Goal: Task Accomplishment & Management: Use online tool/utility

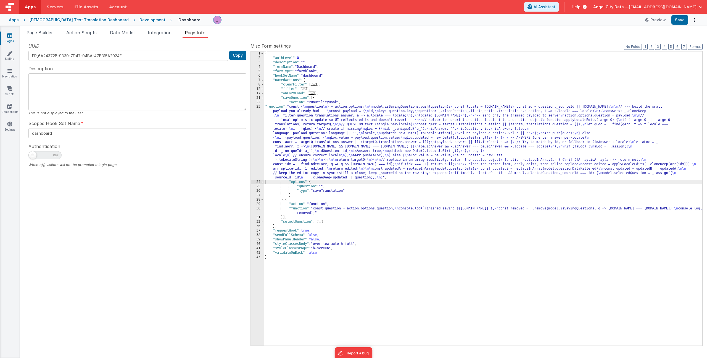
click at [20, 19] on div "Apps [DEMOGRAPHIC_DATA] Test Translation Dashboard Development Dashboard Previe…" at bounding box center [353, 20] width 707 height 12
click at [19, 21] on div "Apps God Test Translation Dashboard Development Dashboard Preview Save" at bounding box center [353, 20] width 707 height 12
click at [15, 22] on div "Apps" at bounding box center [14, 20] width 10 height 6
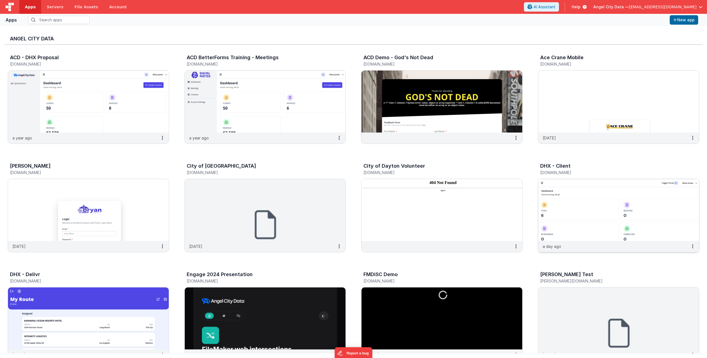
click at [597, 206] on img at bounding box center [619, 210] width 161 height 62
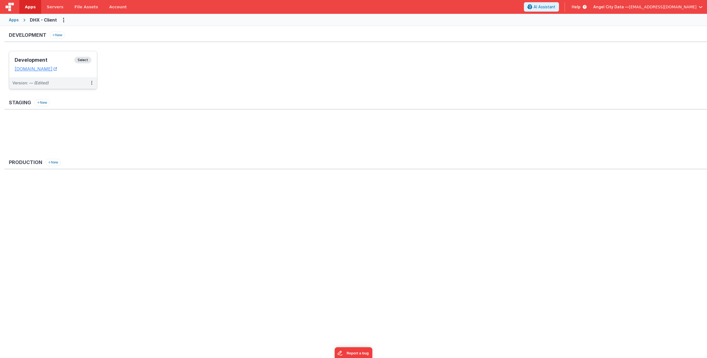
click at [23, 60] on h3 "Development" at bounding box center [45, 60] width 60 height 6
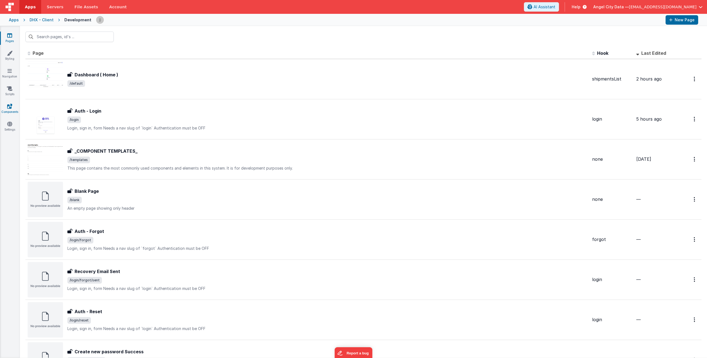
click at [5, 105] on link "Components" at bounding box center [10, 108] width 20 height 11
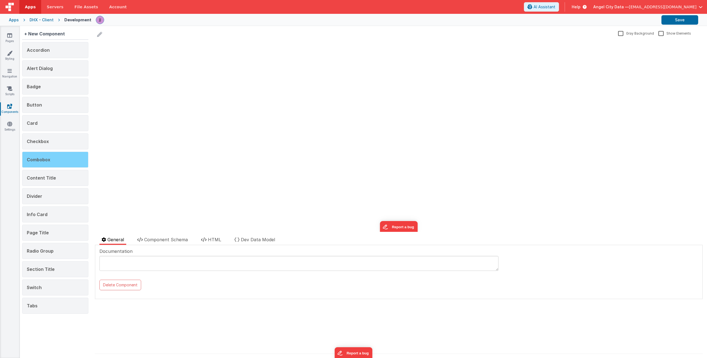
click at [53, 162] on div "Combobox" at bounding box center [55, 159] width 66 height 16
click at [160, 243] on li "Component Schema" at bounding box center [162, 240] width 55 height 9
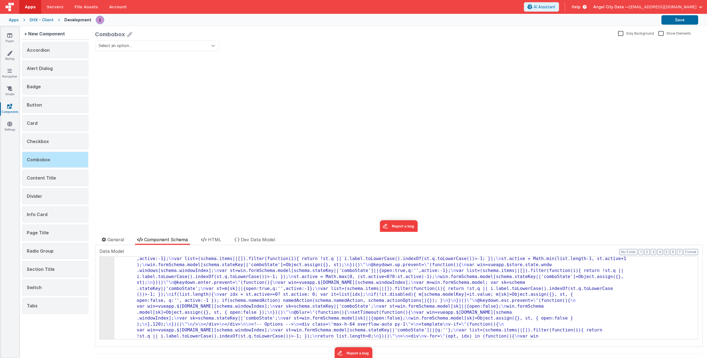
scroll to position [215, 0]
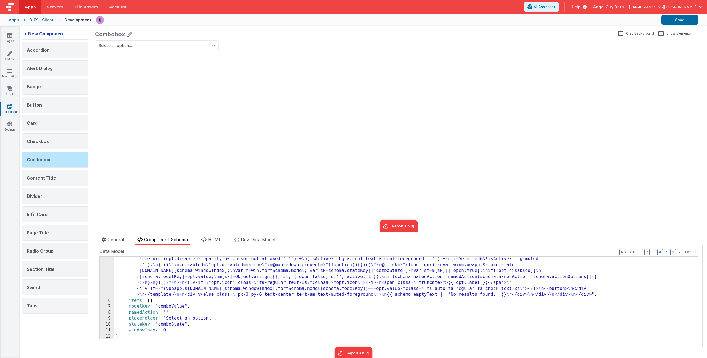
click at [45, 34] on div "+ New Component" at bounding box center [44, 33] width 45 height 11
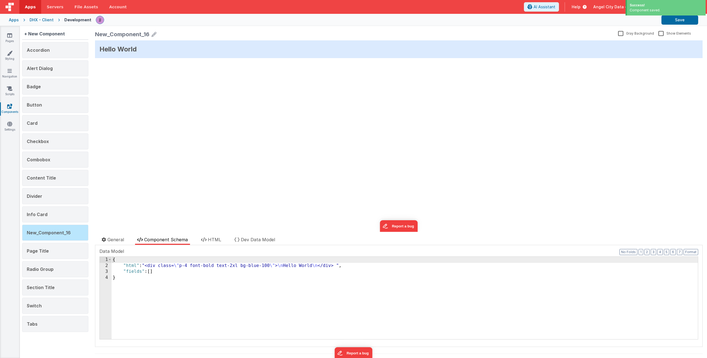
click at [154, 33] on icon at bounding box center [154, 34] width 5 height 8
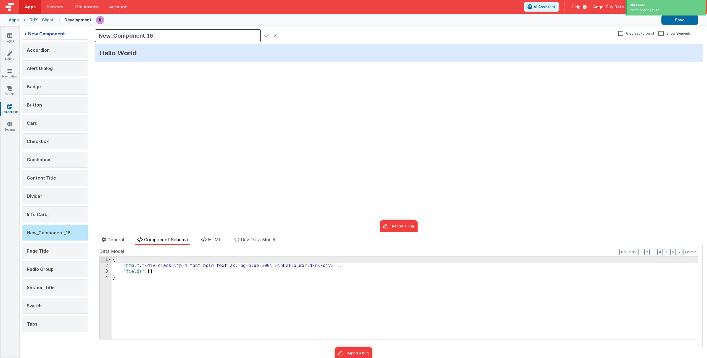
drag, startPoint x: 149, startPoint y: 36, endPoint x: 57, endPoint y: 33, distance: 91.8
click at [58, 33] on div "+ New Component Accordion Alert Dialog Badge Button Card Checkbox Combobox Cont…" at bounding box center [364, 192] width 688 height 332
type input "Button Bar"
click at [266, 36] on icon at bounding box center [266, 36] width 4 height 8
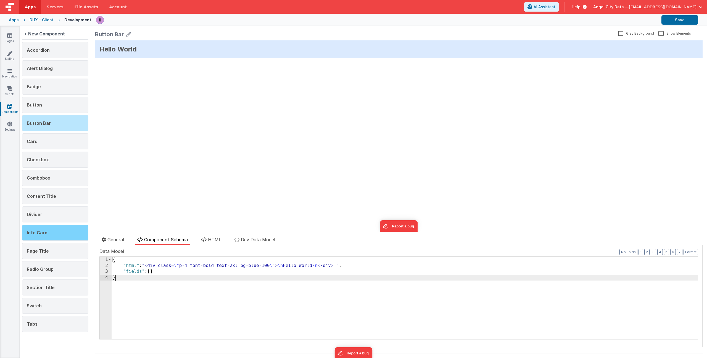
drag, startPoint x: 138, startPoint y: 282, endPoint x: 43, endPoint y: 237, distance: 105.8
click at [42, 235] on div "+ New Component Accordion Alert Dialog Badge Button Button Bar Card Checkbox Co…" at bounding box center [364, 192] width 688 height 332
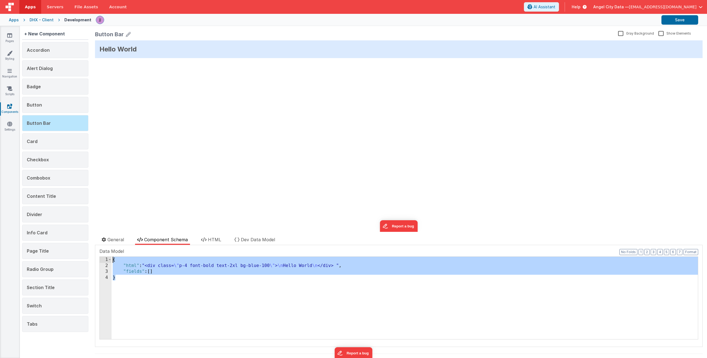
paste textarea
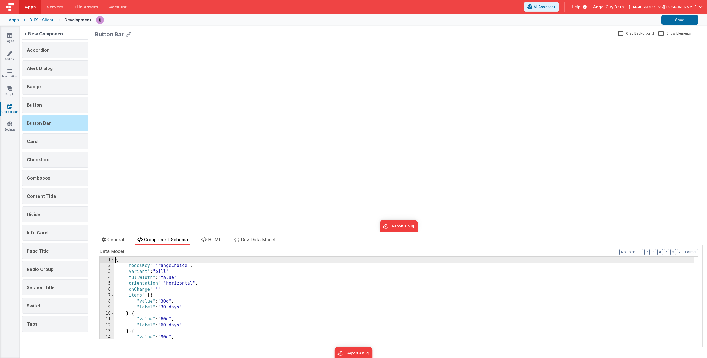
scroll to position [42, 0]
click at [197, 266] on div "{ "modelKey" : "rangeChoice" , "variant" : "pill" , "fullWidth" : "false" , "or…" at bounding box center [404, 303] width 580 height 94
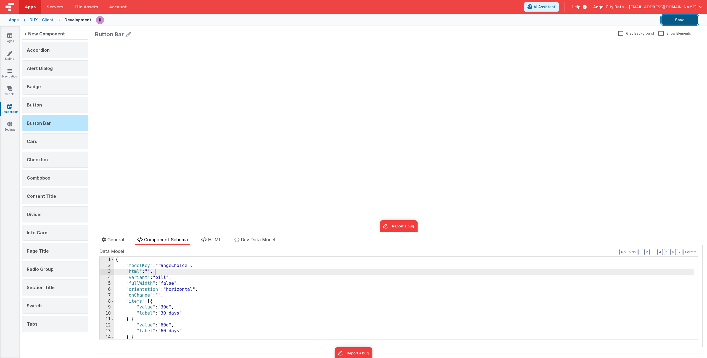
click at [677, 19] on button "Save" at bounding box center [680, 19] width 37 height 9
click at [215, 242] on li "HTML" at bounding box center [211, 240] width 25 height 9
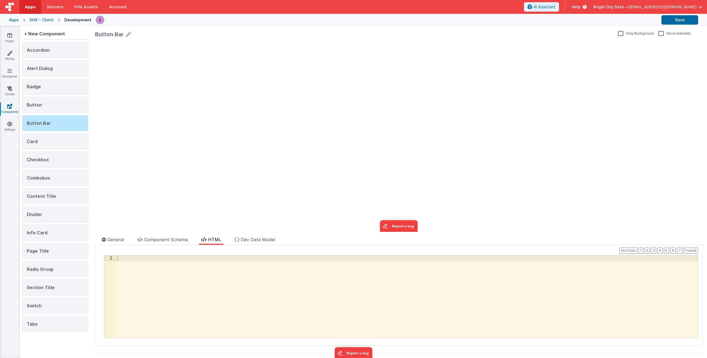
click at [217, 270] on div at bounding box center [407, 302] width 582 height 94
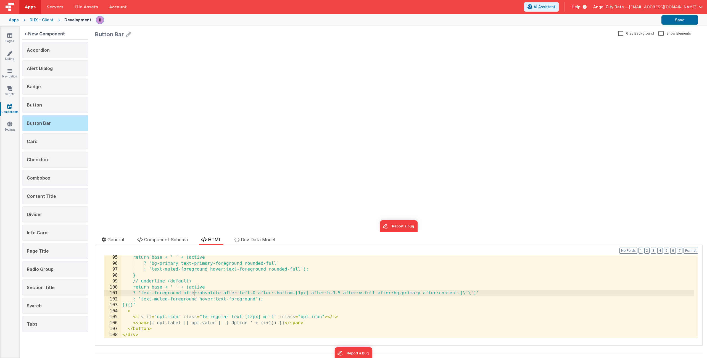
click at [193, 291] on div "return base + ' ' + (active ? 'bg-primary text-primary-foreground rounded-full'…" at bounding box center [407, 301] width 573 height 94
click at [117, 243] on li "General" at bounding box center [112, 240] width 27 height 9
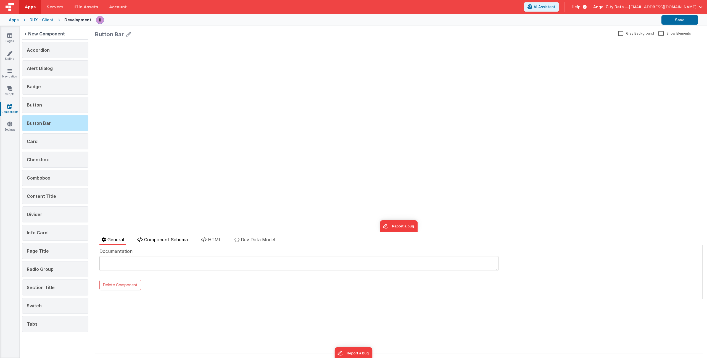
click at [155, 241] on span "Component Schema" at bounding box center [166, 240] width 44 height 6
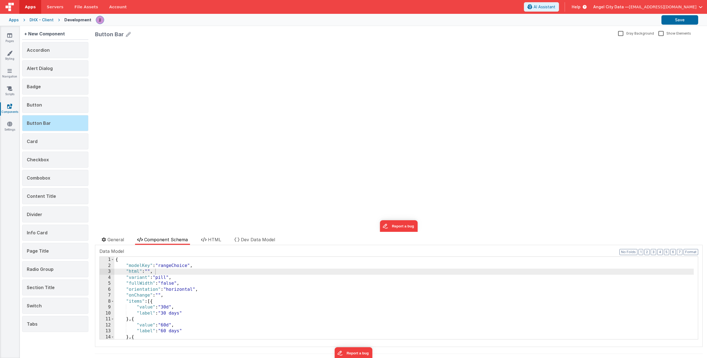
click at [163, 271] on div "{ "modelKey" : "rangeChoice" , "html" : "" , "variant" : "pill" , "fullWidth" :…" at bounding box center [404, 303] width 580 height 94
click at [203, 239] on icon at bounding box center [204, 239] width 6 height 4
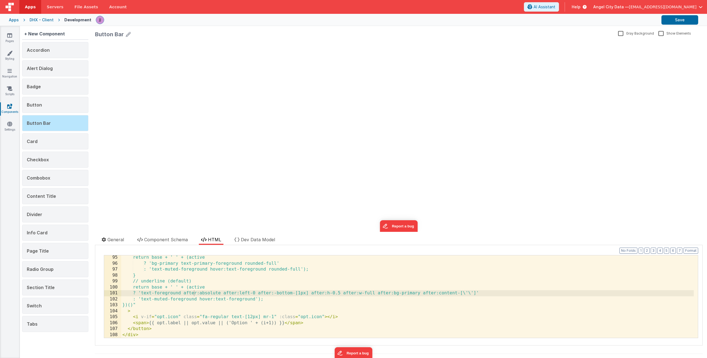
click at [200, 271] on div "return base + ' ' + (active ? 'bg-primary text-primary-foreground rounded-full'…" at bounding box center [407, 301] width 573 height 94
click at [677, 19] on button "Save" at bounding box center [680, 19] width 37 height 9
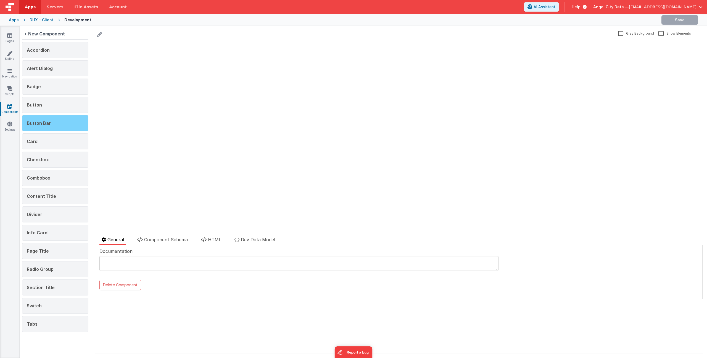
click at [41, 118] on div "Button Bar" at bounding box center [55, 123] width 66 height 16
click at [169, 237] on span "Component Schema" at bounding box center [166, 240] width 44 height 6
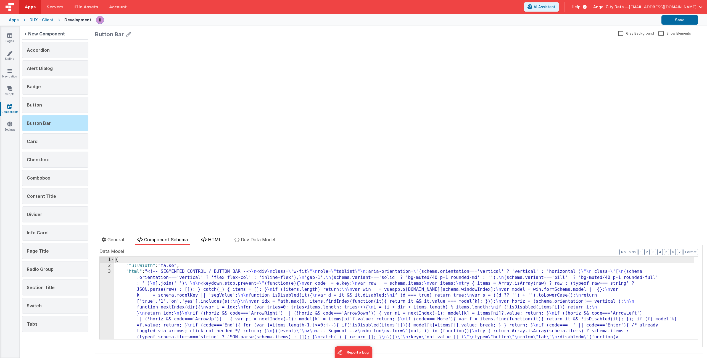
click at [216, 240] on span "HTML" at bounding box center [214, 240] width 13 height 6
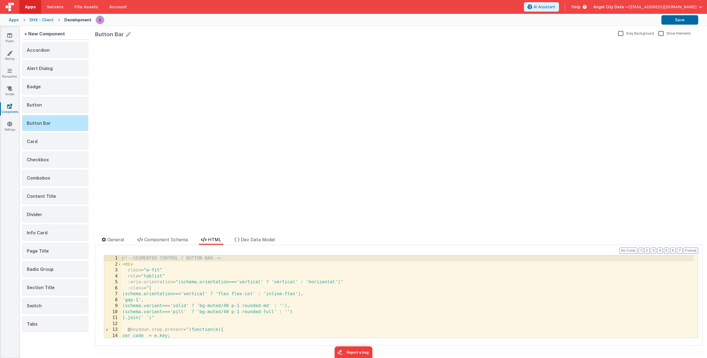
click at [260, 275] on div "<!-- SEGMENTED CONTROL / BUTTON BAR --> < div class = "w-fit" role = "tablist" …" at bounding box center [407, 302] width 573 height 94
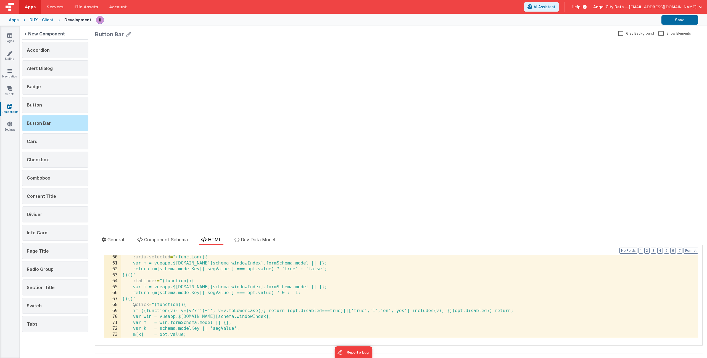
scroll to position [352, 0]
click at [684, 17] on button "Save" at bounding box center [680, 19] width 37 height 9
click at [12, 36] on link "Pages" at bounding box center [10, 38] width 20 height 11
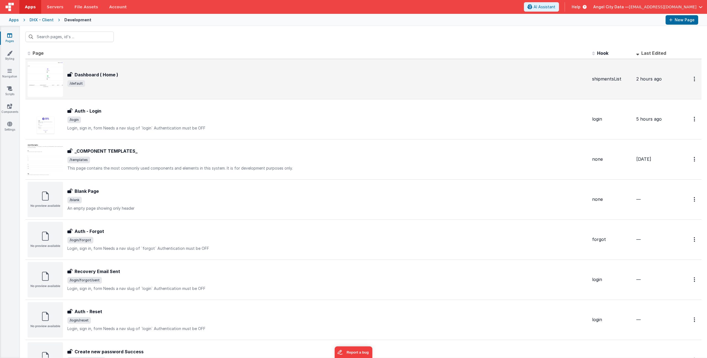
click at [137, 74] on div "Dashboard ( Home )" at bounding box center [327, 74] width 521 height 7
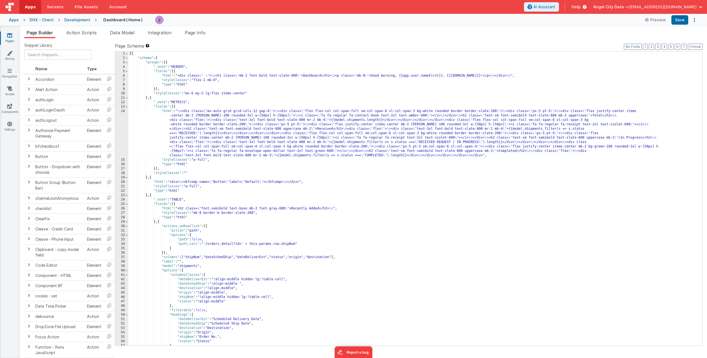
click at [7, 37] on link "Pages" at bounding box center [10, 38] width 20 height 11
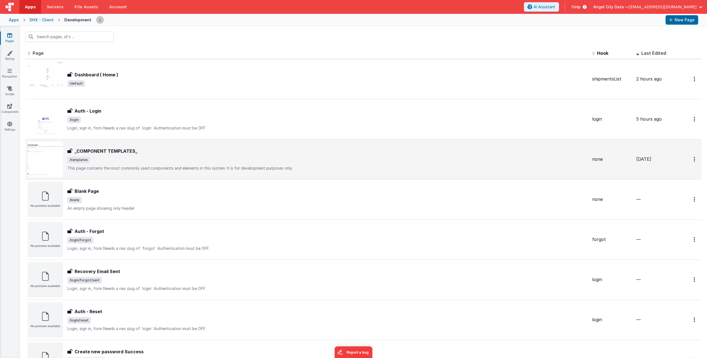
click at [148, 157] on span "/templates" at bounding box center [327, 159] width 521 height 7
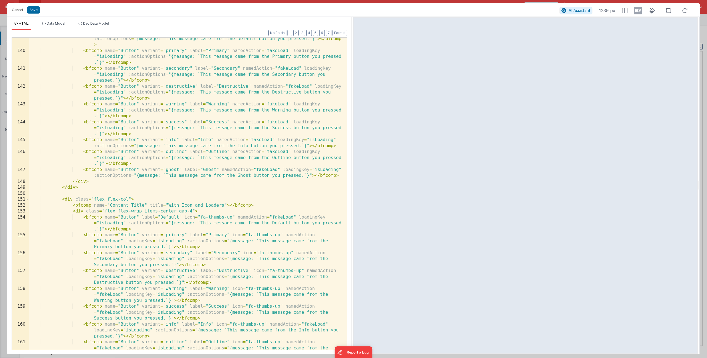
scroll to position [1085, 0]
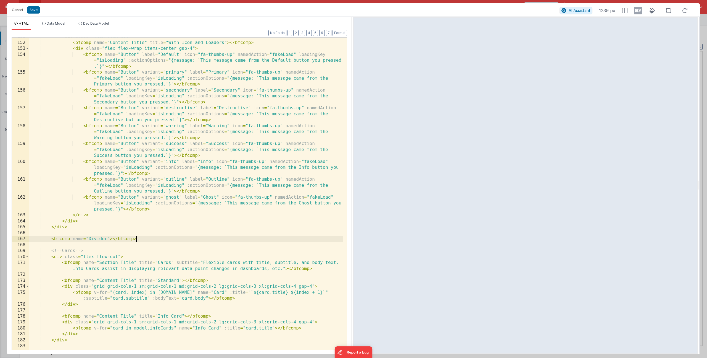
click at [168, 240] on div "< div class = "flex flex-col" > < bfcomp name = "Content Title" title = "With I…" at bounding box center [186, 196] width 314 height 324
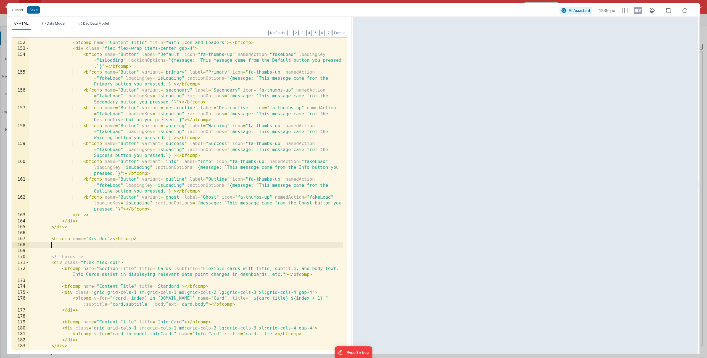
paste textarea
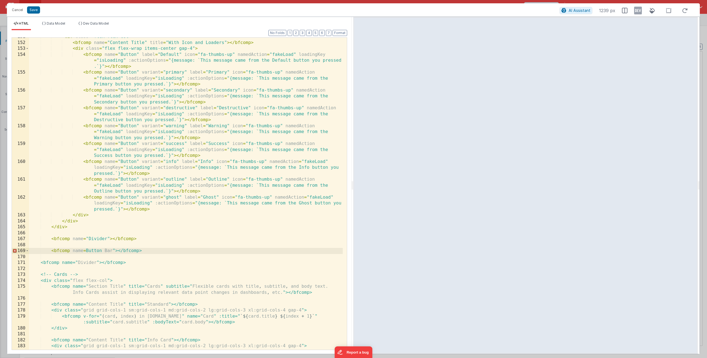
click at [86, 251] on div "< div class = "flex flex-col" > < bfcomp name = "Content Title" title = "With I…" at bounding box center [186, 196] width 314 height 324
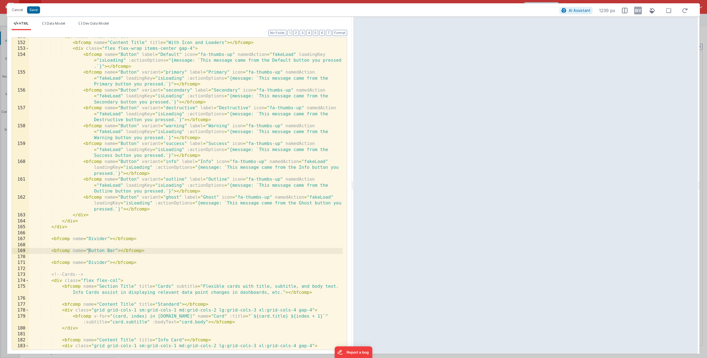
click at [140, 245] on div "< div class = "flex flex-col" > < bfcomp name = "Content Title" title = "With I…" at bounding box center [186, 196] width 314 height 324
click at [149, 251] on div "< div class = "flex flex-col" > < bfcomp name = "Content Title" title = "With I…" at bounding box center [186, 196] width 314 height 324
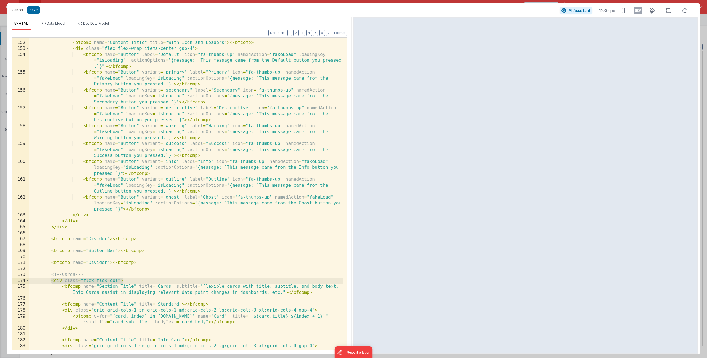
drag, startPoint x: 72, startPoint y: 280, endPoint x: 129, endPoint y: 280, distance: 57.2
click at [129, 280] on div "< div class = "flex flex-col" > < bfcomp name = "Content Title" title = "With I…" at bounding box center [186, 196] width 314 height 324
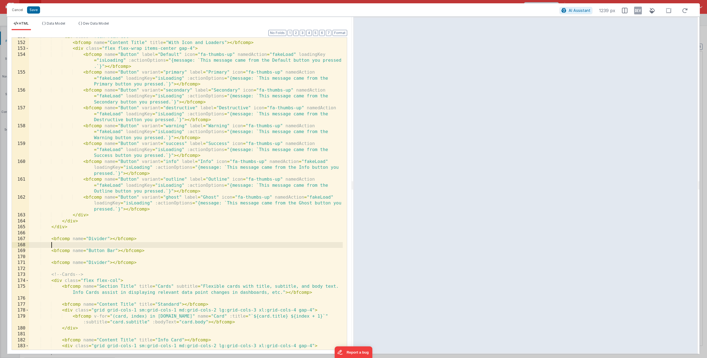
click at [62, 246] on div "< div class = "flex flex-col" > < bfcomp name = "Content Title" title = "With I…" at bounding box center [186, 196] width 314 height 324
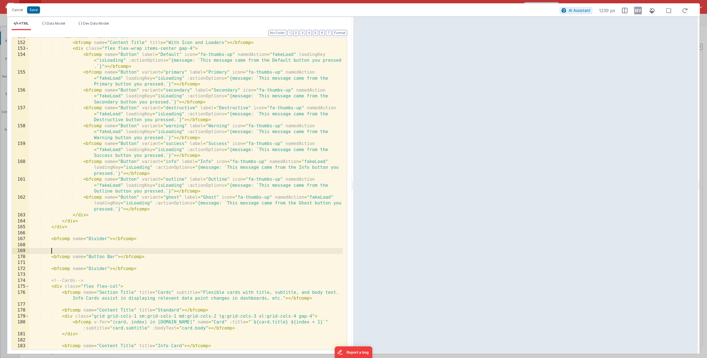
paste textarea
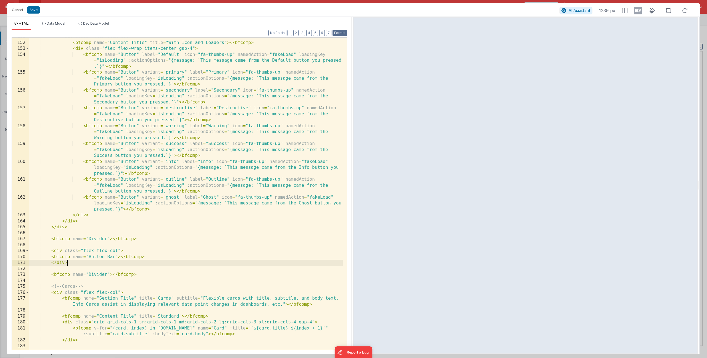
click at [345, 35] on button "Format" at bounding box center [340, 33] width 15 height 6
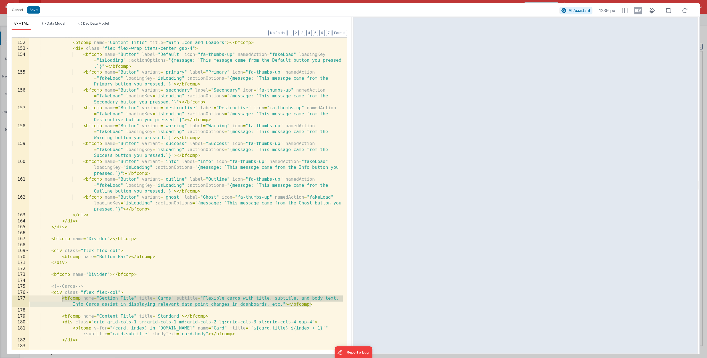
drag, startPoint x: 285, startPoint y: 303, endPoint x: 63, endPoint y: 298, distance: 222.8
click at [63, 298] on div "< div class = "flex flex-col" > < bfcomp name = "Content Title" title = "With I…" at bounding box center [186, 196] width 314 height 324
click at [74, 280] on div "< div class = "flex flex-col" > < bfcomp name = "Content Title" title = "With I…" at bounding box center [186, 196] width 314 height 324
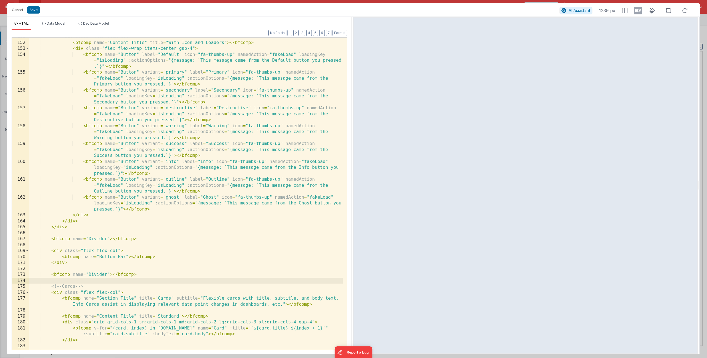
click at [138, 248] on div "< div class = "flex flex-col" > < bfcomp name = "Content Title" title = "With I…" at bounding box center [186, 196] width 314 height 324
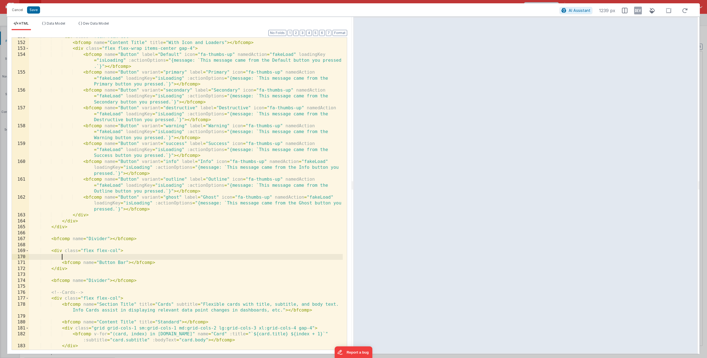
paste textarea
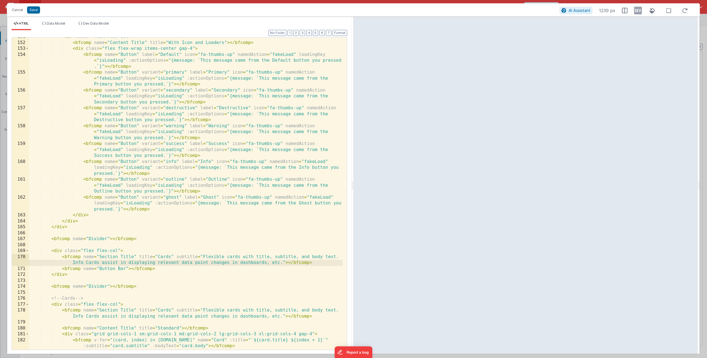
click at [164, 257] on div "< div class = "flex flex-col" > < bfcomp name = "Content Title" title = "With I…" at bounding box center [186, 196] width 314 height 324
click at [213, 252] on div "< div class = "flex flex-col" > < bfcomp name = "Content Title" title = "With I…" at bounding box center [186, 196] width 314 height 324
drag, startPoint x: 216, startPoint y: 257, endPoint x: 298, endPoint y: 262, distance: 82.5
click at [298, 262] on div "< div class = "flex flex-col" > < bfcomp name = "Content Title" title = "With I…" at bounding box center [186, 196] width 314 height 324
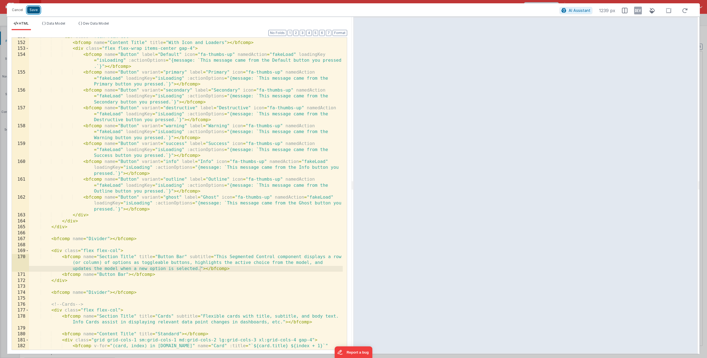
click at [32, 9] on button "Save" at bounding box center [33, 9] width 13 height 7
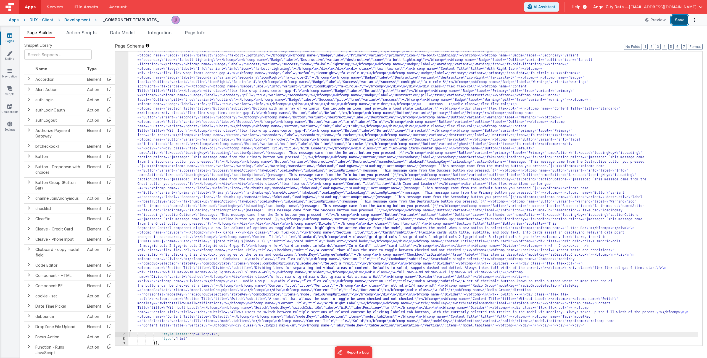
click at [683, 21] on button "Save" at bounding box center [680, 19] width 17 height 9
click at [9, 106] on icon at bounding box center [9, 106] width 5 height 6
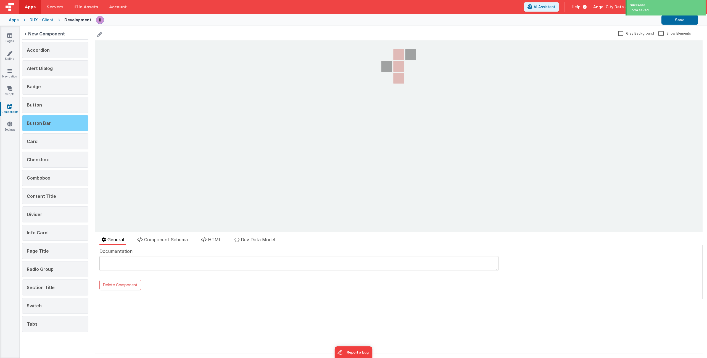
click at [50, 120] on div "Button Bar" at bounding box center [55, 123] width 66 height 16
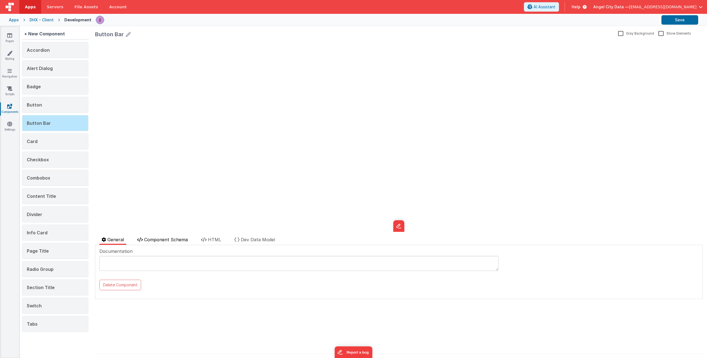
click at [174, 241] on span "Component Schema" at bounding box center [166, 240] width 44 height 6
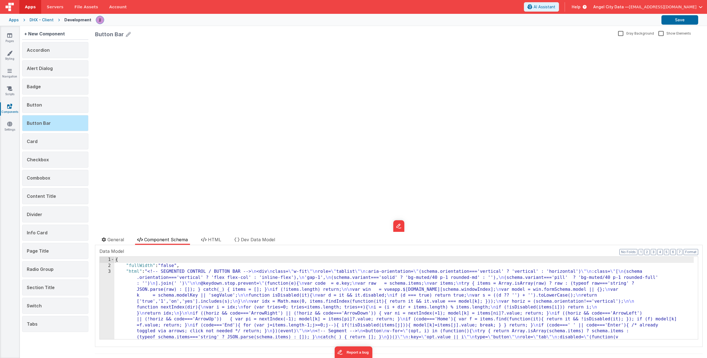
scroll to position [185, 0]
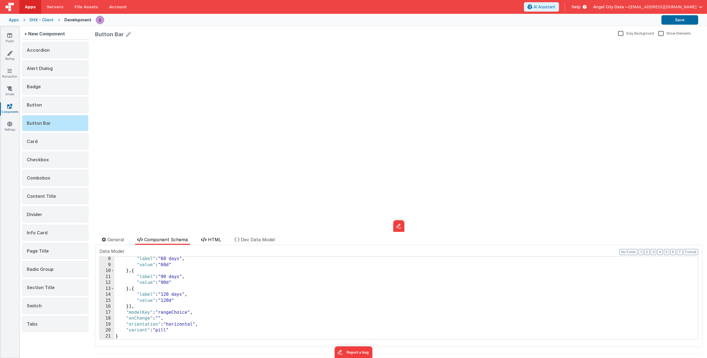
click at [206, 238] on icon at bounding box center [204, 239] width 6 height 4
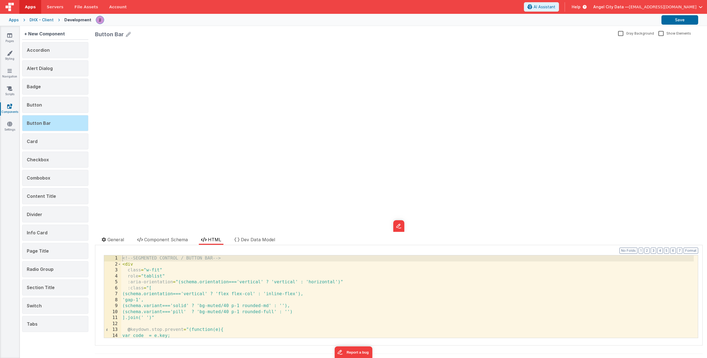
click at [186, 281] on div "<!-- SEGMENTED CONTROL / BUTTON BAR --> < div class = "w-fit" role = "tablist" …" at bounding box center [407, 302] width 573 height 94
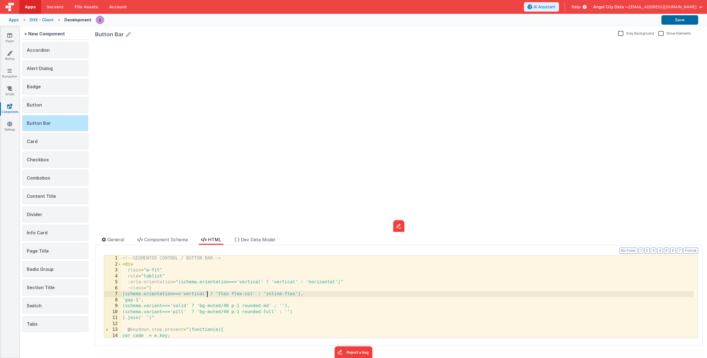
click at [208, 292] on div "<!-- SEGMENTED CONTROL / BUTTON BAR --> < div class = "w-fit" role = "tablist" …" at bounding box center [407, 302] width 573 height 94
click at [206, 291] on div "<!-- SEGMENTED CONTROL / BUTTON BAR --> < div class = "w-fit" role = "tablist" …" at bounding box center [407, 302] width 573 height 94
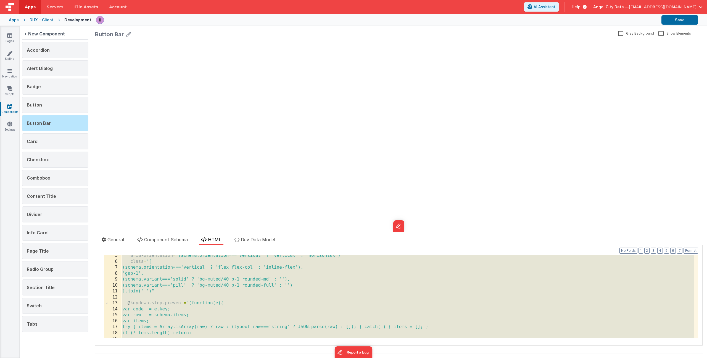
scroll to position [27, 0]
click at [394, 282] on div ":aria-orientation = "(schema.orientation==='vertical' ? 'vertical' : 'horizonta…" at bounding box center [407, 299] width 573 height 94
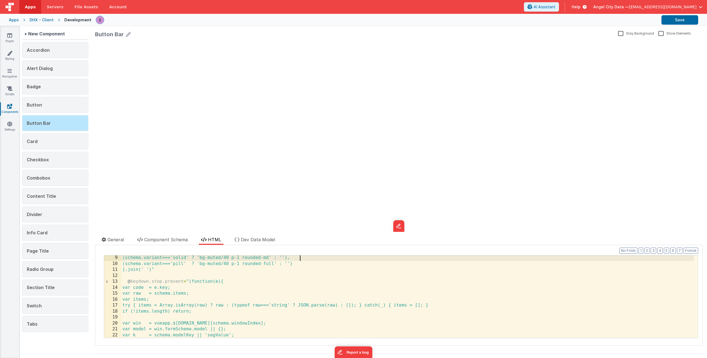
scroll to position [48, 0]
click at [176, 242] on span "Component Schema" at bounding box center [166, 240] width 44 height 6
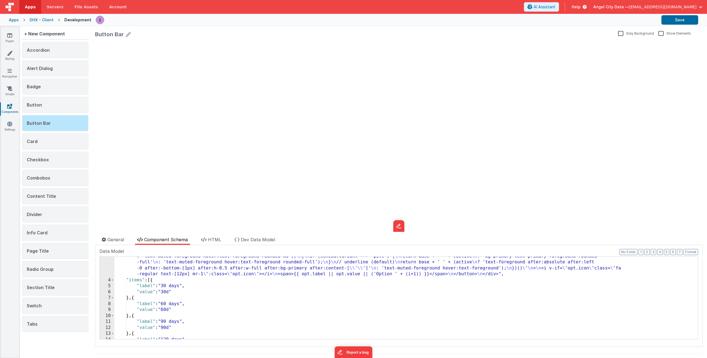
scroll to position [185, 0]
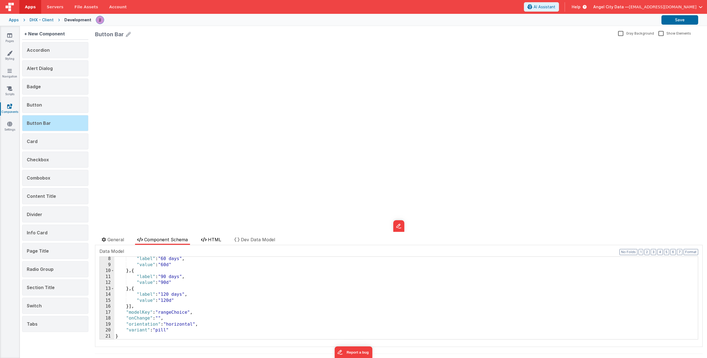
click at [208, 237] on li "HTML" at bounding box center [211, 240] width 25 height 9
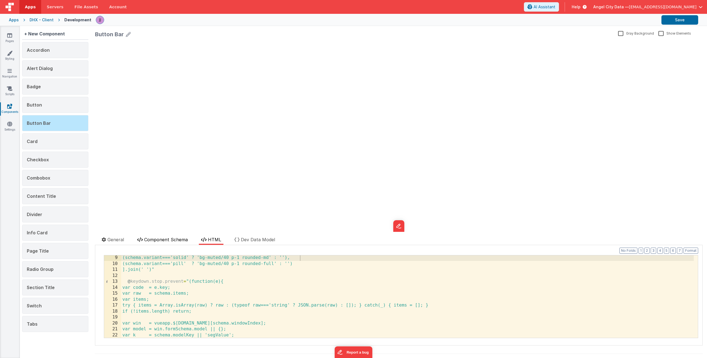
click at [168, 242] on span "Component Schema" at bounding box center [166, 240] width 44 height 6
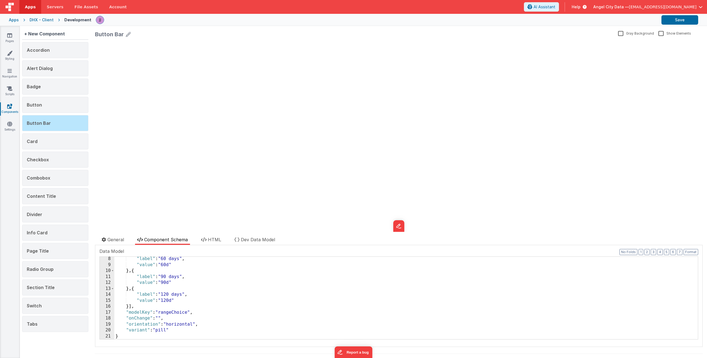
click at [185, 310] on div ""label" : "60 days" , "value" : "60d" } , { "label" : "90 days" , "value" : "90…" at bounding box center [404, 303] width 580 height 94
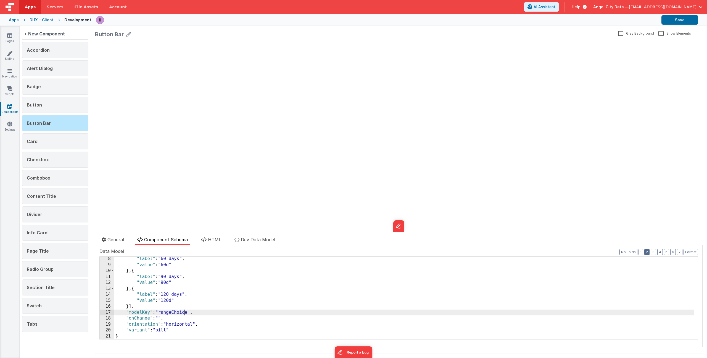
click at [645, 252] on button "2" at bounding box center [647, 252] width 5 height 6
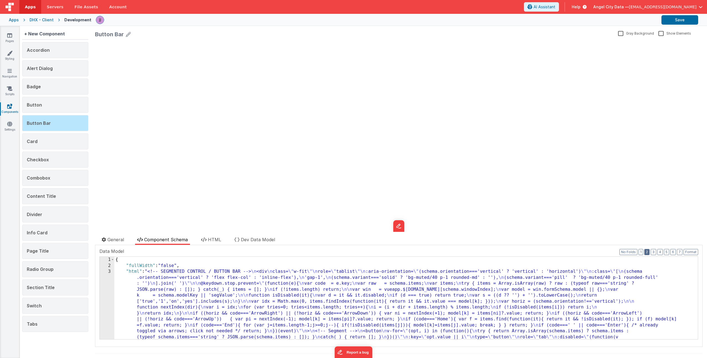
scroll to position [114, 0]
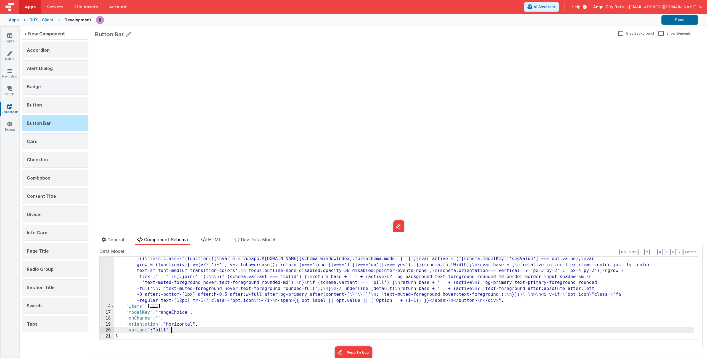
click at [190, 332] on div ""html" : "<!-- SEGMENTED CONTROL / BUTTON BAR --> \n <div \n class= \" w-fit \"…" at bounding box center [404, 273] width 580 height 237
click at [211, 239] on span "HTML" at bounding box center [214, 240] width 13 height 6
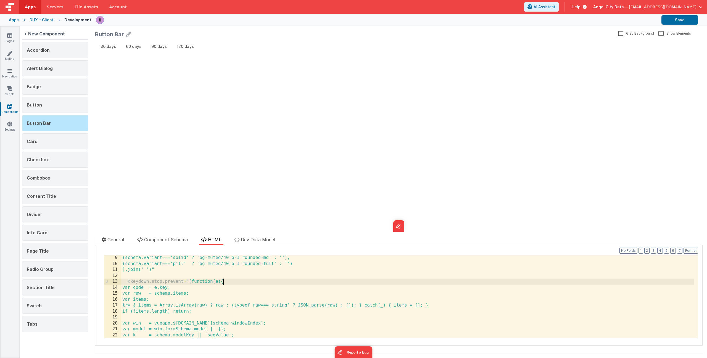
click at [234, 284] on div "(schema.variant==='solid' ? 'bg-muted/40 p-1 rounded-md' : ''), (schema.variant…" at bounding box center [407, 302] width 573 height 94
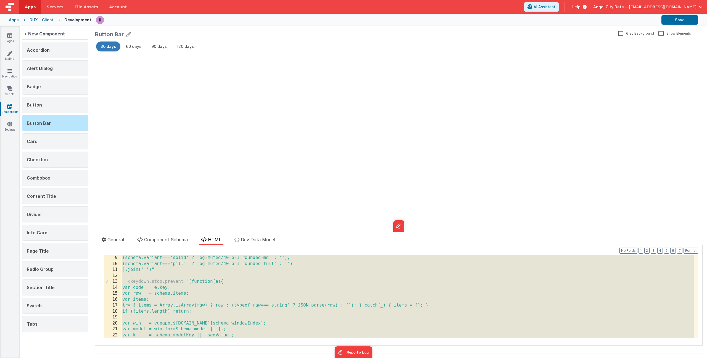
scroll to position [298, 0]
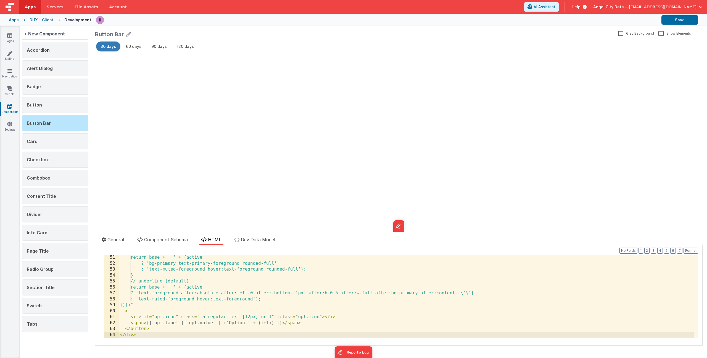
click at [149, 83] on div "30 days 60 days 90 days 120 days update page model (See schema to hide after de…" at bounding box center [399, 135] width 608 height 191
click at [133, 44] on span "60 days" at bounding box center [133, 47] width 15 height 6
click at [679, 22] on button "Save" at bounding box center [680, 19] width 37 height 9
click at [11, 39] on link "Pages" at bounding box center [10, 38] width 20 height 11
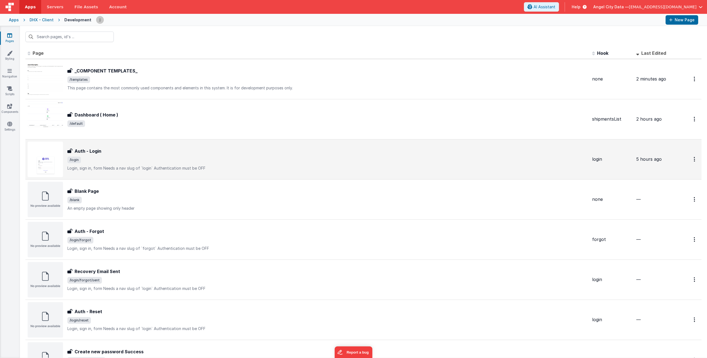
click at [143, 153] on div "Auth - Login" at bounding box center [327, 151] width 521 height 7
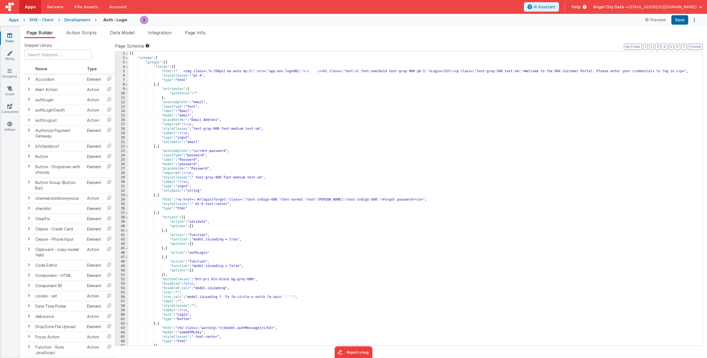
click at [6, 42] on link "Pages" at bounding box center [10, 38] width 20 height 11
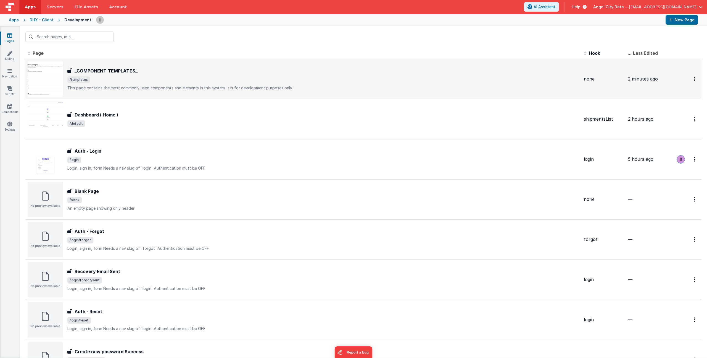
click at [156, 81] on span "/templates" at bounding box center [323, 79] width 512 height 7
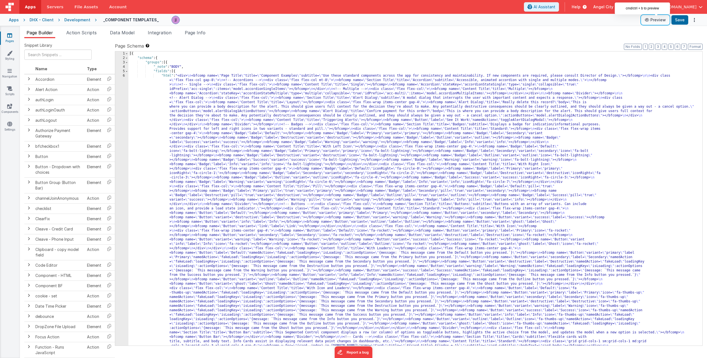
click at [654, 20] on button "Preview" at bounding box center [656, 19] width 28 height 9
click at [8, 110] on link "Components" at bounding box center [10, 108] width 20 height 11
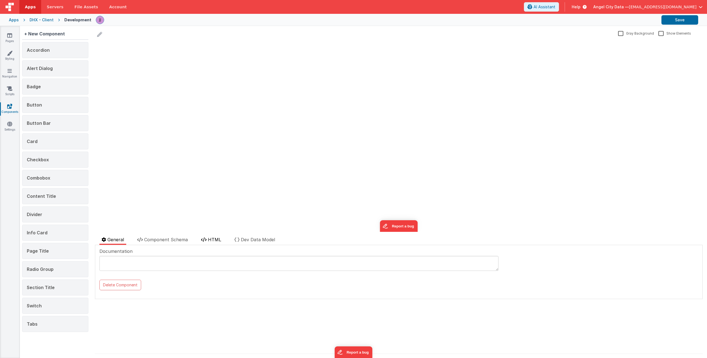
click at [214, 241] on span "HTML" at bounding box center [214, 240] width 13 height 6
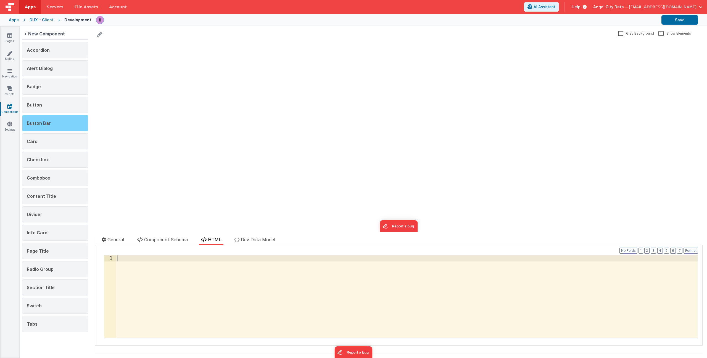
click at [40, 118] on div "Button Bar" at bounding box center [55, 123] width 66 height 16
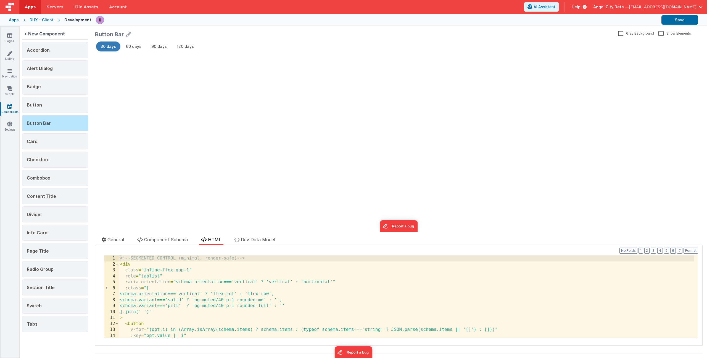
click at [201, 274] on div "<!-- SEGMENTED CONTROL (minimal, render-safe) --> < div class = "inline-flex ga…" at bounding box center [406, 302] width 575 height 94
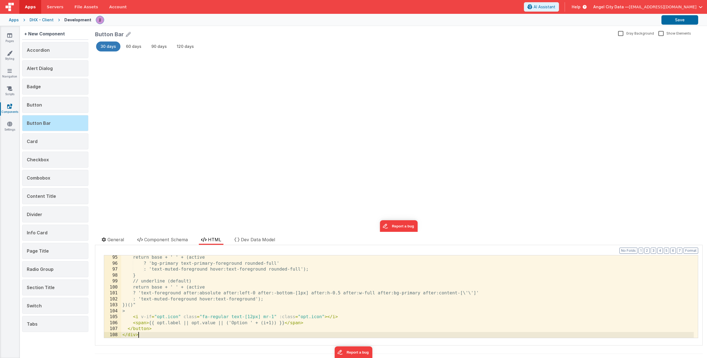
scroll to position [559, 0]
click at [684, 20] on button "Save" at bounding box center [680, 19] width 37 height 9
click at [6, 33] on link "Pages" at bounding box center [10, 38] width 20 height 11
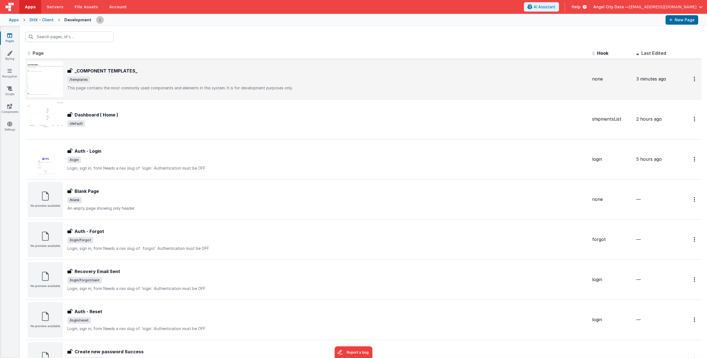
click at [134, 72] on h3 "_COMPONENT TEMPLATES_" at bounding box center [106, 70] width 63 height 7
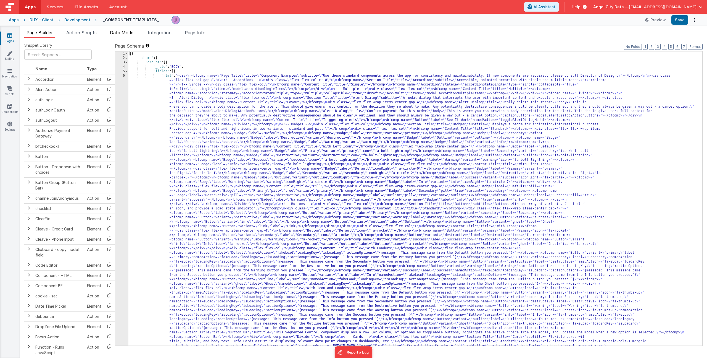
click at [127, 33] on span "Data Model" at bounding box center [122, 33] width 25 height 6
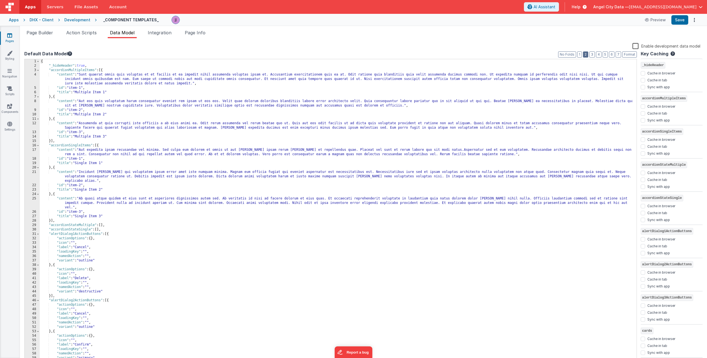
click at [589, 56] on button "2" at bounding box center [585, 54] width 5 height 6
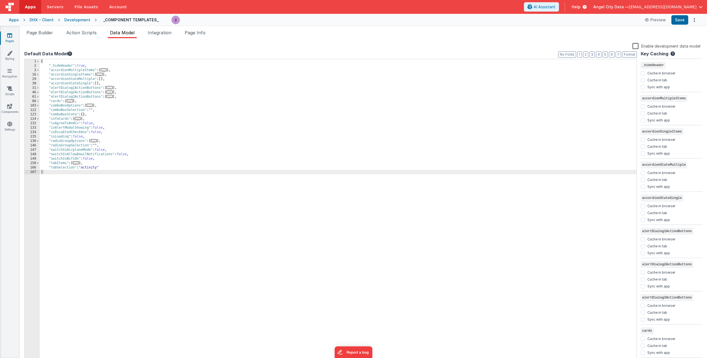
click at [127, 96] on div "{ "_hideHeader" : true , "accordionMultipleItems" : [ ... ] , "accordionSingleI…" at bounding box center [338, 215] width 597 height 312
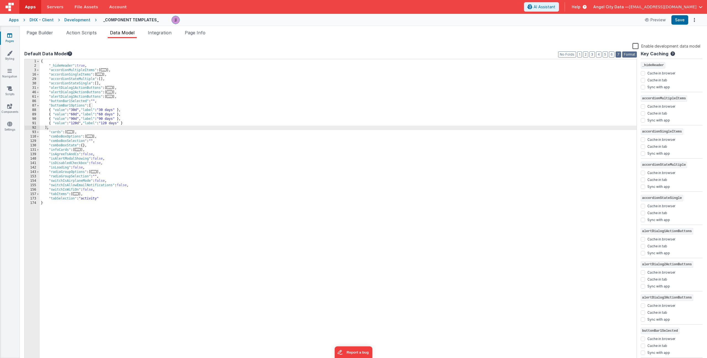
drag, startPoint x: 631, startPoint y: 53, endPoint x: 621, endPoint y: 54, distance: 10.2
click at [631, 53] on button "Format" at bounding box center [630, 54] width 15 height 6
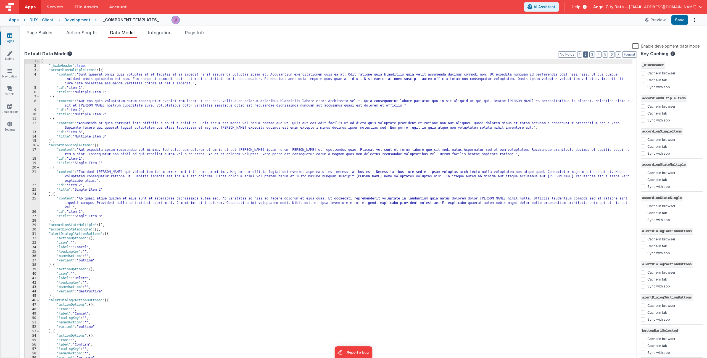
click at [587, 56] on button "2" at bounding box center [585, 54] width 5 height 6
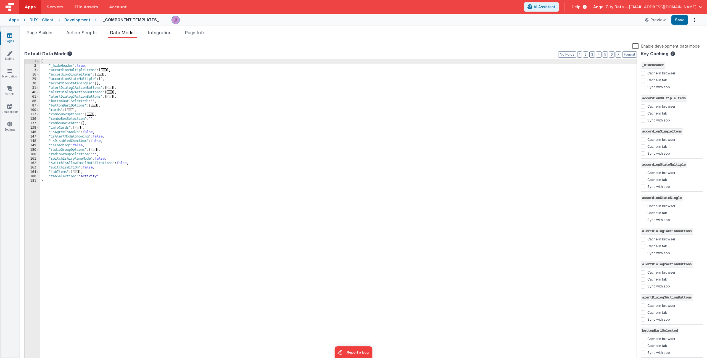
click at [127, 147] on div "{ "_hideHeader" : true , "accordionMultipleItems" : [ ... ] , "accordionSingleI…" at bounding box center [338, 215] width 597 height 312
click at [39, 32] on span "Page Builder" at bounding box center [40, 33] width 27 height 6
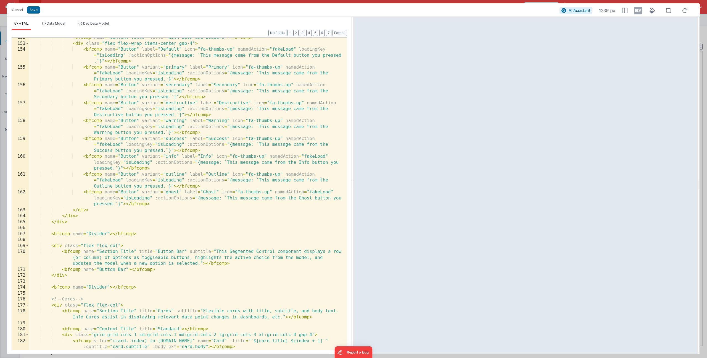
scroll to position [1101, 0]
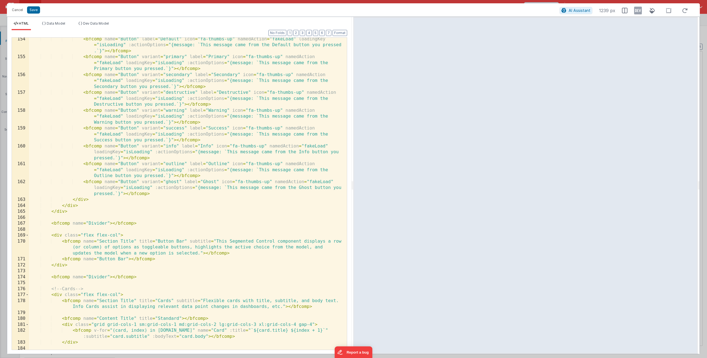
click at [128, 259] on div "< bfcomp name = "Button" label = "Default" icon = "fa-thumbs-up" namedAction = …" at bounding box center [186, 203] width 314 height 335
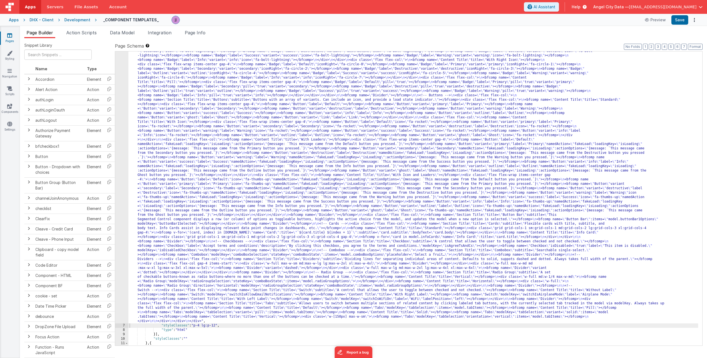
click at [209, 182] on div ""html" : "<div> \n <bfcomp name= \" Page Title \" title= \" Component Examples …" at bounding box center [414, 297] width 570 height 647
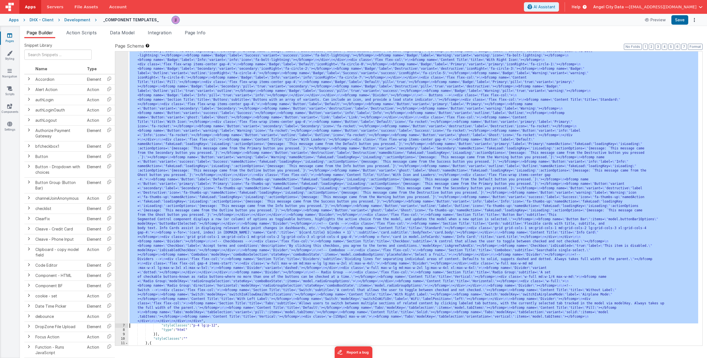
click at [122, 130] on div "6" at bounding box center [121, 148] width 13 height 349
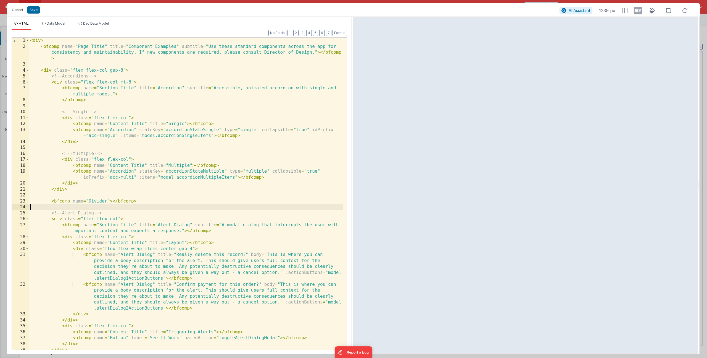
click at [170, 207] on div "< div > < bfcomp name = "Page Title" title = "Component Examples" subtitle = "U…" at bounding box center [186, 200] width 314 height 324
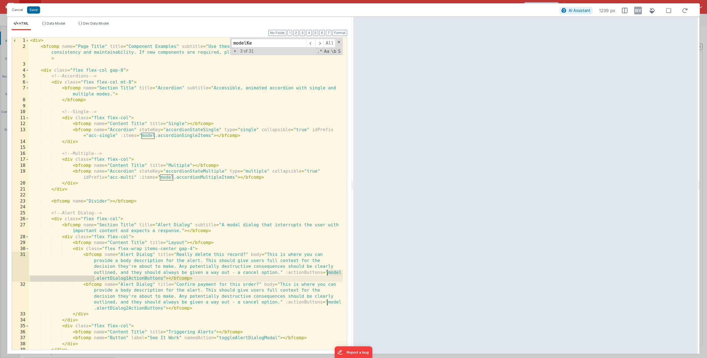
scroll to position [1169, 0]
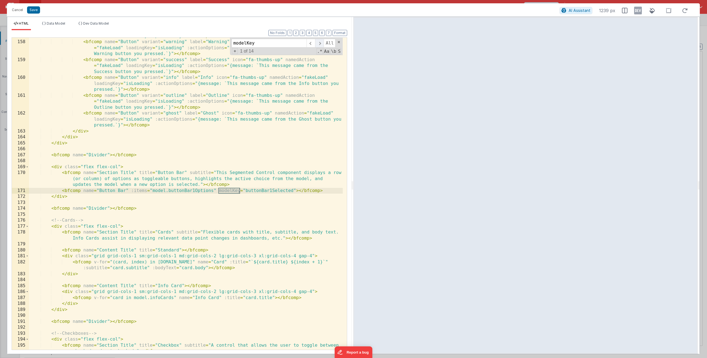
type input "modelKey"
click at [318, 46] on span at bounding box center [319, 43] width 9 height 9
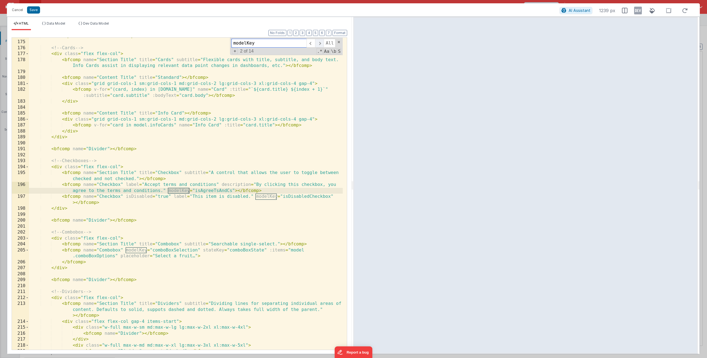
scroll to position [1341, 0]
click at [313, 45] on span at bounding box center [311, 43] width 9 height 9
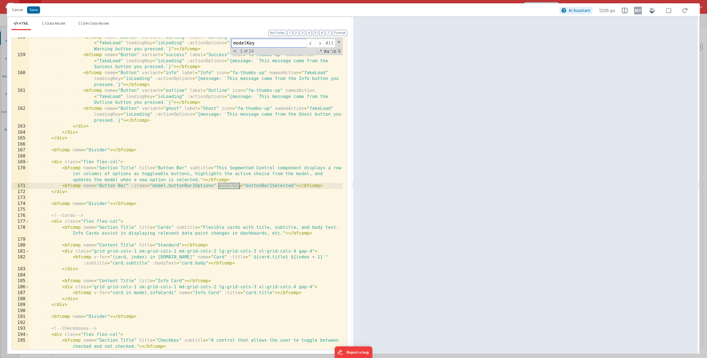
scroll to position [1185, 0]
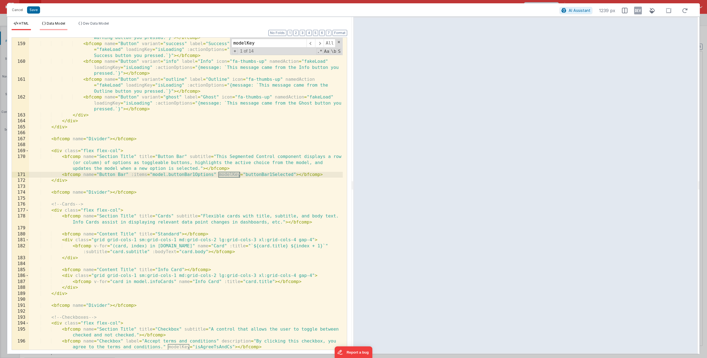
click at [59, 24] on span "Data Model" at bounding box center [56, 23] width 19 height 4
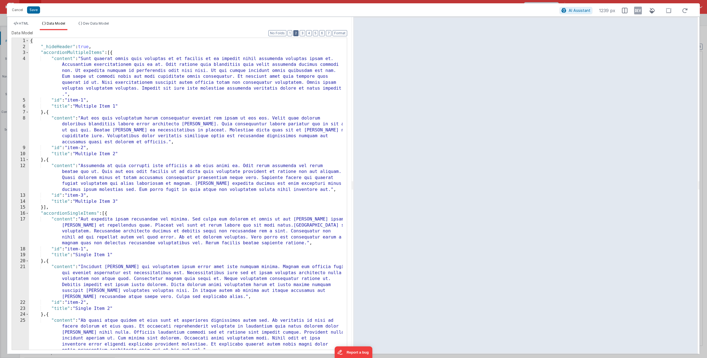
click at [297, 33] on button "2" at bounding box center [295, 33] width 5 height 6
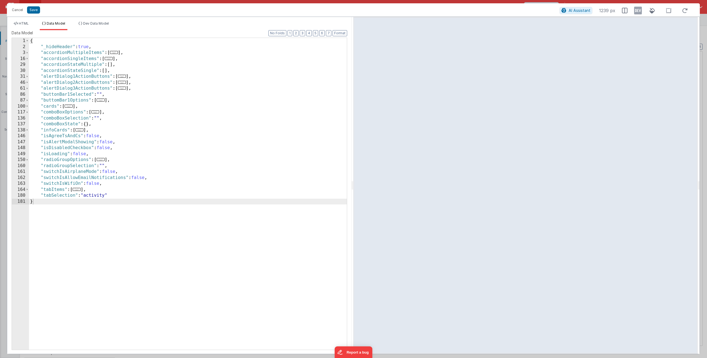
click at [75, 98] on div "{ "_hideHeader" : true , "accordionMultipleItems" : [ ... ] , "accordionSingleI…" at bounding box center [188, 199] width 318 height 323
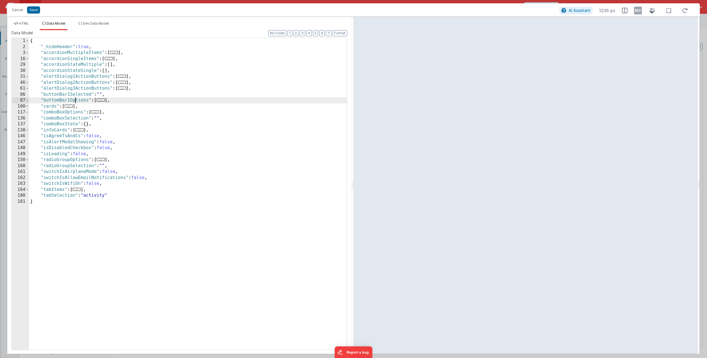
click at [75, 98] on div "{ "_hideHeader" : true , "accordionMultipleItems" : [ ... ] , "accordionSingleI…" at bounding box center [188, 199] width 318 height 323
click at [22, 25] on span "HTML" at bounding box center [24, 23] width 10 height 4
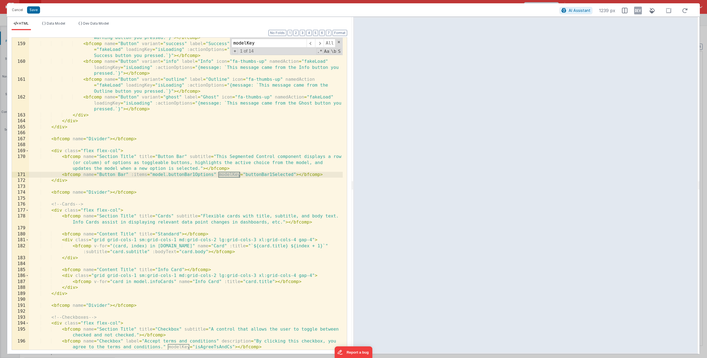
click at [206, 178] on div "< bfcomp name = "Button" variant = "warning" label = "Warning" icon = "fa-thumb…" at bounding box center [186, 194] width 314 height 342
drag, startPoint x: 61, startPoint y: 175, endPoint x: 324, endPoint y: 174, distance: 262.3
click at [324, 174] on div "< bfcomp name = "Button" variant = "warning" label = "Warning" icon = "fa-thumb…" at bounding box center [186, 194] width 314 height 342
click at [57, 22] on span "Data Model" at bounding box center [56, 23] width 19 height 4
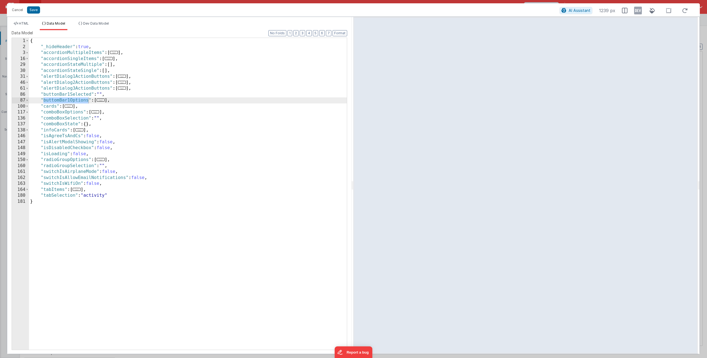
click at [131, 119] on div "{ "_hideHeader" : true , "accordionMultipleItems" : [ ... ] , "accordionSingleI…" at bounding box center [188, 199] width 318 height 323
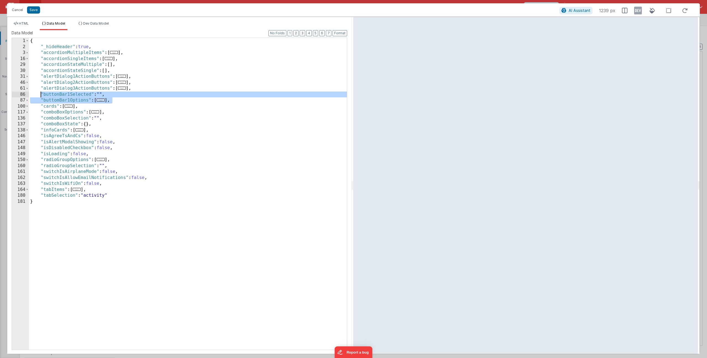
drag, startPoint x: 119, startPoint y: 101, endPoint x: 40, endPoint y: 95, distance: 79.3
click at [40, 95] on div "{ "_hideHeader" : true , "accordionMultipleItems" : [ ... ] , "accordionSingleI…" at bounding box center [188, 199] width 318 height 323
click at [123, 105] on div "{ "_hideHeader" : true , "accordionMultipleItems" : [ ... ] , "accordionSingleI…" at bounding box center [188, 199] width 318 height 323
drag, startPoint x: 110, startPoint y: 100, endPoint x: 40, endPoint y: 95, distance: 69.9
click at [40, 95] on div "{ "_hideHeader" : true , "accordionMultipleItems" : [ ... ] , "accordionSingleI…" at bounding box center [188, 199] width 318 height 323
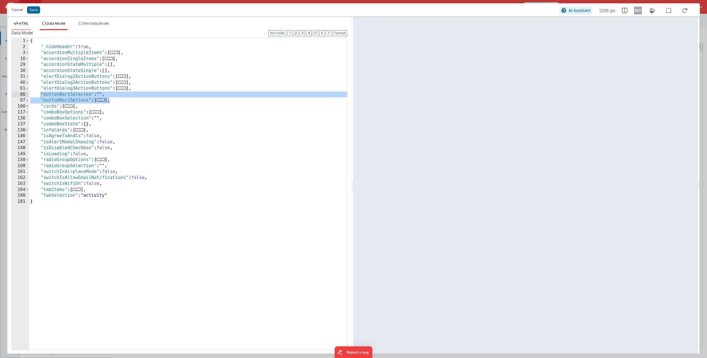
click at [25, 23] on span "HTML" at bounding box center [24, 23] width 10 height 4
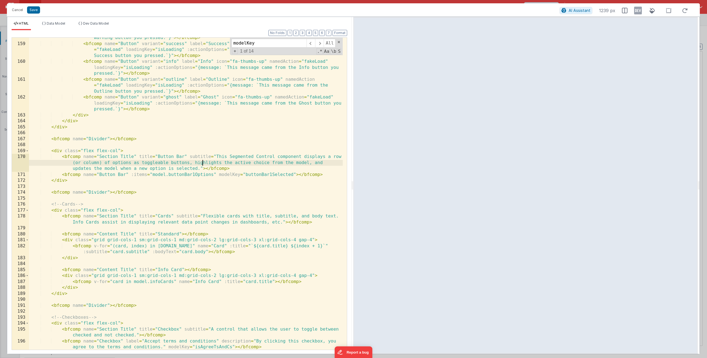
click at [202, 164] on div "< bfcomp name = "Button" variant = "warning" label = "Warning" icon = "fa-thumb…" at bounding box center [186, 194] width 314 height 342
click at [160, 174] on div "< bfcomp name = "Button" variant = "warning" label = "Warning" icon = "fa-thumb…" at bounding box center [186, 194] width 314 height 342
click at [62, 24] on span "Data Model" at bounding box center [56, 23] width 19 height 4
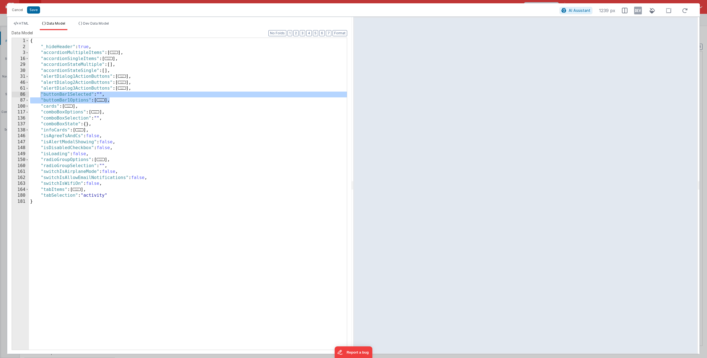
click at [62, 89] on div "{ "_hideHeader" : true , "accordionMultipleItems" : [ ... ] , "accordionSingleI…" at bounding box center [188, 199] width 318 height 323
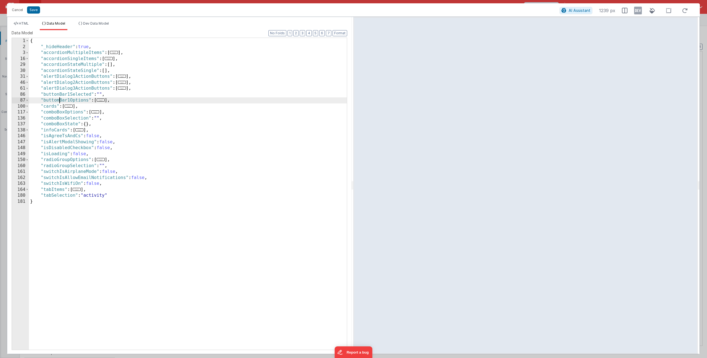
click at [59, 100] on div "{ "_hideHeader" : true , "accordionMultipleItems" : [ ... ] , "accordionSingleI…" at bounding box center [188, 199] width 318 height 323
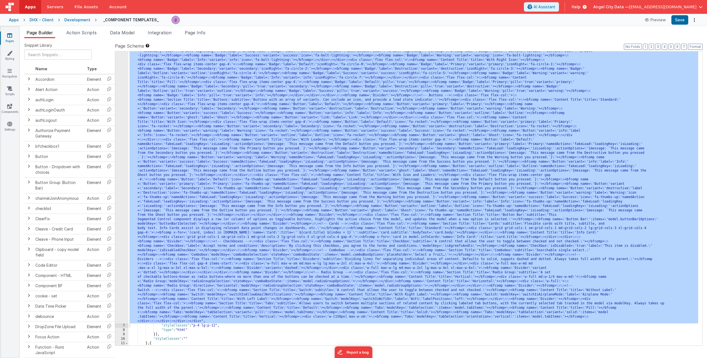
click at [106, 31] on ul "Page Builder Action Scripts Data Model Integration Page Info" at bounding box center [364, 33] width 688 height 9
click at [113, 31] on span "Data Model" at bounding box center [122, 33] width 25 height 6
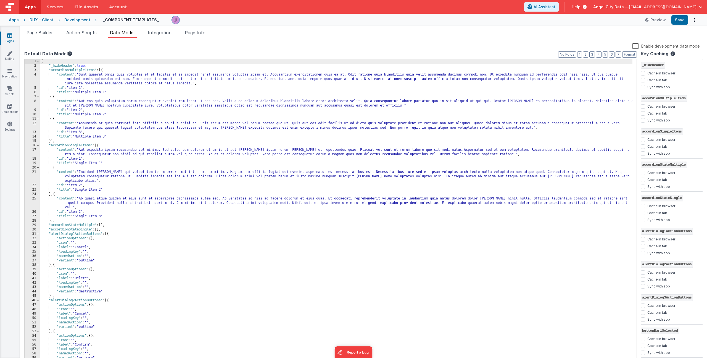
scroll to position [192, 0]
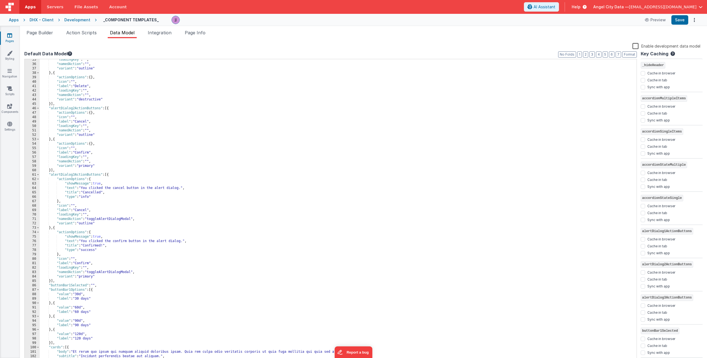
click at [94, 284] on div ""loadingKey" : "" , "namedAction" : "" , "variant" : "outline" } , { "actionOpt…" at bounding box center [336, 213] width 593 height 312
click at [41, 30] on span "Page Builder" at bounding box center [40, 33] width 27 height 6
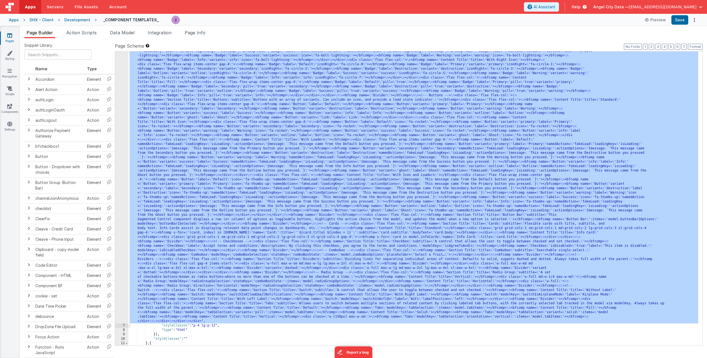
click at [233, 253] on div ""html" : "<div> \n <bfcomp name= \" Page Title \" title= \" Component Examples …" at bounding box center [414, 297] width 570 height 647
click at [122, 226] on div "6" at bounding box center [121, 148] width 13 height 349
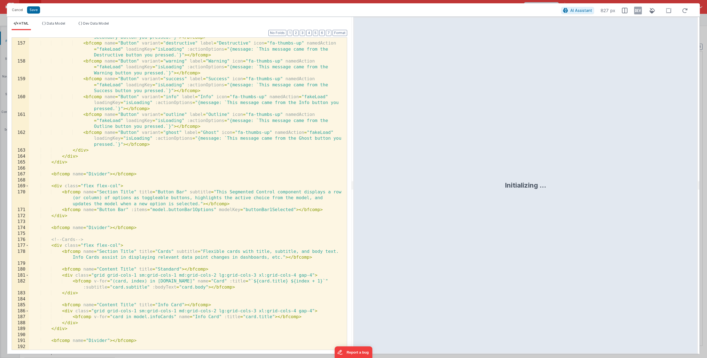
scroll to position [1150, 0]
click at [295, 209] on div "< bfcomp name = "Button" variant = "secondary" label = "Secondary" icon = "fa-t…" at bounding box center [186, 190] width 314 height 335
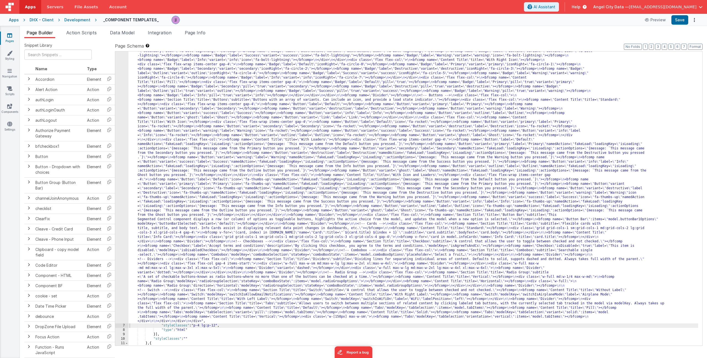
click at [190, 204] on div ""html" : "<div> \n <bfcomp name= \" Page Title \" title= \" Component Examples …" at bounding box center [414, 297] width 570 height 647
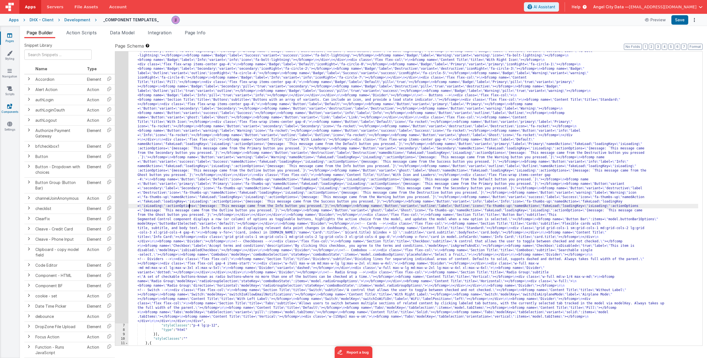
click at [10, 106] on icon at bounding box center [9, 106] width 5 height 6
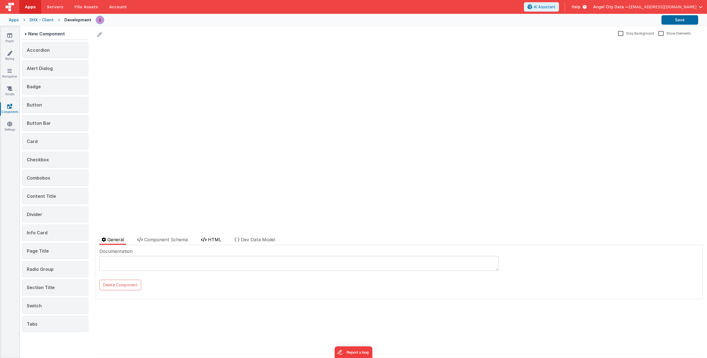
click at [217, 238] on span "HTML" at bounding box center [214, 240] width 13 height 6
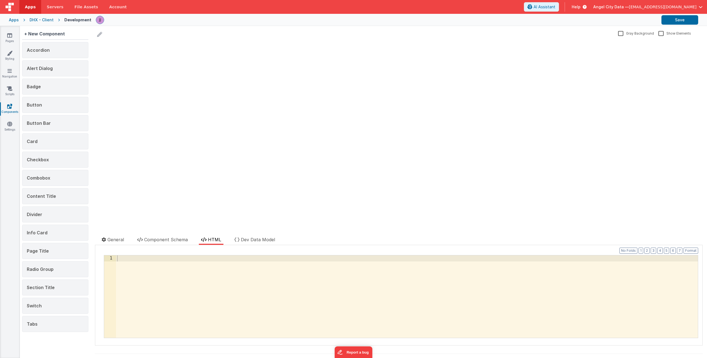
click at [193, 275] on div at bounding box center [407, 302] width 582 height 94
click at [49, 120] on span "Button Bar" at bounding box center [39, 123] width 24 height 6
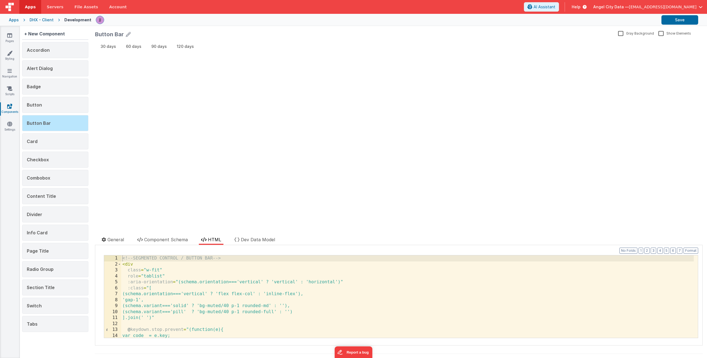
click at [203, 270] on div "<!-- SEGMENTED CONTROL / BUTTON BAR --> < div class = "w-fit" role = "tablist" …" at bounding box center [407, 302] width 573 height 94
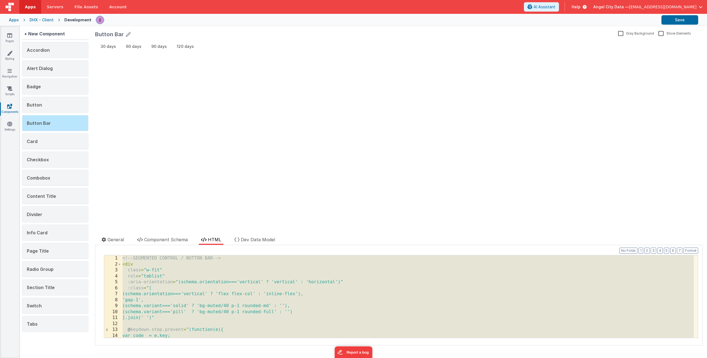
click at [206, 312] on div "<!-- SEGMENTED CONTROL / BUTTON BAR --> < div class = "w-fit" role = "tablist" …" at bounding box center [407, 302] width 573 height 94
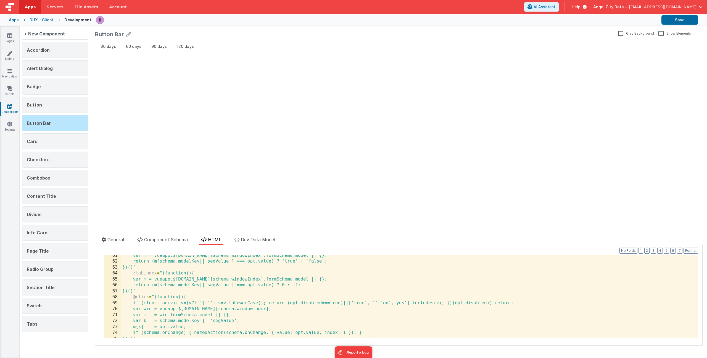
scroll to position [499, 0]
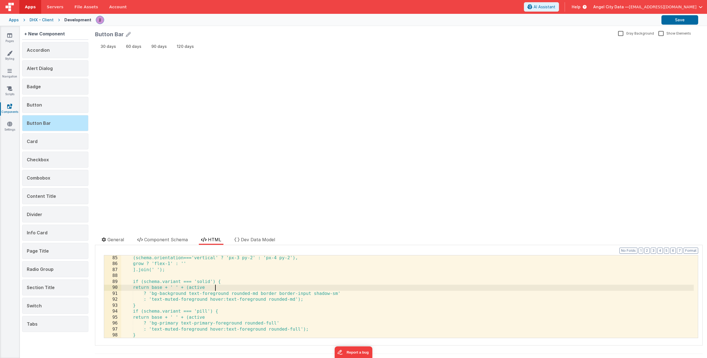
click at [216, 288] on div "(schema.orientation==='vertical' ? 'px-3 py-2' : 'px-4 py-2'), grow ? 'flex-1' …" at bounding box center [407, 302] width 573 height 94
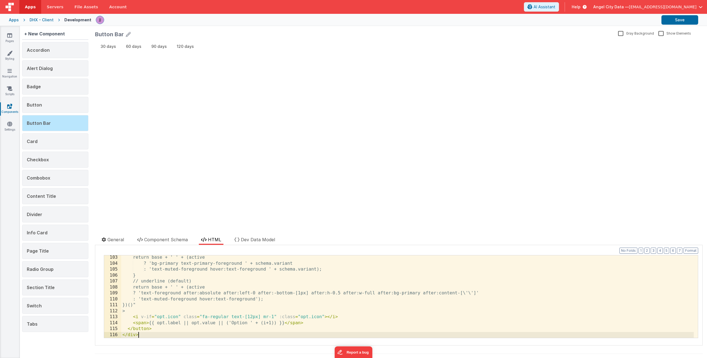
scroll to position [607, 0]
click at [685, 23] on button "Save" at bounding box center [680, 19] width 37 height 9
click at [14, 39] on link "Pages" at bounding box center [10, 38] width 20 height 11
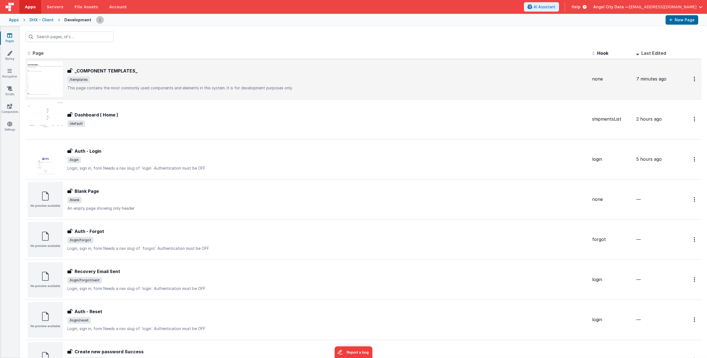
click at [155, 78] on span "/templates" at bounding box center [327, 79] width 521 height 7
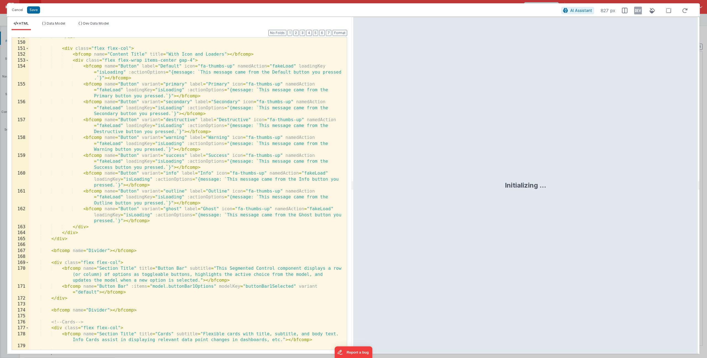
scroll to position [1073, 0]
click at [85, 291] on div "</ div > < div class = "flex flex-col" > < bfcomp name = "Content Title" title …" at bounding box center [186, 196] width 314 height 324
click at [35, 11] on button "Save" at bounding box center [33, 9] width 13 height 7
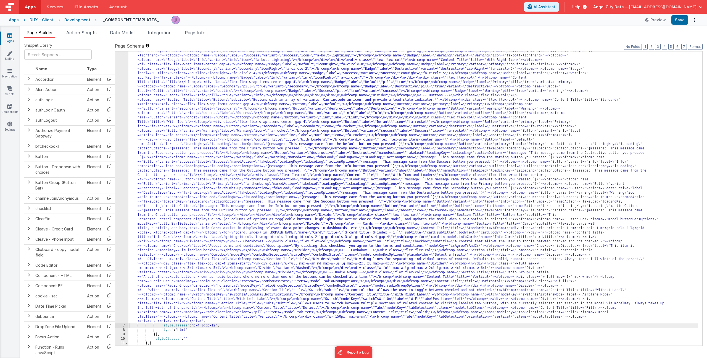
click at [194, 280] on div ""html" : "<div> \n <bfcomp name= \" Page Title \" title= \" Component Examples …" at bounding box center [414, 297] width 570 height 647
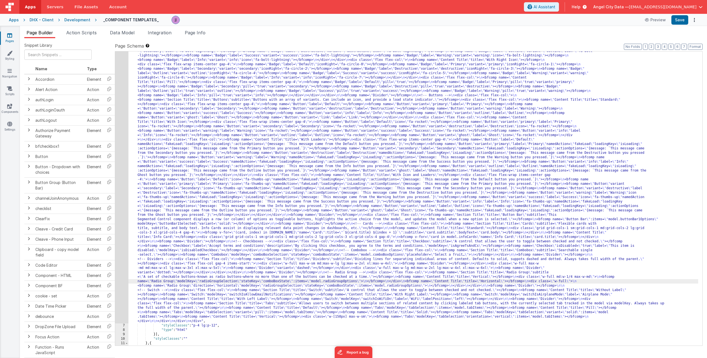
click at [119, 253] on div "6" at bounding box center [121, 148] width 13 height 349
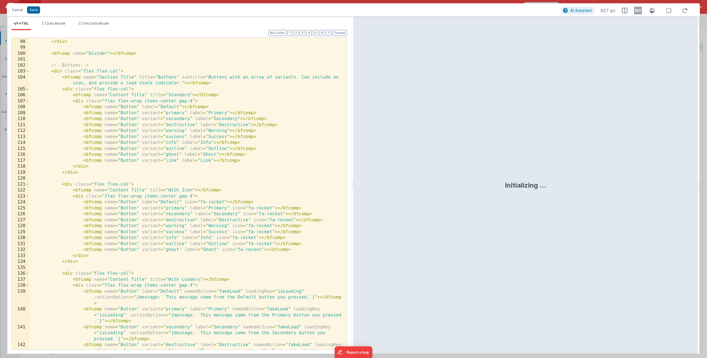
scroll to position [724, 0]
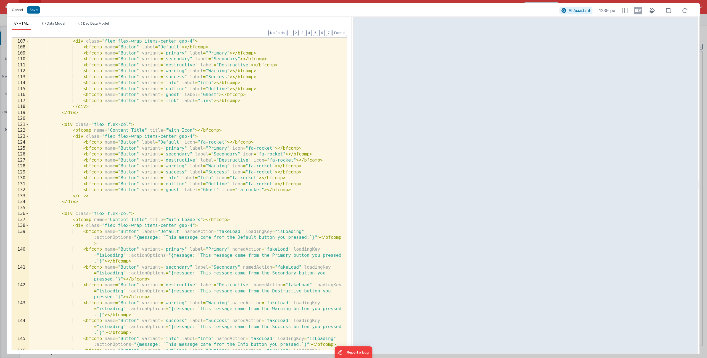
click at [13, 10] on button "Cancel" at bounding box center [17, 10] width 17 height 8
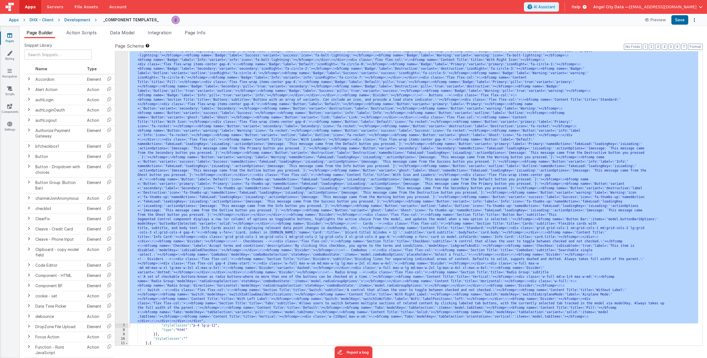
drag, startPoint x: 180, startPoint y: 234, endPoint x: 163, endPoint y: 232, distance: 16.4
click at [180, 234] on div ""html" : "<div> \n <bfcomp name= \" Page Title \" title= \" Component Examples …" at bounding box center [414, 297] width 570 height 647
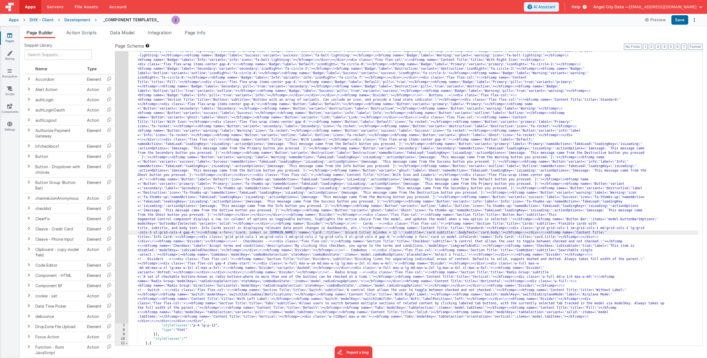
click at [118, 219] on div "6" at bounding box center [121, 148] width 13 height 349
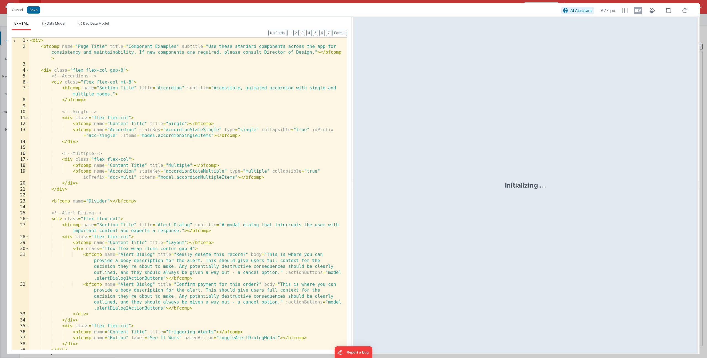
click at [179, 257] on div "< div > < bfcomp name = "Page Title" title = "Component Examples" subtitle = "U…" at bounding box center [186, 200] width 314 height 324
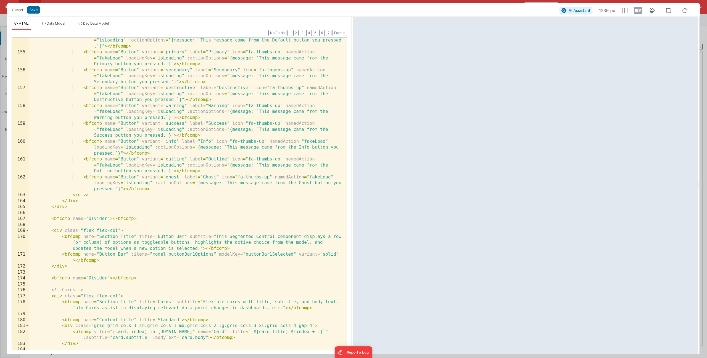
scroll to position [1224, 0]
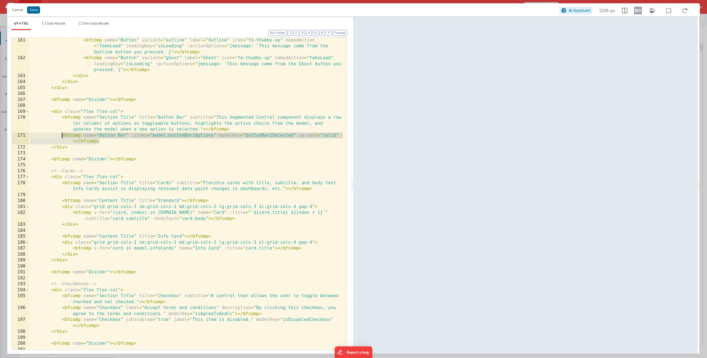
drag, startPoint x: 101, startPoint y: 142, endPoint x: 64, endPoint y: 140, distance: 36.5
click at [62, 137] on div "< bfcomp name = "Button" variant = "outline" label = "Outline" icon = "fa-thumb…" at bounding box center [186, 204] width 314 height 335
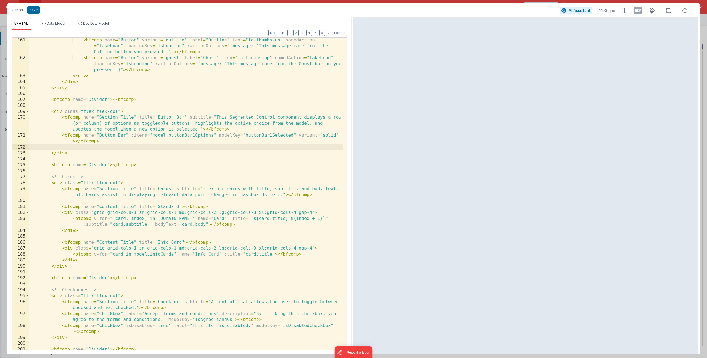
paste textarea
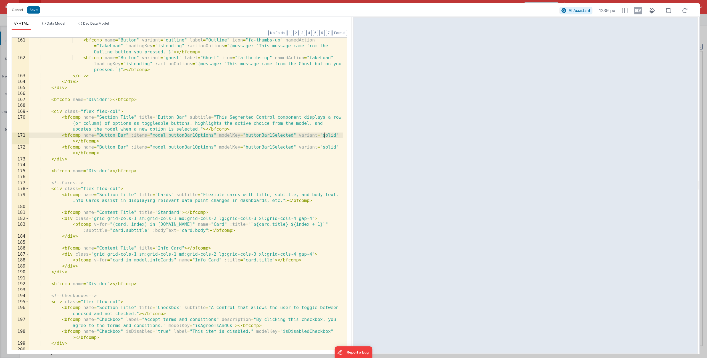
click at [326, 136] on div "< bfcomp name = "Button" variant = "outline" label = "Outline" icon = "fa-thumb…" at bounding box center [186, 204] width 314 height 335
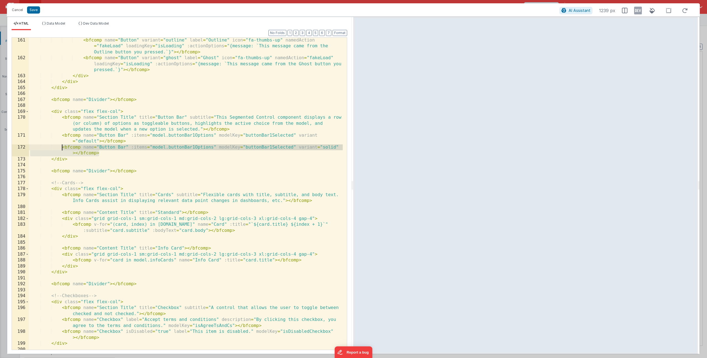
drag, startPoint x: 107, startPoint y: 155, endPoint x: 63, endPoint y: 150, distance: 43.9
click at [63, 150] on div "< bfcomp name = "Button" variant = "outline" label = "Outline" icon = "fa-thumb…" at bounding box center [186, 204] width 314 height 335
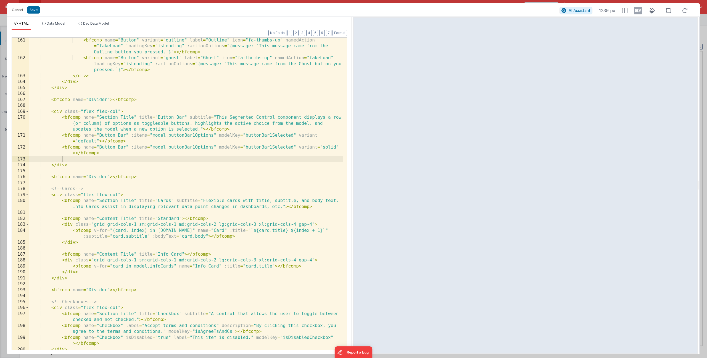
paste textarea
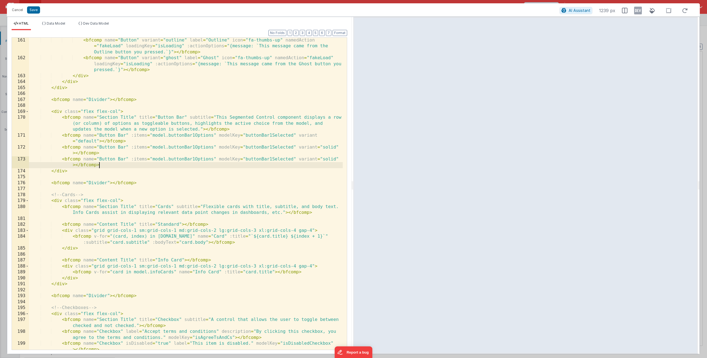
click at [327, 159] on div "< bfcomp name = "Button" variant = "outline" label = "Outline" icon = "fa-thumb…" at bounding box center [186, 204] width 314 height 335
click at [134, 165] on div "< bfcomp name = "Button" variant = "outline" label = "Outline" icon = "fa-thumb…" at bounding box center [186, 204] width 314 height 335
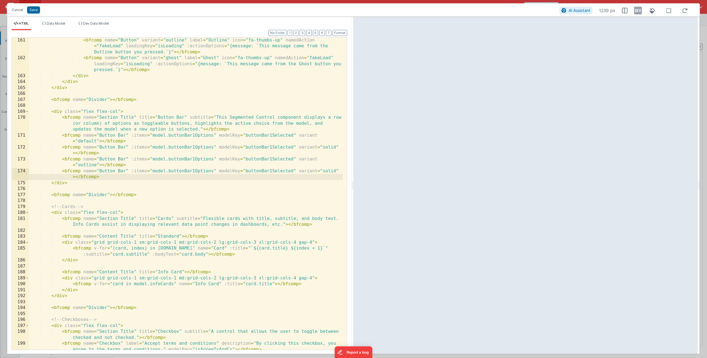
click at [325, 168] on div "< bfcomp name = "Button" variant = "outline" label = "Outline" icon = "fa-thumb…" at bounding box center [186, 208] width 314 height 342
click at [323, 174] on div "< bfcomp name = "Button" variant = "outline" label = "Outline" icon = "fa-thumb…" at bounding box center [186, 208] width 314 height 342
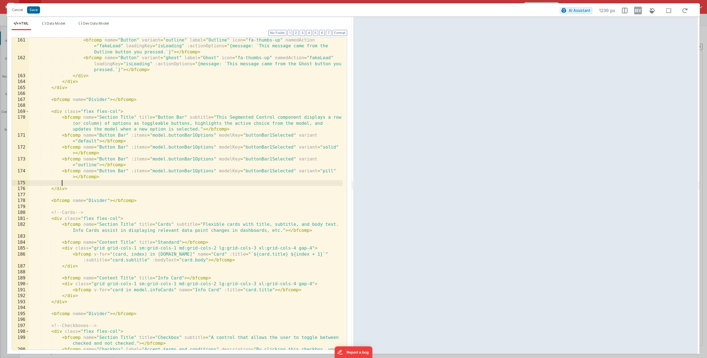
paste textarea
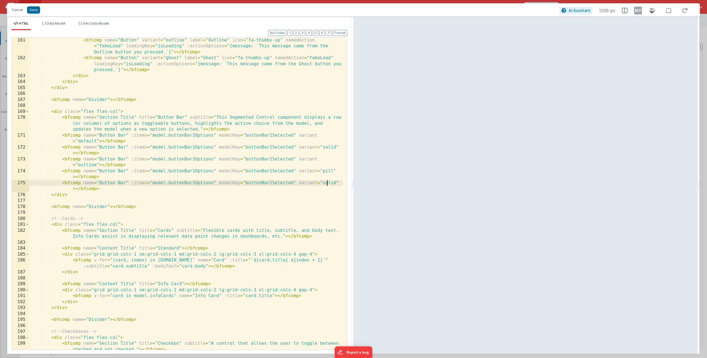
click at [327, 181] on div "< bfcomp name = "Button" variant = "outline" label = "Outline" icon = "fa-thumb…" at bounding box center [186, 208] width 314 height 342
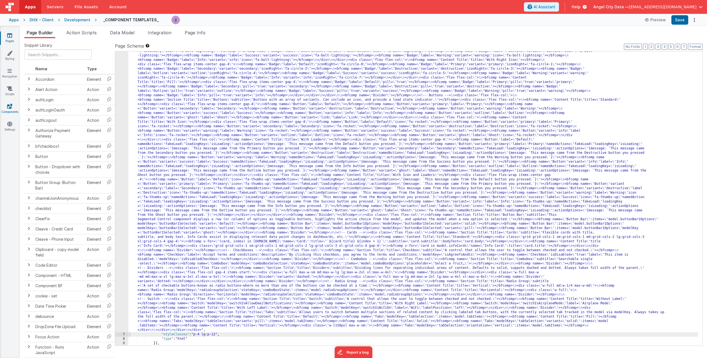
click at [10, 107] on icon at bounding box center [9, 106] width 5 height 6
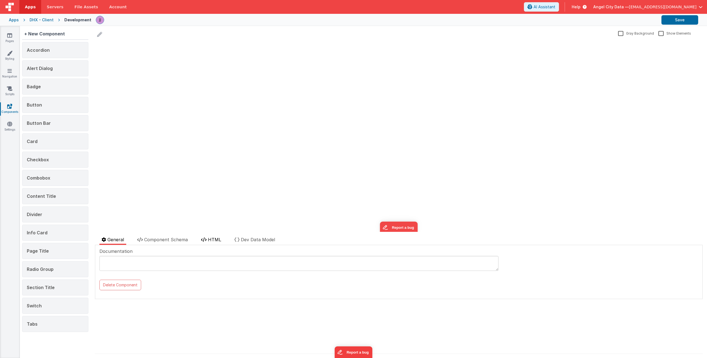
click at [213, 241] on span "HTML" at bounding box center [214, 240] width 13 height 6
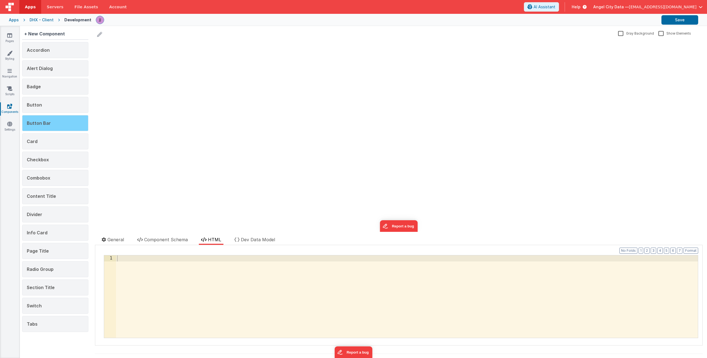
click at [53, 121] on div "Button Bar" at bounding box center [55, 123] width 66 height 16
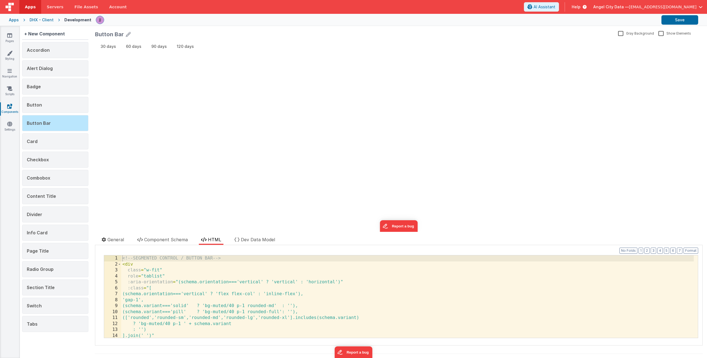
click at [200, 269] on div "<!-- SEGMENTED CONTROL / BUTTON BAR --> < div class = "w-fit" role = "tablist" …" at bounding box center [407, 302] width 573 height 94
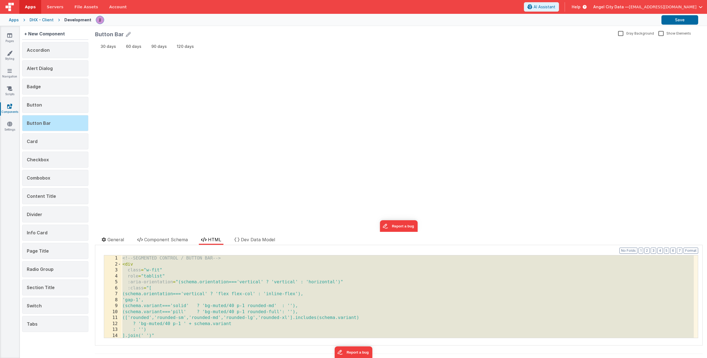
click at [212, 238] on span "HTML" at bounding box center [214, 240] width 13 height 6
click at [210, 279] on div "<!-- SEGMENTED CONTROL / BUTTON BAR --> < div class = "w-fit" role = "tablist" …" at bounding box center [407, 302] width 573 height 94
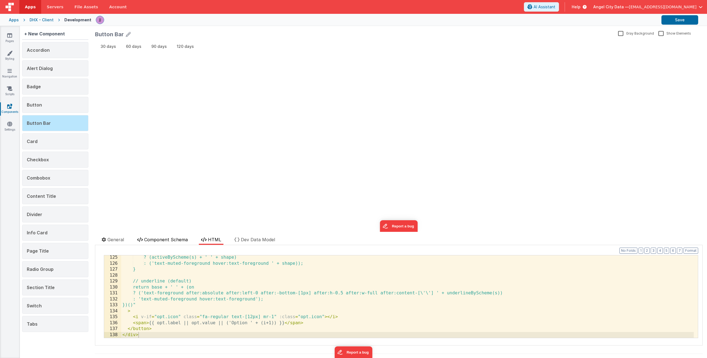
click at [153, 238] on span "Component Schema" at bounding box center [166, 240] width 44 height 6
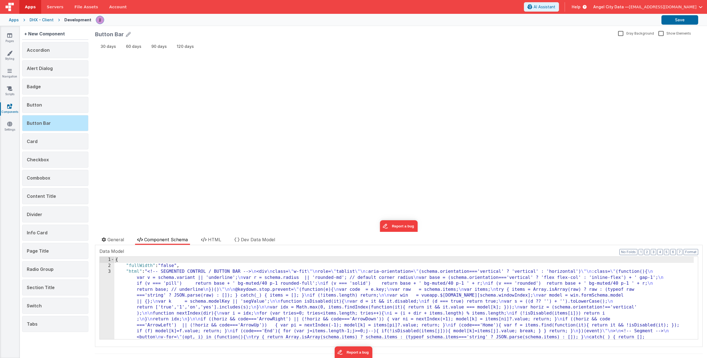
scroll to position [227, 0]
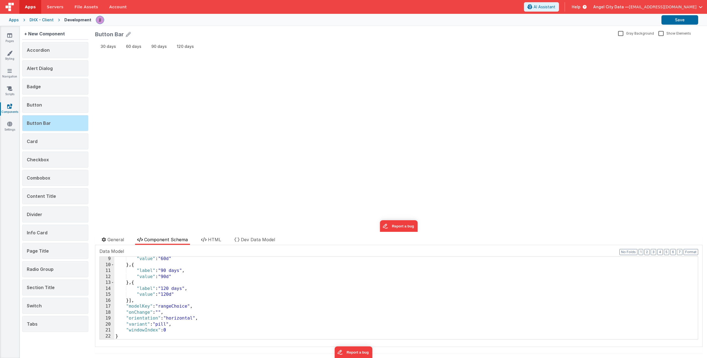
click at [176, 324] on div ""value" : "60d" } , { "label" : "90 days" , "value" : "90d" } , { "label" : "12…" at bounding box center [404, 303] width 580 height 94
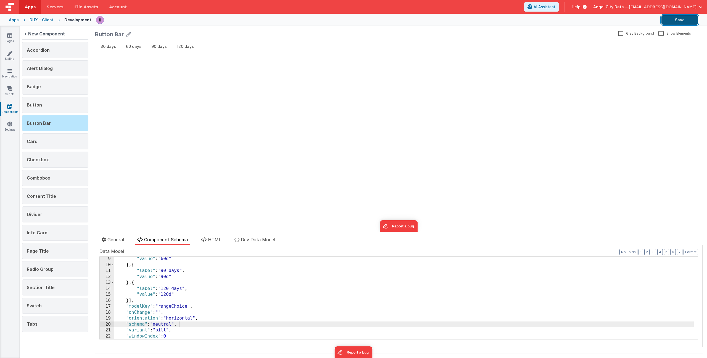
click at [677, 20] on button "Save" at bounding box center [680, 19] width 37 height 9
click at [138, 47] on span "60 days" at bounding box center [133, 47] width 15 height 6
click at [11, 33] on icon at bounding box center [9, 36] width 5 height 6
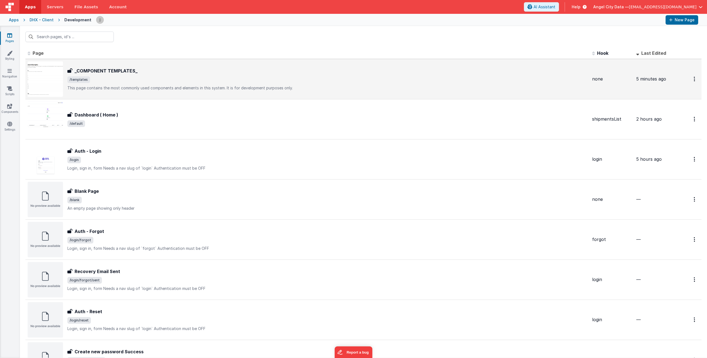
click at [163, 72] on div "_COMPONENT TEMPLATES_" at bounding box center [327, 70] width 521 height 7
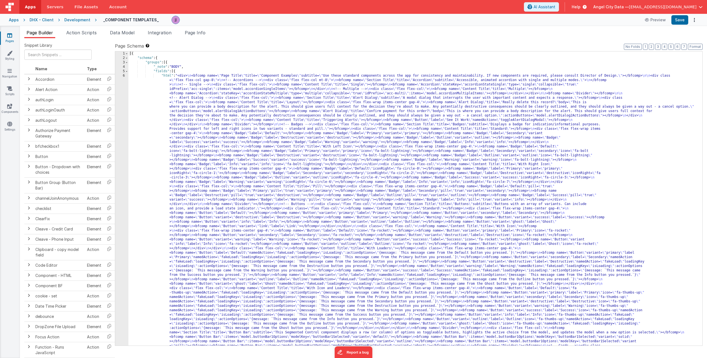
drag, startPoint x: 174, startPoint y: 120, endPoint x: 155, endPoint y: 123, distance: 19.5
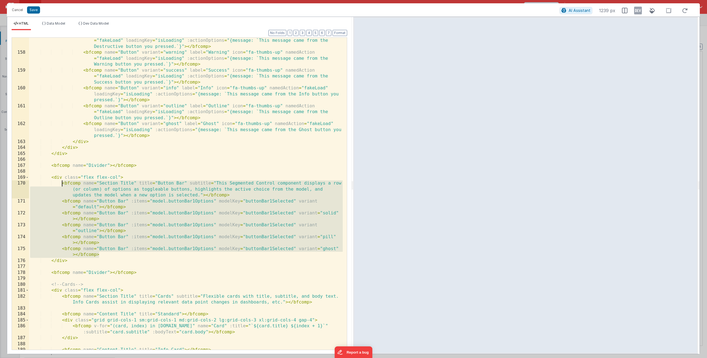
drag, startPoint x: 105, startPoint y: 254, endPoint x: 62, endPoint y: 183, distance: 82.7
click at [62, 183] on div "< bfcomp name = "Button" variant = "destructive" label = "Destructive" icon = "…" at bounding box center [186, 199] width 314 height 335
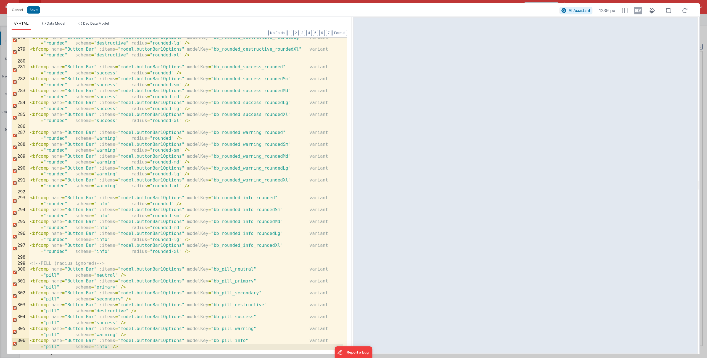
scroll to position [1217, 0]
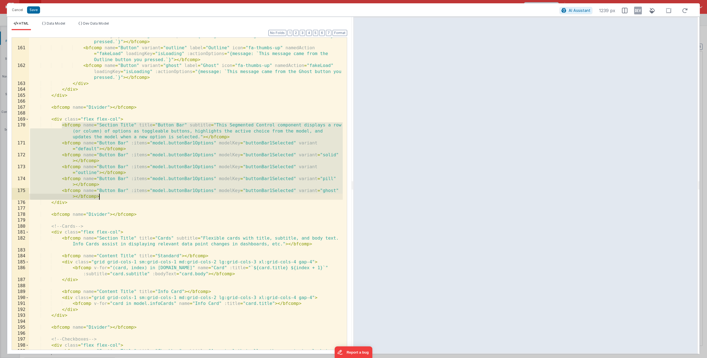
click at [104, 195] on div "< bfcomp name = "Button" variant = "info" label = "Info" icon = "fa-thumbs-up" …" at bounding box center [186, 198] width 314 height 342
drag, startPoint x: 105, startPoint y: 195, endPoint x: 62, endPoint y: 126, distance: 81.1
click at [62, 126] on div "< bfcomp name = "Button" variant = "info" label = "Info" icon = "fa-thumbs-up" …" at bounding box center [186, 198] width 314 height 342
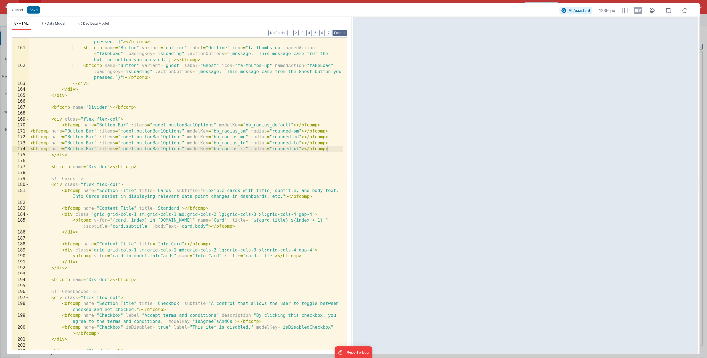
click at [341, 34] on button "Format" at bounding box center [340, 33] width 15 height 6
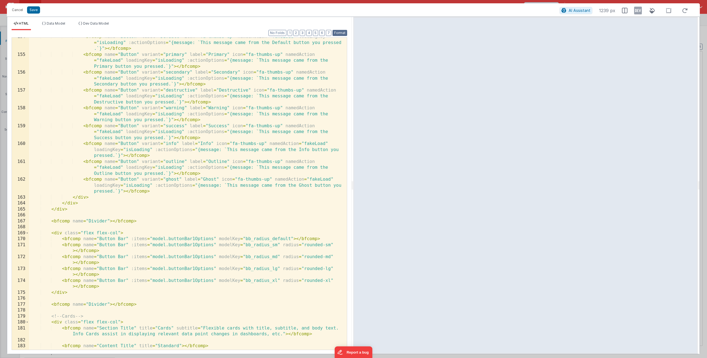
scroll to position [1078, 0]
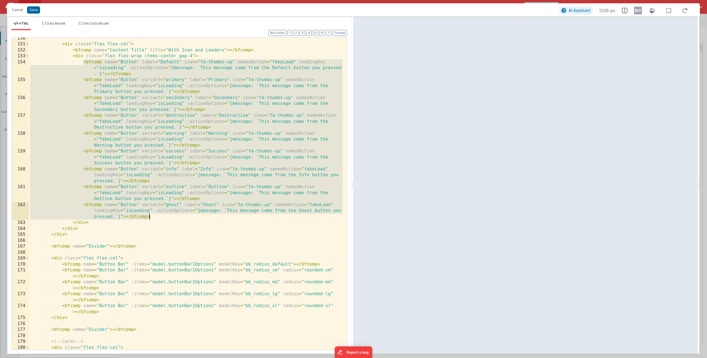
drag, startPoint x: 84, startPoint y: 62, endPoint x: 166, endPoint y: 215, distance: 173.4
click at [166, 215] on div "< div class = "flex flex-col" > < bfcomp name = "Content Title" title = "With I…" at bounding box center [186, 200] width 314 height 330
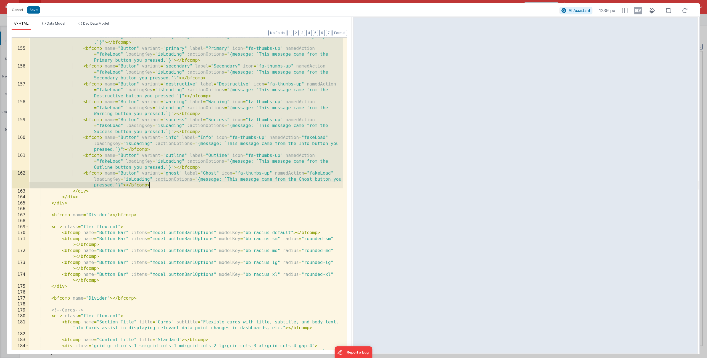
scroll to position [1104, 0]
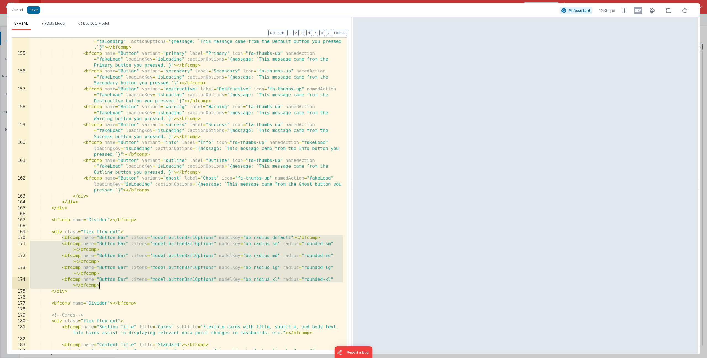
drag, startPoint x: 62, startPoint y: 237, endPoint x: 147, endPoint y: 283, distance: 96.7
click at [147, 283] on div "< bfcomp name = "Button" label = "Default" icon = "fa-thumbs-up" namedAction = …" at bounding box center [186, 200] width 314 height 335
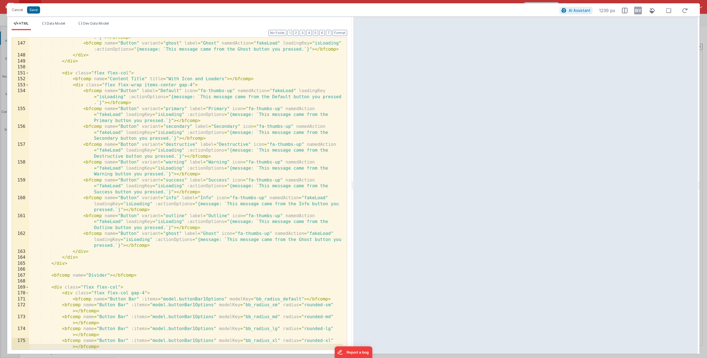
scroll to position [1055, 0]
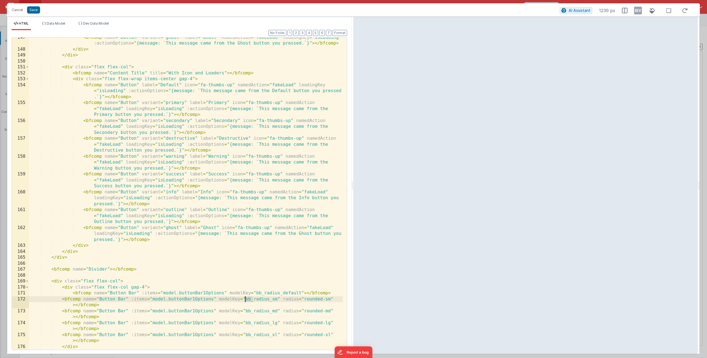
drag, startPoint x: 253, startPoint y: 300, endPoint x: 246, endPoint y: 299, distance: 6.7
click at [246, 299] on div "< bfcomp name = "Button" variant = "ghost" label = "Ghost" namedAction = "fakeL…" at bounding box center [186, 200] width 314 height 330
click at [268, 295] on div "< bfcomp name = "Button" variant = "ghost" label = "Ghost" namedAction = "fakeL…" at bounding box center [186, 200] width 314 height 330
drag, startPoint x: 245, startPoint y: 299, endPoint x: 277, endPoint y: 298, distance: 32.1
click at [277, 298] on div "< bfcomp name = "Button" variant = "ghost" label = "Ghost" namedAction = "fakeL…" at bounding box center [186, 200] width 314 height 330
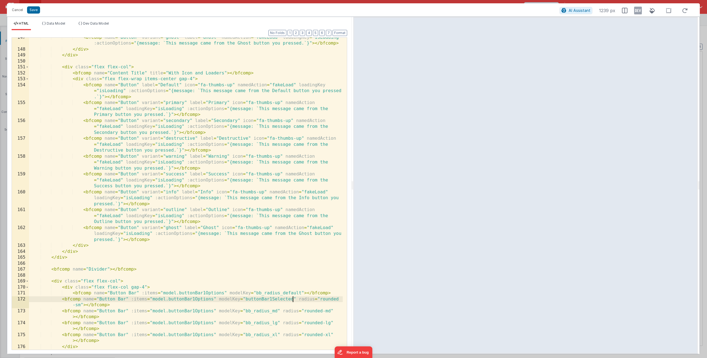
click at [247, 300] on div "< bfcomp name = "Button" variant = "ghost" label = "Ghost" namedAction = "fakeL…" at bounding box center [186, 200] width 314 height 330
click at [255, 312] on div "< bfcomp name = "Button" variant = "ghost" label = "Ghost" namedAction = "fakeL…" at bounding box center [186, 200] width 314 height 330
click at [258, 325] on div "< bfcomp name = "Button" variant = "ghost" label = "Ghost" namedAction = "fakeL…" at bounding box center [186, 200] width 314 height 330
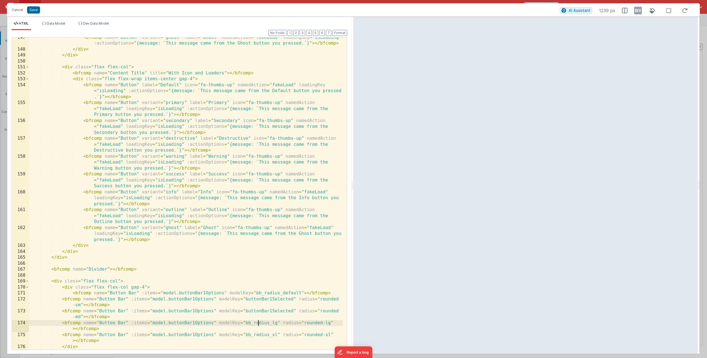
click at [258, 325] on div "< bfcomp name = "Button" variant = "ghost" label = "Ghost" namedAction = "fakeL…" at bounding box center [186, 200] width 314 height 330
click at [254, 334] on div "< bfcomp name = "Button" variant = "ghost" label = "Ghost" namedAction = "fakeL…" at bounding box center [186, 200] width 314 height 330
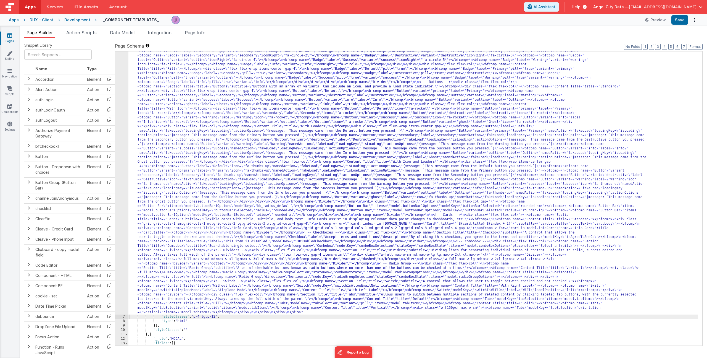
click at [206, 235] on div ""html" : "<div> \n <bfcomp name= \" Page Title \" title= \" Component Examples …" at bounding box center [414, 292] width 570 height 665
click at [122, 201] on div "6" at bounding box center [121, 137] width 13 height 354
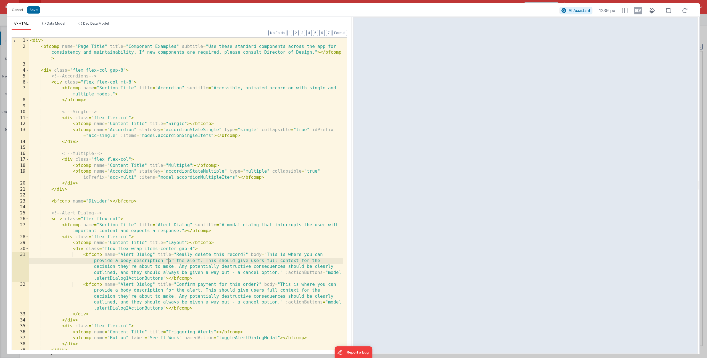
click at [169, 261] on div "< div > < bfcomp name = "Page Title" title = "Component Examples" subtitle = "U…" at bounding box center [186, 200] width 314 height 324
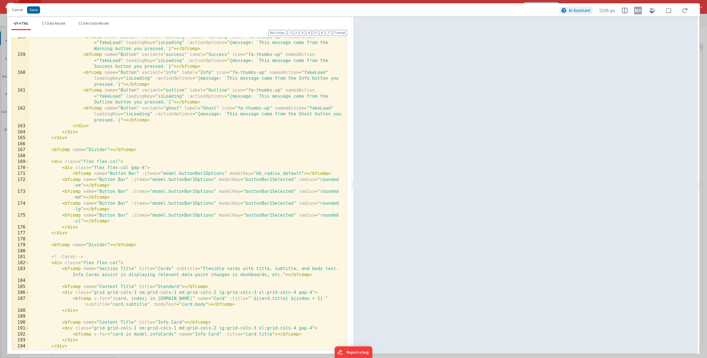
scroll to position [1174, 0]
click at [93, 183] on div "< bfcomp name = "Button" variant = "warning" label = "Warning" icon = "fa-thumb…" at bounding box center [186, 201] width 314 height 335
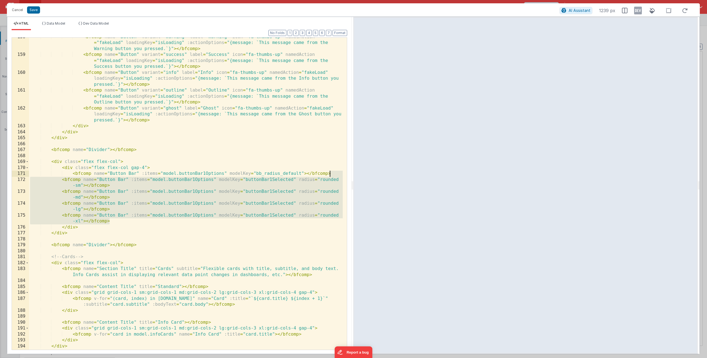
drag, startPoint x: 117, startPoint y: 220, endPoint x: 331, endPoint y: 175, distance: 218.3
click at [331, 175] on div "< bfcomp name = "Button" variant = "warning" label = "Warning" icon = "fa-thumb…" at bounding box center [186, 201] width 314 height 335
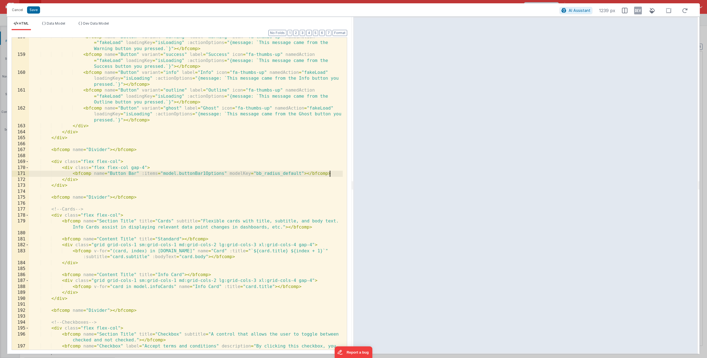
click at [264, 172] on div "< bfcomp name = "Button" variant = "warning" label = "Warning" icon = "fa-thumb…" at bounding box center [186, 205] width 314 height 342
click at [304, 174] on div "< bfcomp name = "Button" variant = "warning" label = "Warning" icon = "fa-thumb…" at bounding box center [186, 205] width 314 height 342
click at [307, 174] on div "< bfcomp name = "Button" variant = "warning" label = "Warning" icon = "fa-thumb…" at bounding box center [186, 205] width 314 height 342
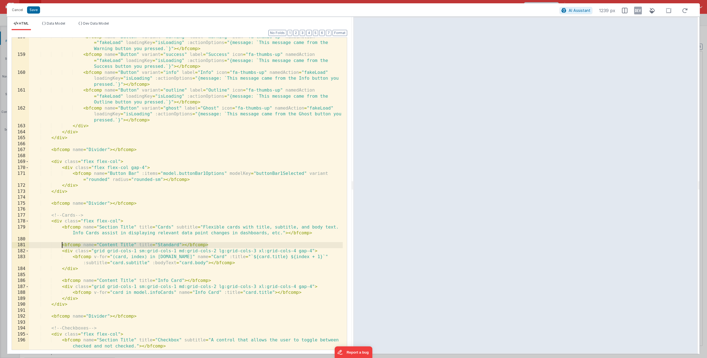
drag, startPoint x: 213, startPoint y: 245, endPoint x: 61, endPoint y: 245, distance: 152.3
click at [61, 245] on div "< bfcomp name = "Button" variant = "warning" label = "Warning" icon = "fa-thumb…" at bounding box center [186, 205] width 314 height 342
click at [153, 167] on div "< bfcomp name = "Button" variant = "warning" label = "Warning" icon = "fa-thumb…" at bounding box center [186, 205] width 314 height 342
click at [135, 163] on div "< bfcomp name = "Button" variant = "warning" label = "Warning" icon = "fa-thumb…" at bounding box center [186, 205] width 314 height 342
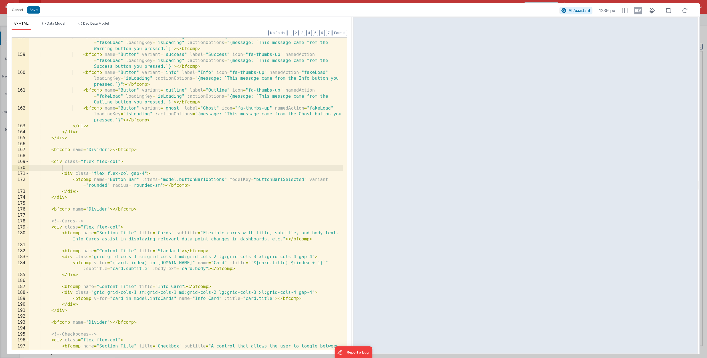
paste textarea
click at [162, 168] on div "< bfcomp name = "Button" variant = "warning" label = "Warning" icon = "fa-thumb…" at bounding box center [186, 205] width 314 height 342
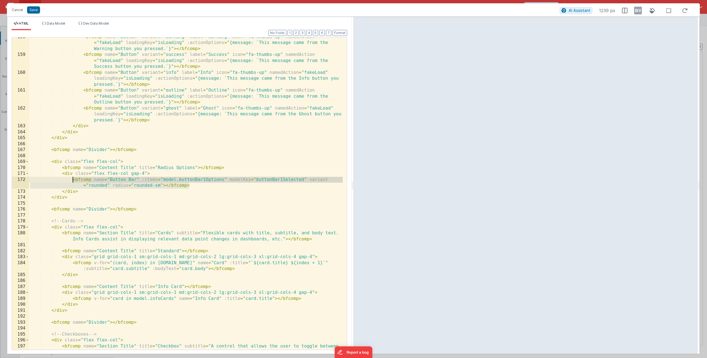
drag, startPoint x: 190, startPoint y: 186, endPoint x: 72, endPoint y: 181, distance: 118.1
click at [72, 181] on div "< bfcomp name = "Button" variant = "warning" label = "Warning" icon = "fa-thumb…" at bounding box center [186, 205] width 314 height 342
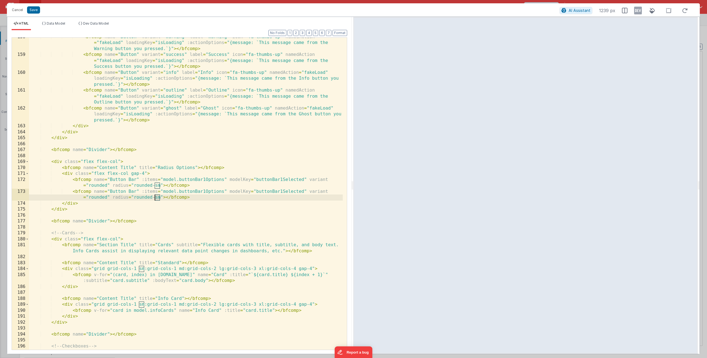
click at [155, 198] on div "< bfcomp name = "Button" variant = "warning" label = "Warning" icon = "fa-thumb…" at bounding box center [186, 201] width 314 height 335
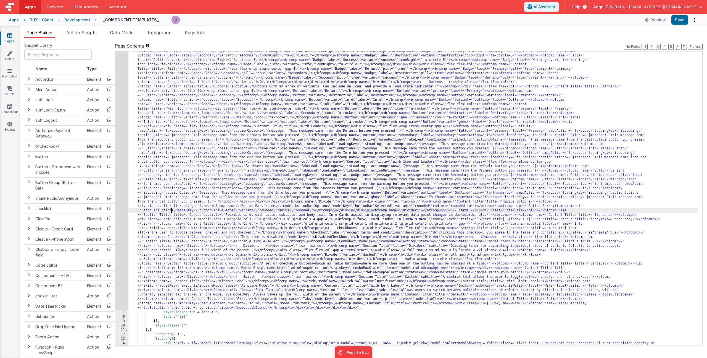
click at [171, 211] on div ""html" : "<div> \n <bfcomp name= \" Page Title \" title= \" Component Examples …" at bounding box center [414, 290] width 570 height 661
click at [119, 204] on div "6" at bounding box center [121, 134] width 13 height 349
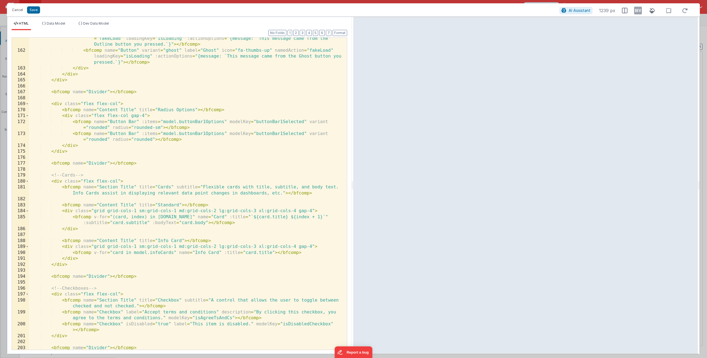
scroll to position [1175, 0]
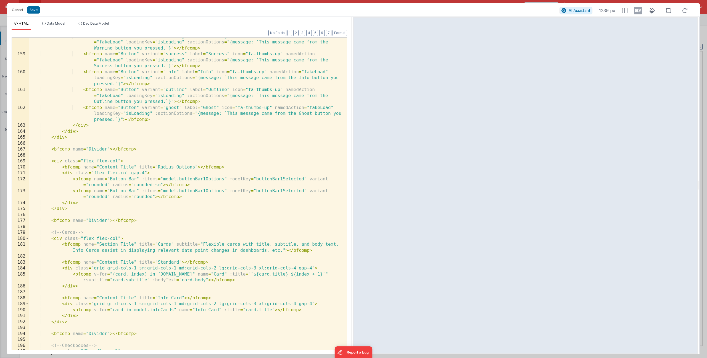
click at [153, 197] on div "< bfcomp name = "Button" variant = "warning" label = "Warning" icon = "fa-thumb…" at bounding box center [186, 200] width 314 height 335
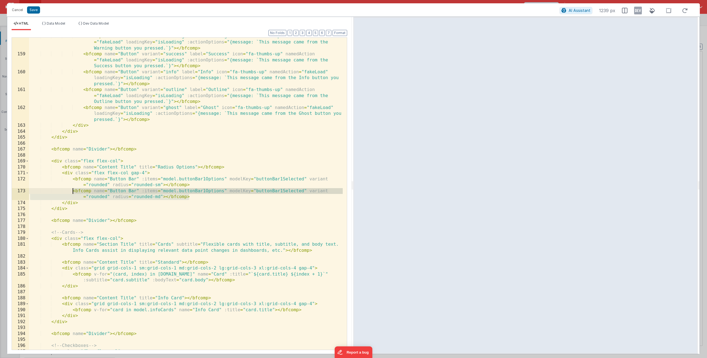
drag, startPoint x: 172, startPoint y: 197, endPoint x: 72, endPoint y: 191, distance: 100.3
click at [72, 191] on div "< bfcomp name = "Button" variant = "warning" label = "Warning" icon = "fa-thumb…" at bounding box center [186, 200] width 314 height 335
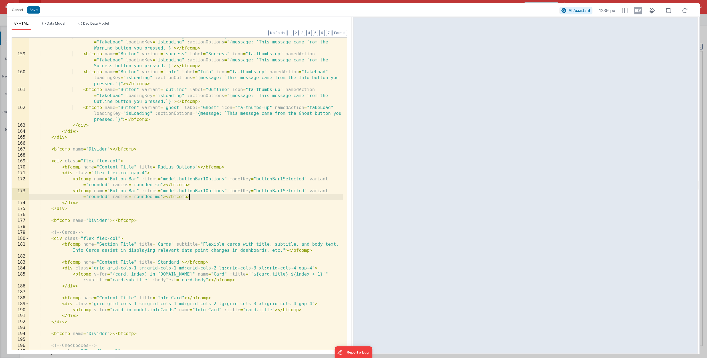
paste textarea
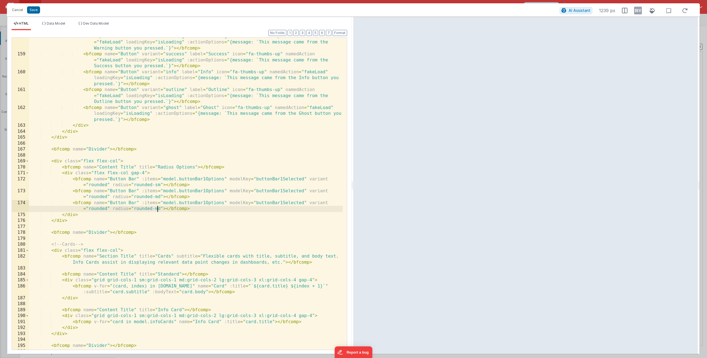
click at [157, 209] on div "< bfcomp name = "Button" variant = "warning" label = "Warning" icon = "fa-thumb…" at bounding box center [186, 200] width 314 height 335
paste textarea
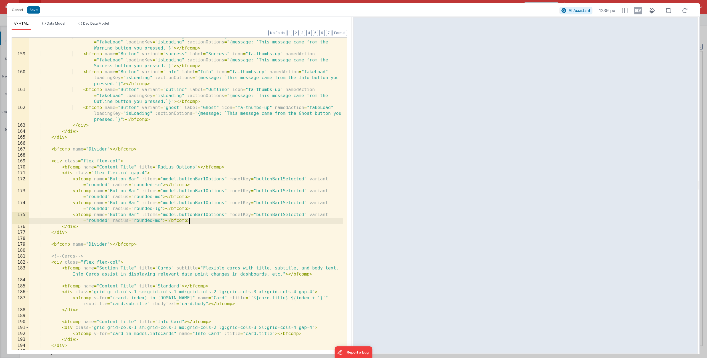
click at [157, 222] on div "< bfcomp name = "Button" variant = "warning" label = "Warning" icon = "fa-thumb…" at bounding box center [186, 200] width 314 height 335
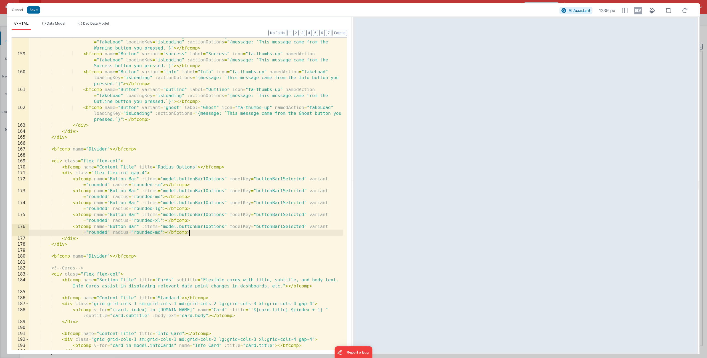
click at [99, 234] on div "< bfcomp name = "Button" variant = "warning" label = "Warning" icon = "fa-thumb…" at bounding box center [186, 200] width 314 height 335
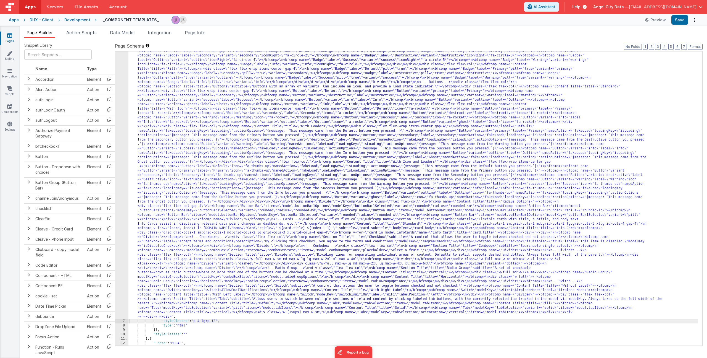
click at [139, 169] on div ""html" : "<div> \n <bfcomp name= \" Page Title \" title= \" Component Examples …" at bounding box center [414, 288] width 570 height 656
click at [121, 170] on div "6" at bounding box center [121, 139] width 13 height 358
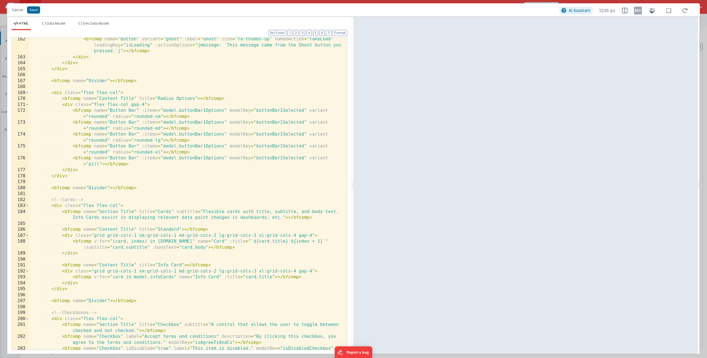
scroll to position [1243, 0]
click at [32, 11] on button "Save" at bounding box center [33, 9] width 13 height 7
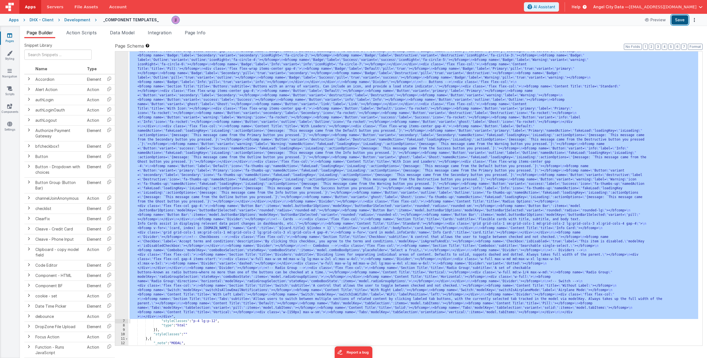
click at [684, 16] on button "Save" at bounding box center [680, 19] width 17 height 9
click at [8, 107] on icon at bounding box center [9, 106] width 5 height 6
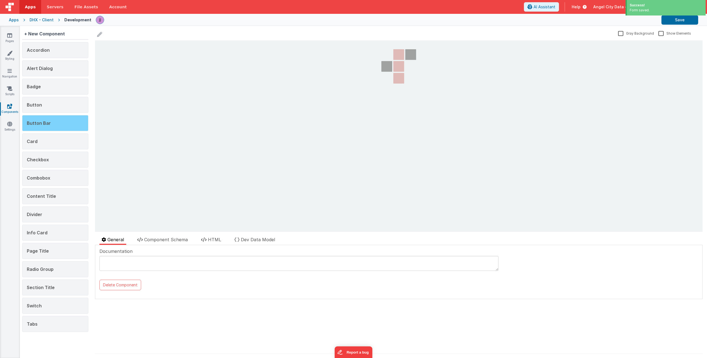
click at [44, 124] on span "Button Bar" at bounding box center [39, 123] width 24 height 6
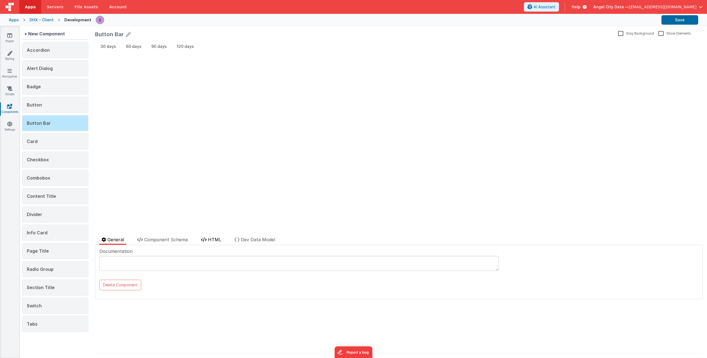
click at [213, 239] on span "HTML" at bounding box center [214, 240] width 13 height 6
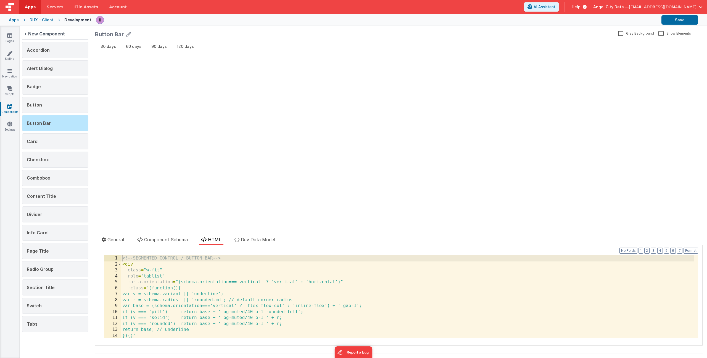
click at [237, 277] on div "<!-- SEGMENTED CONTROL / BUTTON BAR --> < div class = "w-fit" role = "tablist" …" at bounding box center [407, 302] width 573 height 94
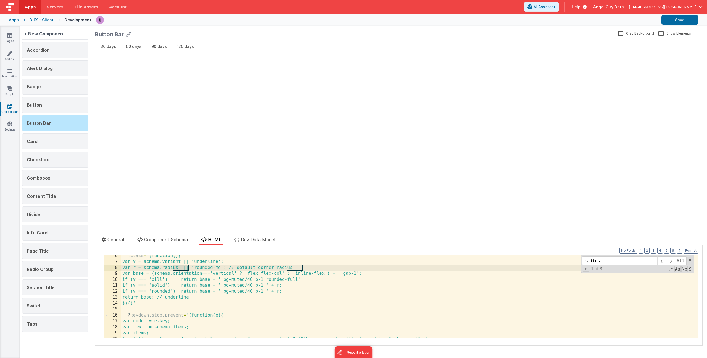
scroll to position [37, 0]
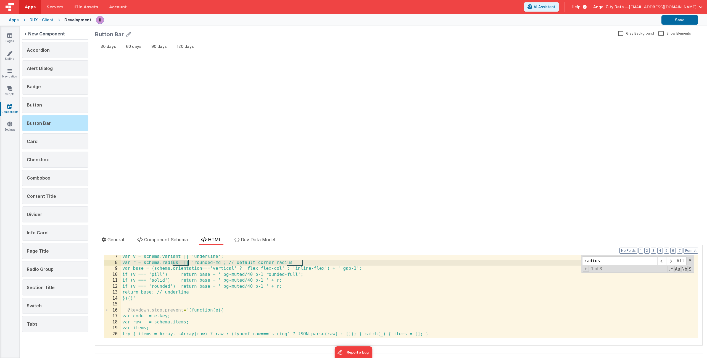
type input "radius"
click at [257, 315] on div "var v = schema.variant || 'underline'; var r = schema.radius || 'rounded-md'; /…" at bounding box center [407, 300] width 573 height 94
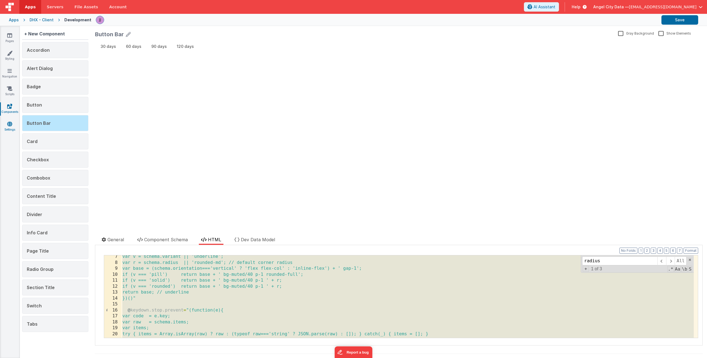
click at [9, 126] on link "Settings" at bounding box center [10, 126] width 20 height 11
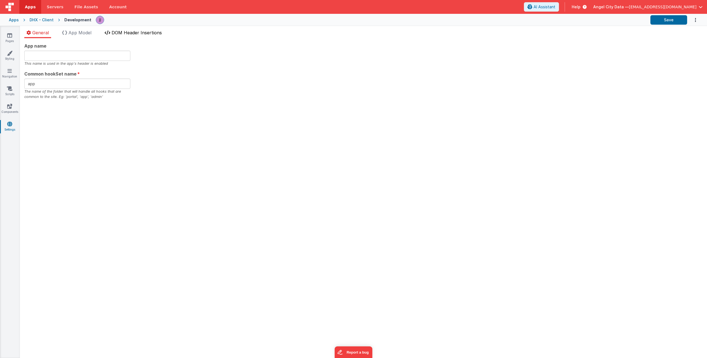
click at [136, 35] on li "DOM Header Insertions" at bounding box center [134, 33] width 62 height 9
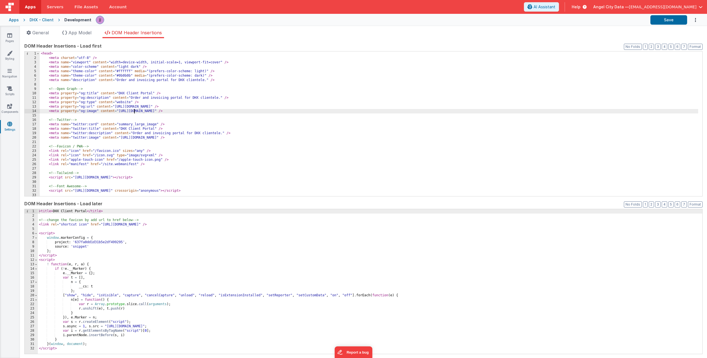
drag, startPoint x: 133, startPoint y: 109, endPoint x: 161, endPoint y: 171, distance: 67.1
click at [133, 109] on div "< head > < meta charset = "utf-8" /> < meta name = "viewport" content = "width=…" at bounding box center [369, 127] width 659 height 153
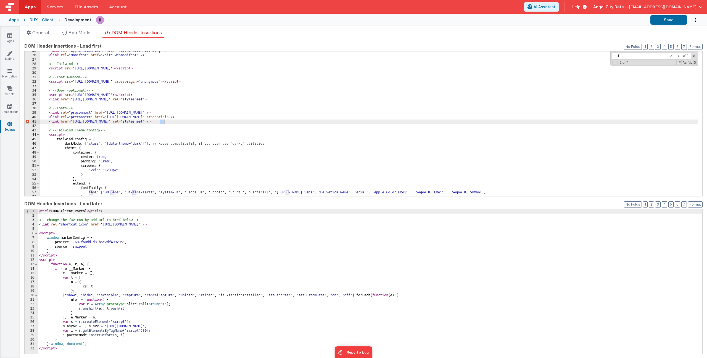
scroll to position [449, 0]
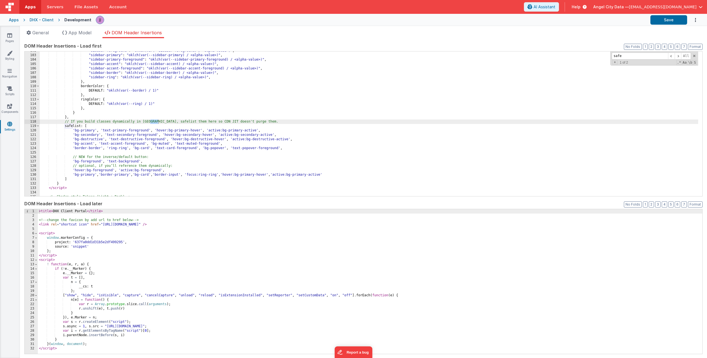
type input "safe"
click at [336, 174] on div ""sidebar-foreground" : "oklch(var(--sidebar-foreground) / <alpha-value>)" , "si…" at bounding box center [369, 125] width 659 height 153
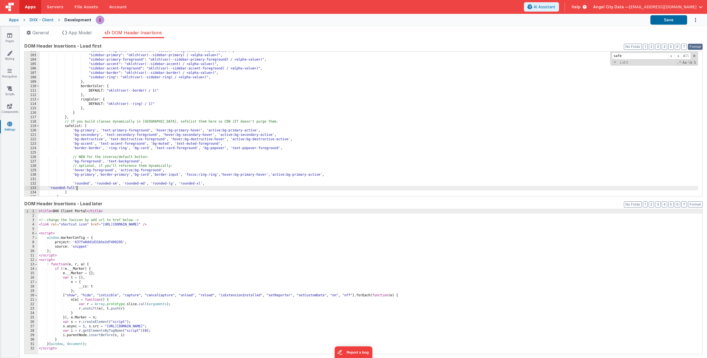
click at [692, 45] on button "Format" at bounding box center [695, 47] width 15 height 6
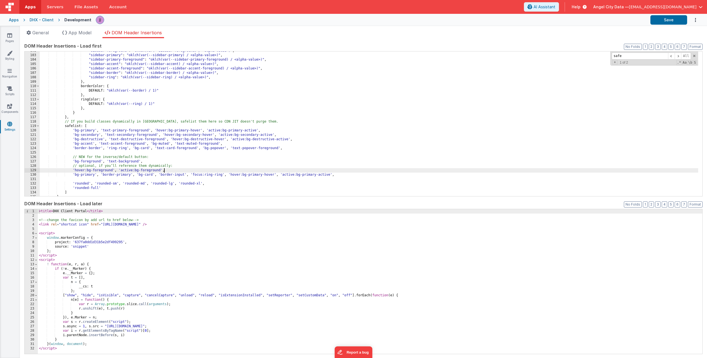
click at [197, 171] on div ""sidebar-foreground" : "oklch(var(--sidebar-foreground) / <alpha-value>)" , "si…" at bounding box center [369, 125] width 659 height 153
click at [7, 44] on div "Pages Styling Navigation Scripts Components Settings" at bounding box center [10, 192] width 20 height 332
click at [10, 37] on icon at bounding box center [9, 36] width 5 height 6
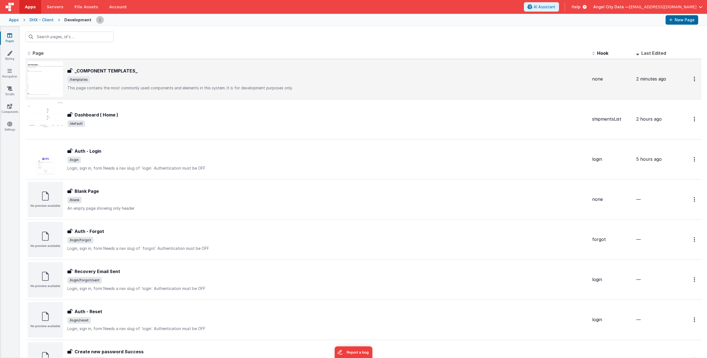
click at [148, 85] on p "This page contains the most commonly used components and elements in this syste…" at bounding box center [327, 88] width 521 height 6
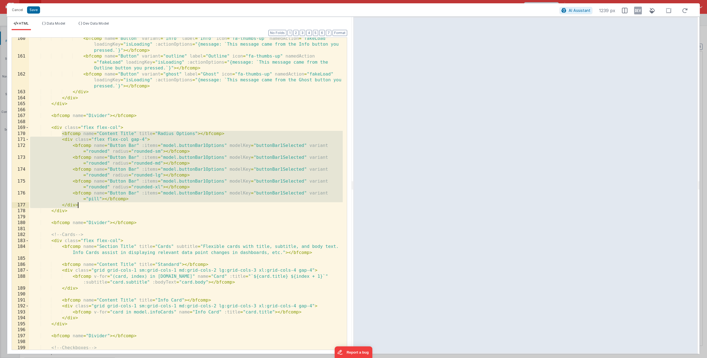
drag, startPoint x: 61, startPoint y: 133, endPoint x: 109, endPoint y: 205, distance: 86.5
click at [109, 205] on div "< bfcomp name = "Button" variant = "info" label = "Info" icon = "fa-thumbs-up" …" at bounding box center [186, 203] width 314 height 335
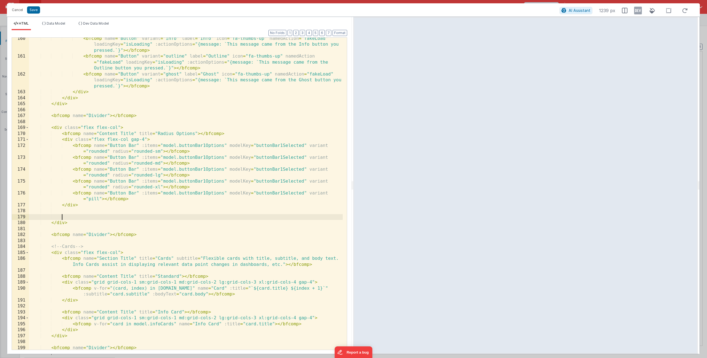
paste textarea
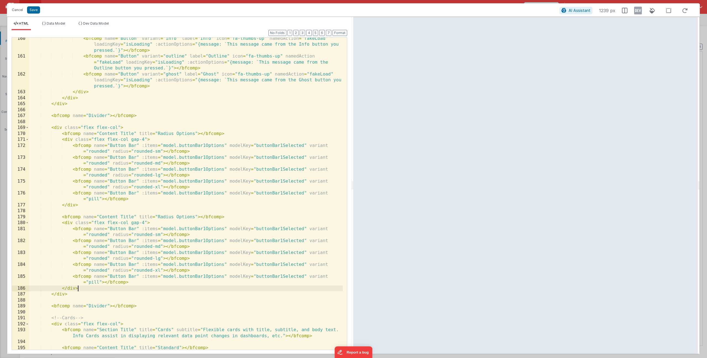
click at [159, 216] on div "< bfcomp name = "Button" variant = "info" label = "Info" icon = "fa-thumbs-up" …" at bounding box center [186, 203] width 314 height 335
drag, startPoint x: 162, startPoint y: 234, endPoint x: 110, endPoint y: 235, distance: 52.0
click at [110, 235] on div "< bfcomp name = "Button" variant = "info" label = "Info" icon = "fa-thumbs-up" …" at bounding box center [186, 203] width 314 height 335
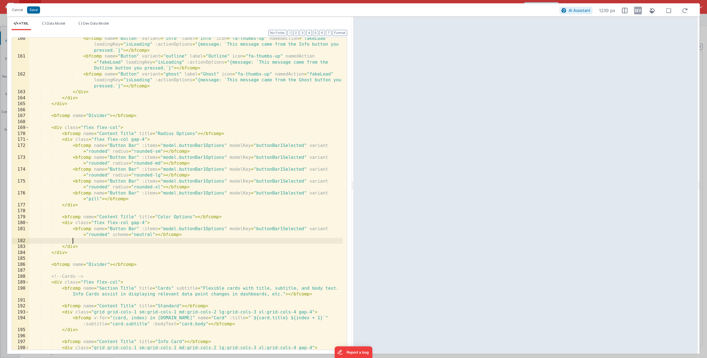
paste textarea
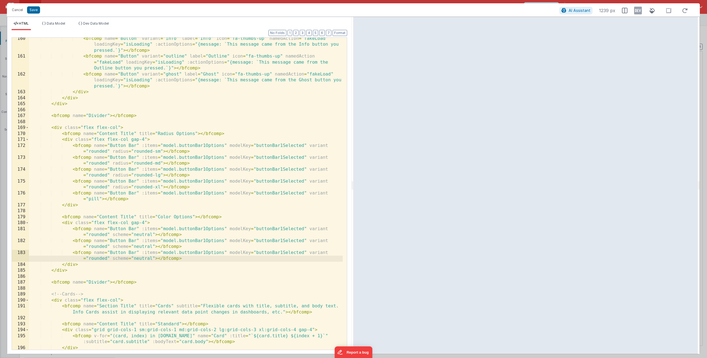
click at [139, 245] on div "< bfcomp name = "Button" variant = "info" label = "Info" icon = "fa-thumbs-up" …" at bounding box center [186, 203] width 314 height 335
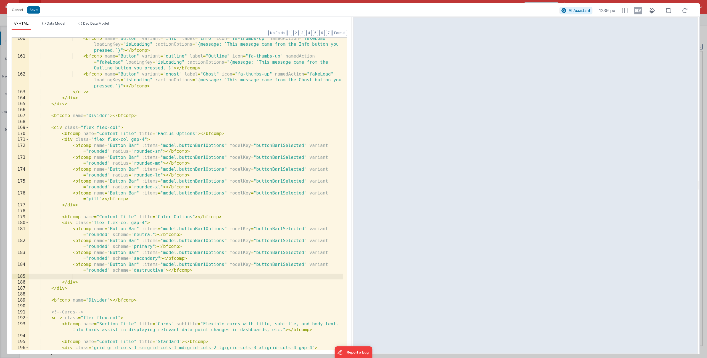
paste textarea
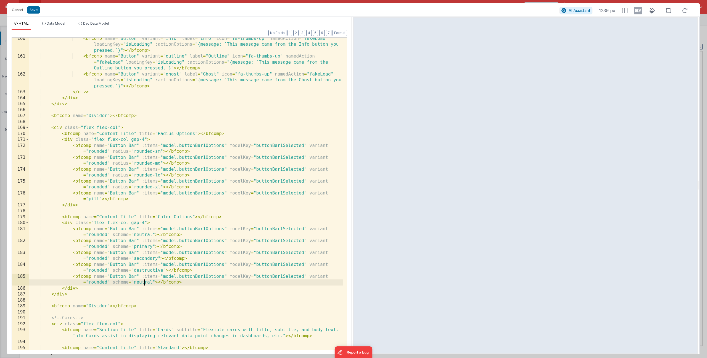
click at [145, 282] on div "< bfcomp name = "Button" variant = "info" label = "Info" icon = "fa-thumbs-up" …" at bounding box center [186, 203] width 314 height 335
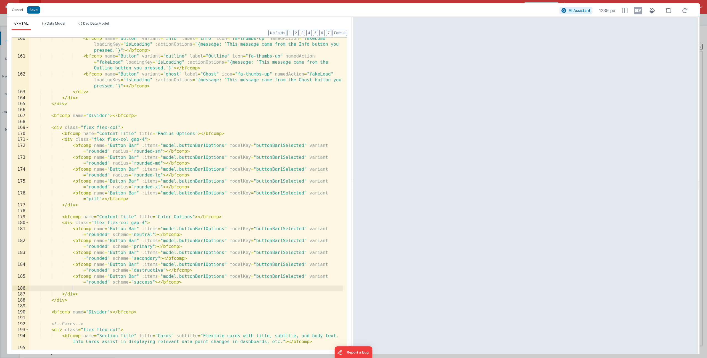
paste textarea
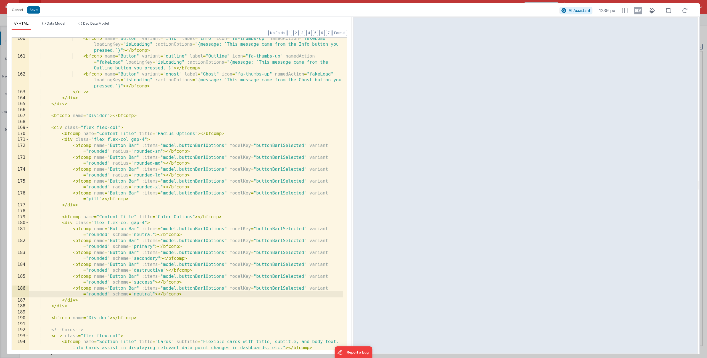
click at [145, 294] on div "< bfcomp name = "Button" variant = "info" label = "Info" icon = "fa-thumbs-up" …" at bounding box center [186, 203] width 314 height 335
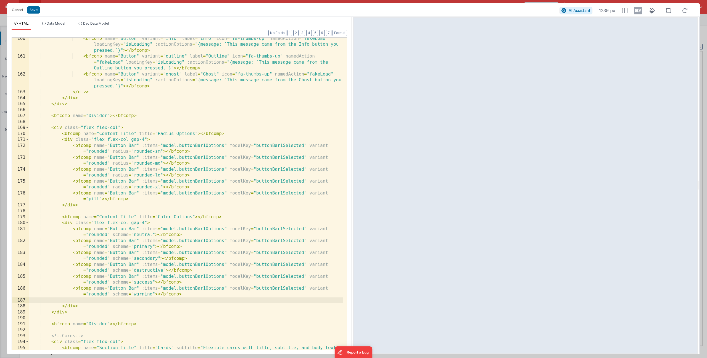
paste textarea
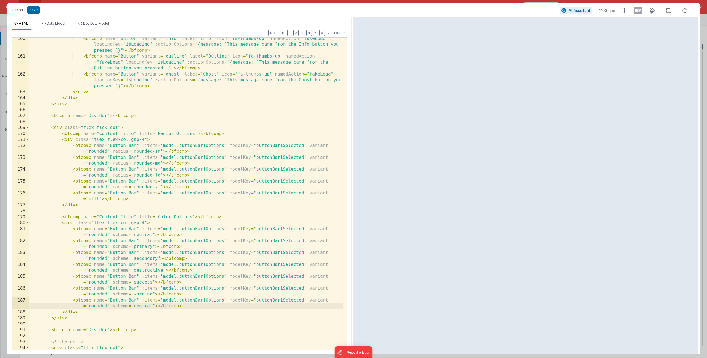
click at [140, 308] on div "< bfcomp name = "Button" variant = "info" label = "Info" icon = "fa-thumbs-up" …" at bounding box center [186, 207] width 314 height 342
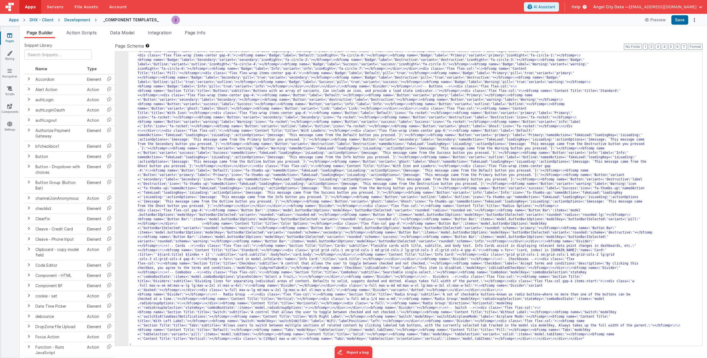
click at [225, 218] on div ""html" : "<div> \n <bfcomp name= \" Page Title \" title= \" Component Examples …" at bounding box center [414, 304] width 570 height 678
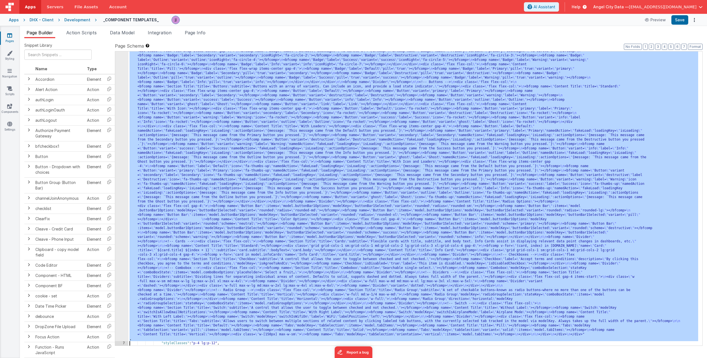
click at [116, 190] on div "6" at bounding box center [121, 150] width 13 height 380
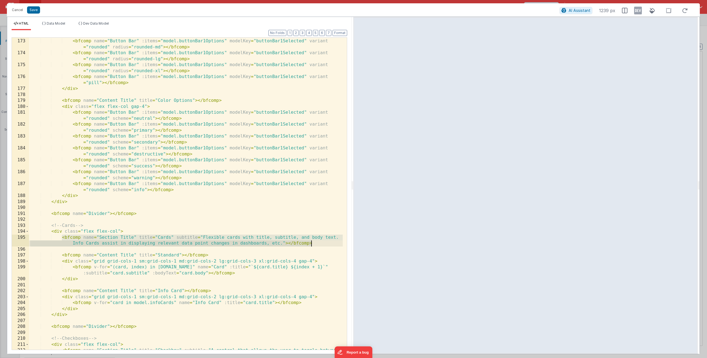
drag, startPoint x: 62, startPoint y: 238, endPoint x: 318, endPoint y: 242, distance: 255.7
click at [318, 242] on div "< bfcomp name = "Button Bar" :items = "model.buttonBar1Options" modelKey = "but…" at bounding box center [186, 193] width 314 height 335
click at [228, 102] on div "< bfcomp name = "Button Bar" :items = "model.buttonBar1Options" modelKey = "but…" at bounding box center [186, 193] width 314 height 335
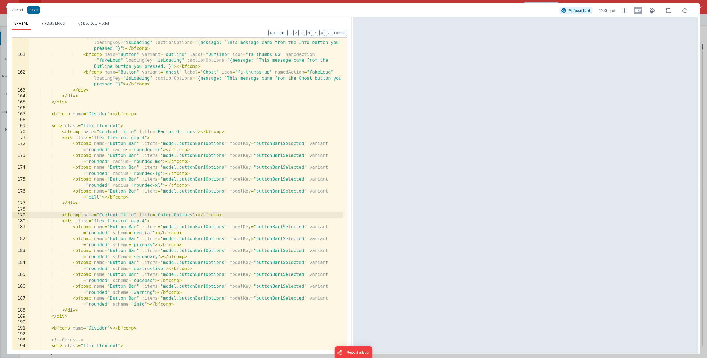
scroll to position [1151, 0]
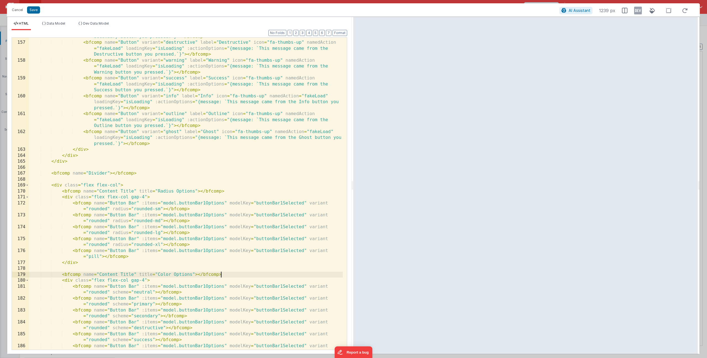
click at [128, 186] on div "< bfcomp name = "Button" variant = "secondary" label = "Secondary" icon = "fa-t…" at bounding box center [186, 193] width 314 height 342
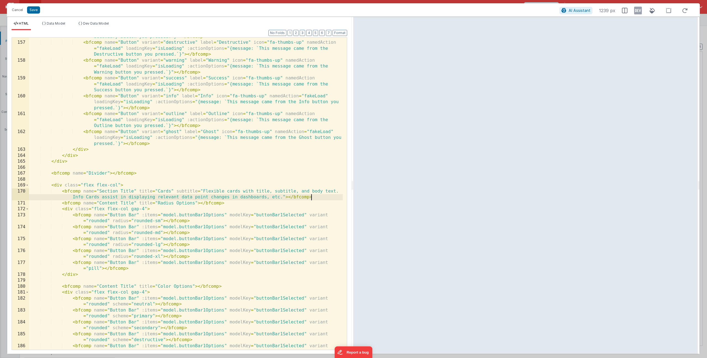
click at [131, 192] on div "< bfcomp name = "Button" variant = "secondary" label = "Secondary" icon = "fa-t…" at bounding box center [186, 193] width 314 height 342
click at [166, 191] on div "< bfcomp name = "Button" variant = "secondary" label = "Secondary" icon = "fa-t…" at bounding box center [186, 193] width 314 height 342
drag, startPoint x: 219, startPoint y: 192, endPoint x: 297, endPoint y: 200, distance: 78.3
click at [297, 200] on div "< bfcomp name = "Button" variant = "secondary" label = "Secondary" icon = "fa-t…" at bounding box center [186, 193] width 314 height 342
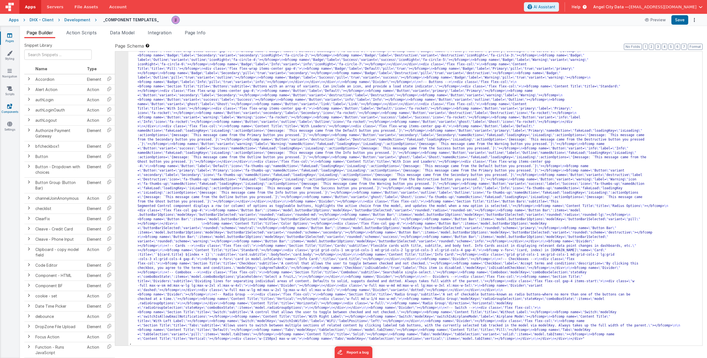
click at [8, 108] on icon at bounding box center [9, 106] width 5 height 6
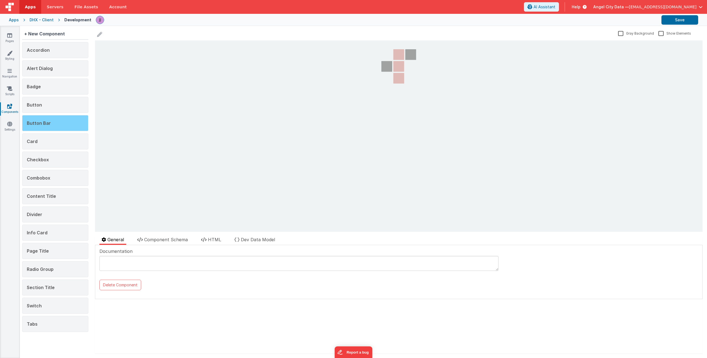
click at [48, 121] on span "Button Bar" at bounding box center [39, 123] width 24 height 6
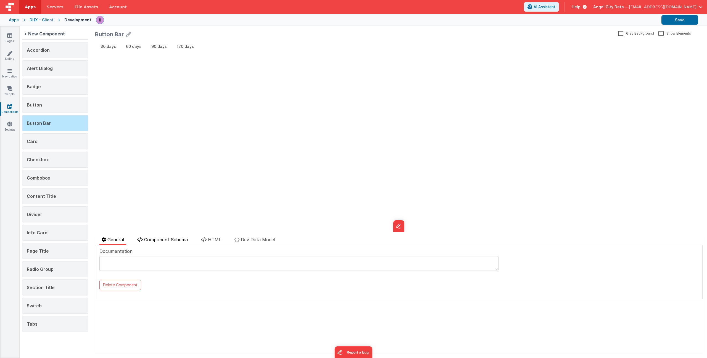
click at [183, 241] on span "Component Schema" at bounding box center [166, 240] width 44 height 6
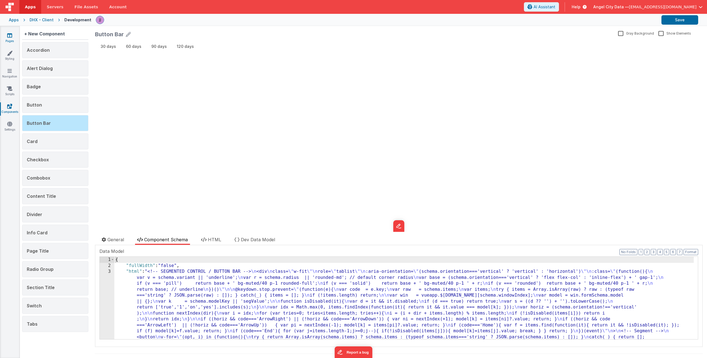
click at [8, 37] on icon at bounding box center [9, 36] width 5 height 6
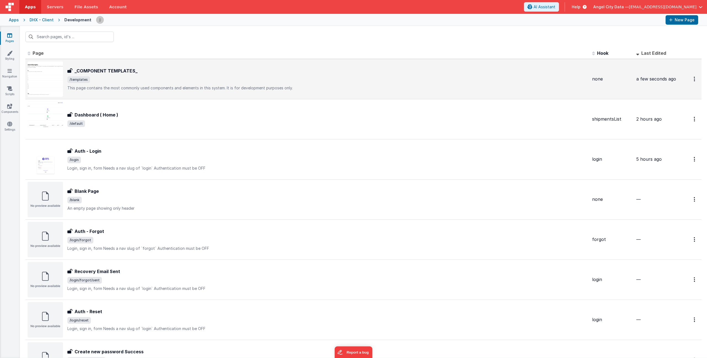
click at [118, 87] on p "This page contains the most commonly used components and elements in this syste…" at bounding box center [327, 88] width 521 height 6
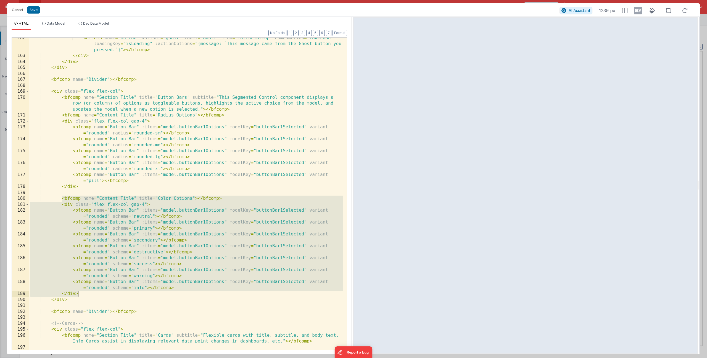
drag, startPoint x: 62, startPoint y: 198, endPoint x: 104, endPoint y: 293, distance: 103.7
click at [104, 293] on div "< bfcomp name = "Button" variant = "ghost" label = "Ghost" icon = "fa-thumbs-up…" at bounding box center [186, 202] width 314 height 335
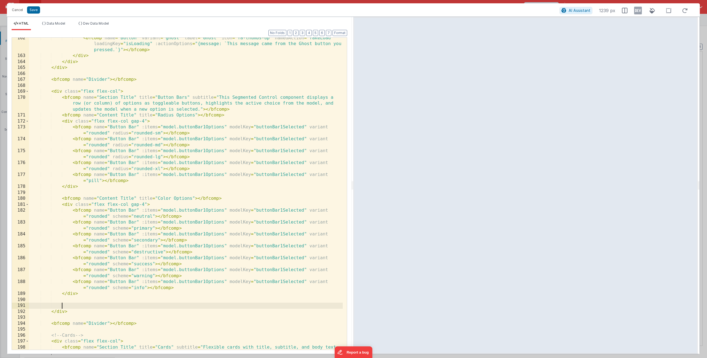
paste textarea
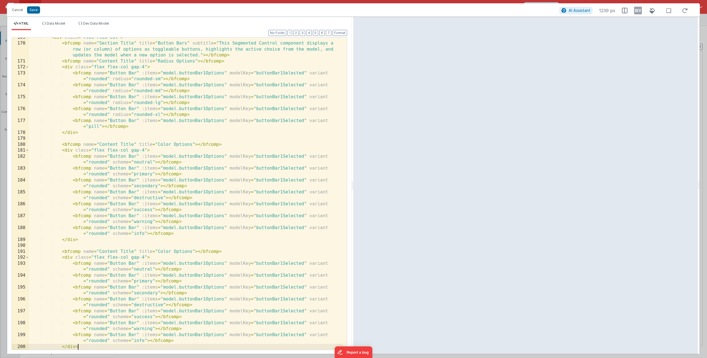
scroll to position [1298, 0]
click at [161, 251] on div "< div class = "flex flex-col" > < bfcomp name = "Section Title" title = "Button…" at bounding box center [186, 197] width 314 height 324
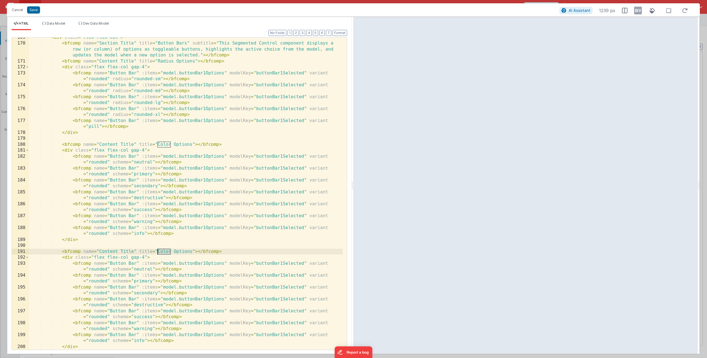
click at [161, 251] on div "< div class = "flex flex-col" > < bfcomp name = "Section Title" title = "Button…" at bounding box center [186, 197] width 314 height 324
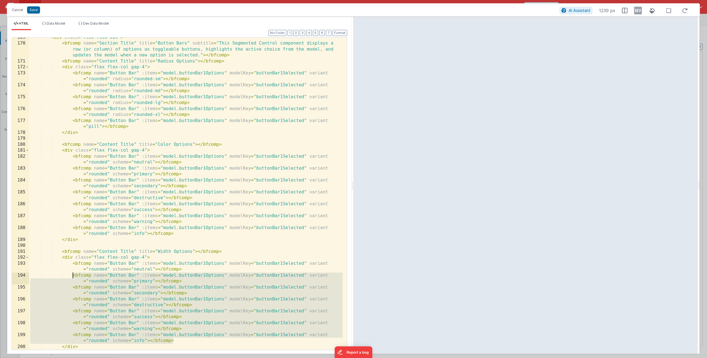
drag, startPoint x: 178, startPoint y: 340, endPoint x: 71, endPoint y: 275, distance: 125.3
click at [71, 275] on div "< div class = "flex flex-col" > < bfcomp name = "Section Title" title = "Button…" at bounding box center [186, 197] width 314 height 324
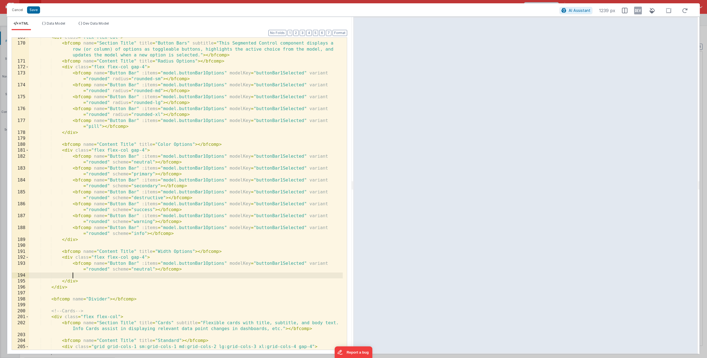
paste textarea
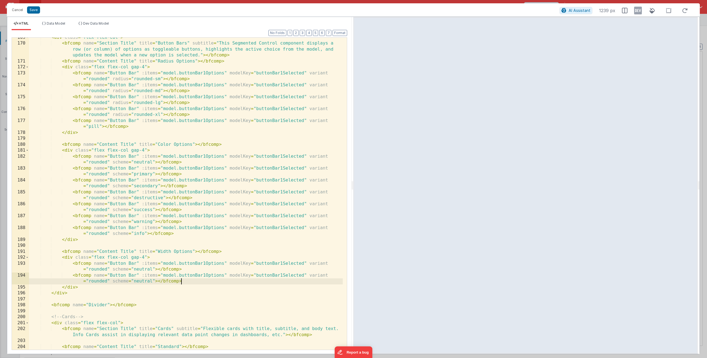
click at [155, 281] on div "< div class = "flex flex-col" > < bfcomp name = "Section Title" title = "Button…" at bounding box center [186, 197] width 314 height 324
click at [187, 280] on div "< div class = "flex flex-col" > < bfcomp name = "Section Title" title = "Button…" at bounding box center [186, 197] width 314 height 324
click at [34, 9] on button "Save" at bounding box center [33, 9] width 13 height 7
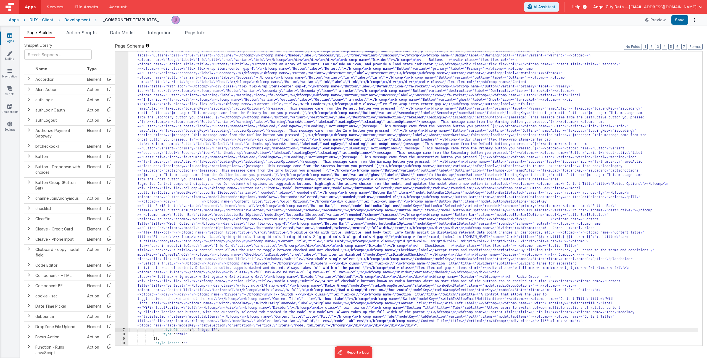
click at [192, 78] on div ""html" : "<div> \n <bfcomp name= \" Page Title \" title= \" Component Examples …" at bounding box center [414, 281] width 570 height 687
click at [123, 88] on div "6" at bounding box center [121, 132] width 13 height 389
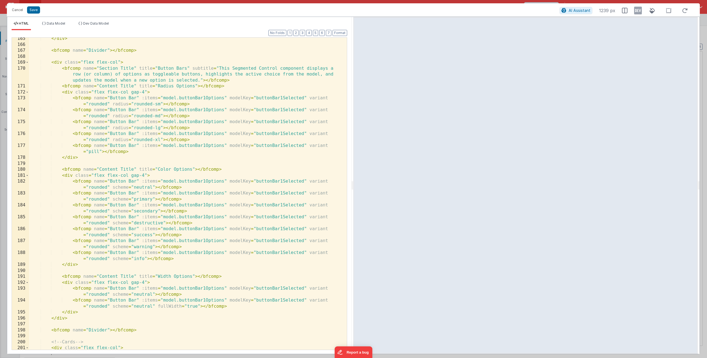
scroll to position [1284, 0]
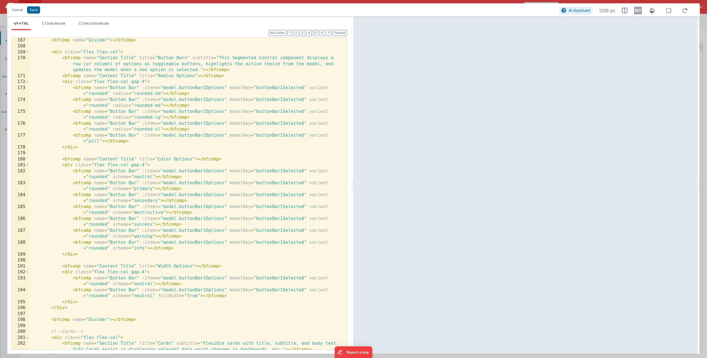
click at [199, 295] on div "< bfcomp name = "Divider" > </ bfcomp > < div class = "flex flex-col" > < bfcom…" at bounding box center [186, 199] width 314 height 324
click at [192, 295] on div "< bfcomp name = "Divider" > </ bfcomp > < div class = "flex flex-col" > < bfcom…" at bounding box center [186, 199] width 314 height 324
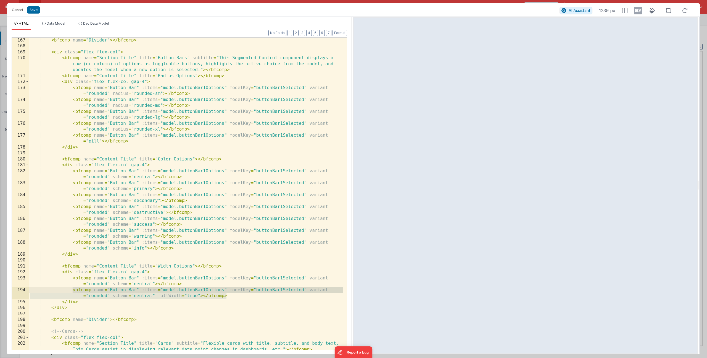
drag, startPoint x: 229, startPoint y: 296, endPoint x: 72, endPoint y: 289, distance: 157.6
click at [72, 289] on div "< bfcomp name = "Divider" > </ bfcomp > < div class = "flex flex-col" > < bfcom…" at bounding box center [186, 199] width 314 height 324
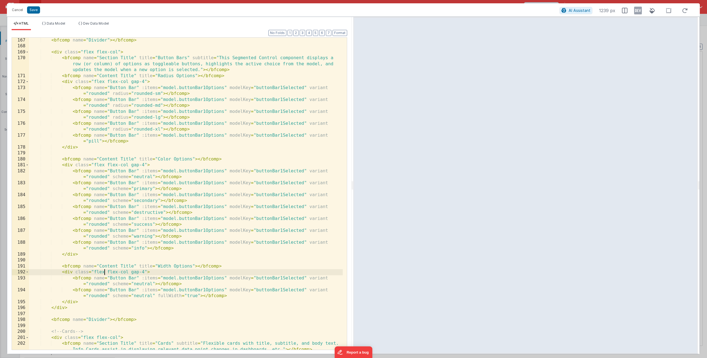
click at [104, 270] on div "< bfcomp name = "Divider" > </ bfcomp > < div class = "flex flex-col" > < bfcom…" at bounding box center [186, 199] width 314 height 324
click at [33, 11] on button "Save" at bounding box center [33, 9] width 13 height 7
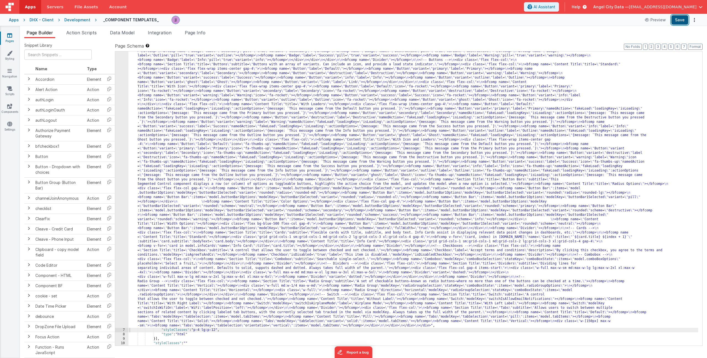
click at [682, 18] on button "Save" at bounding box center [680, 19] width 17 height 9
click at [171, 169] on div ""html" : "<div> \n <bfcomp name= \" Page Title \" title= \" Component Examples …" at bounding box center [414, 281] width 570 height 687
click at [120, 168] on div "6" at bounding box center [121, 132] width 13 height 389
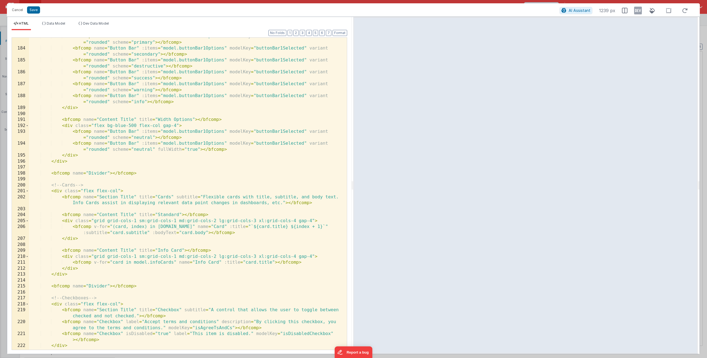
scroll to position [1430, 0]
drag, startPoint x: 108, startPoint y: 127, endPoint x: 139, endPoint y: 127, distance: 31.0
click at [139, 127] on div "< bfcomp name = "Button Bar" :items = "model.buttonBar1Options" modelKey = "but…" at bounding box center [186, 198] width 314 height 330
click at [176, 107] on div "< bfcomp name = "Button Bar" :items = "model.buttonBar1Options" modelKey = "but…" at bounding box center [186, 198] width 314 height 330
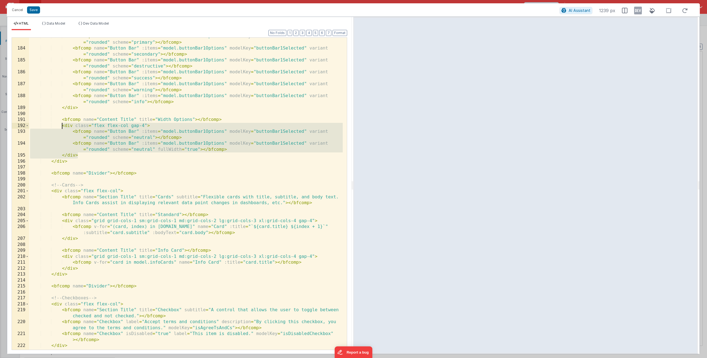
drag, startPoint x: 80, startPoint y: 154, endPoint x: 62, endPoint y: 127, distance: 33.0
click at [62, 127] on div "< bfcomp name = "Button Bar" :items = "model.buttonBar1Options" modelKey = "but…" at bounding box center [186, 198] width 314 height 330
click at [36, 10] on button "Save" at bounding box center [33, 9] width 13 height 7
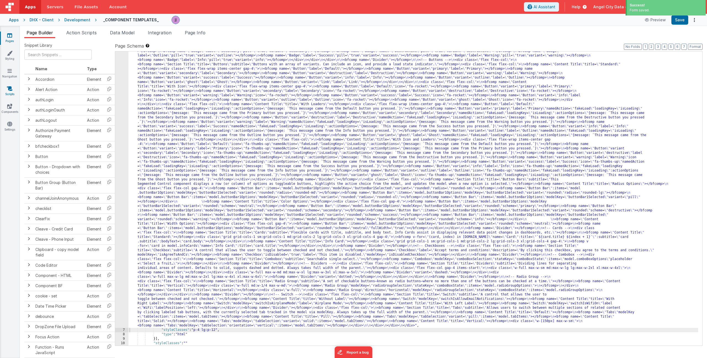
click at [10, 88] on icon at bounding box center [10, 89] width 6 height 6
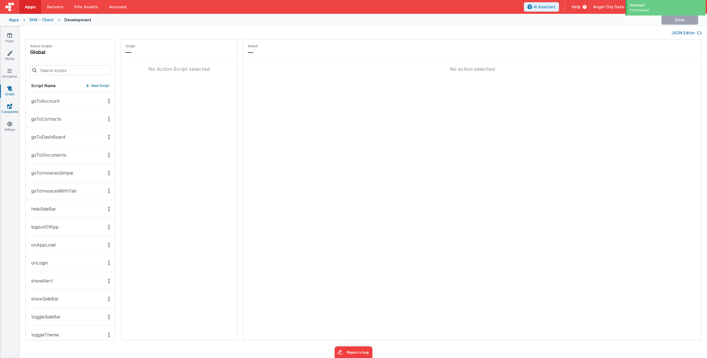
click at [14, 107] on link "Components" at bounding box center [10, 108] width 20 height 11
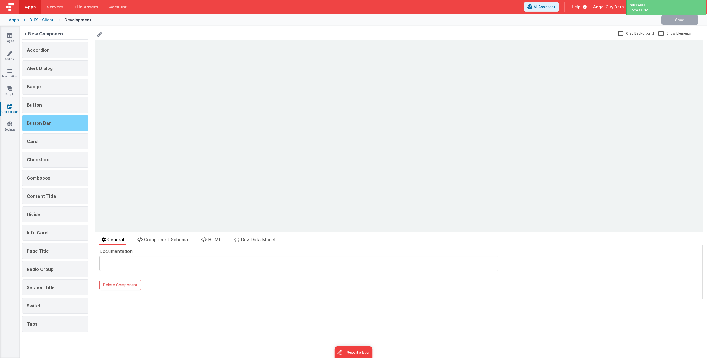
click at [57, 120] on div "Button Bar" at bounding box center [55, 123] width 66 height 16
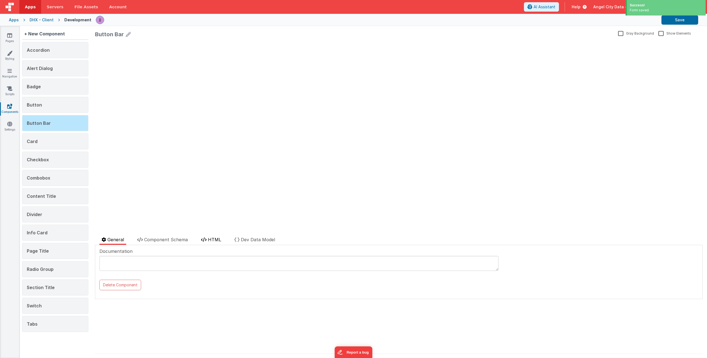
click at [209, 239] on span "HTML" at bounding box center [214, 240] width 13 height 6
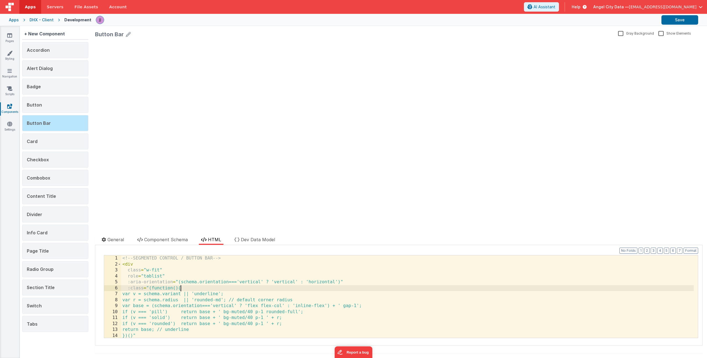
click at [213, 289] on div "<!-- SEGMENTED CONTROL / BUTTON BAR --> < div class = "w-fit" role = "tablist" …" at bounding box center [407, 302] width 573 height 94
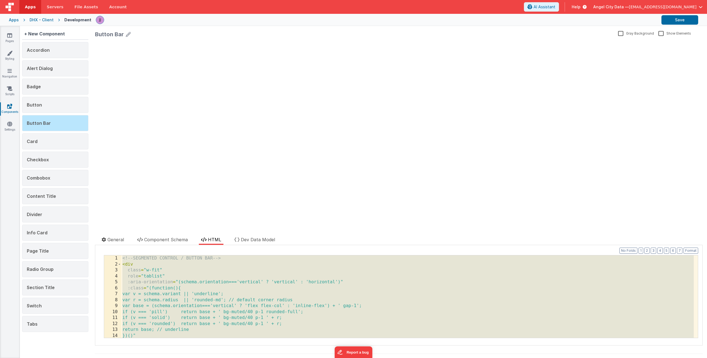
click at [214, 274] on div "<!-- SEGMENTED CONTROL / BUTTON BAR --> < div class = "w-fit" role = "tablist" …" at bounding box center [407, 302] width 573 height 94
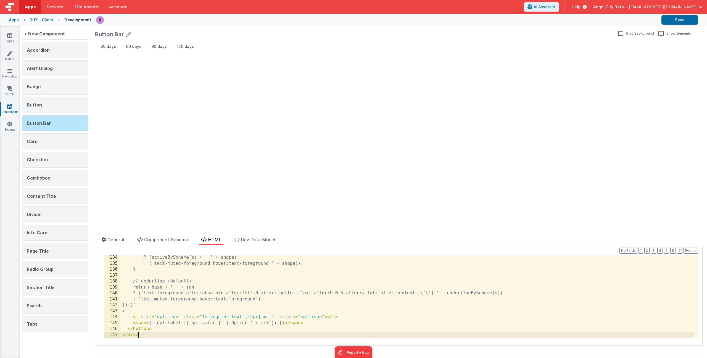
scroll to position [791, 0]
click at [674, 20] on button "Save" at bounding box center [680, 19] width 37 height 9
click at [12, 122] on link "Settings" at bounding box center [10, 126] width 20 height 11
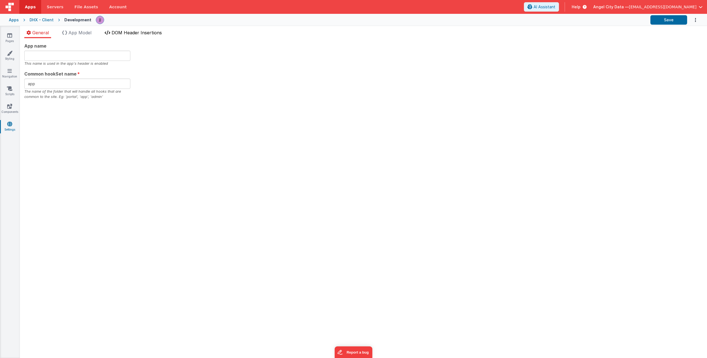
click at [132, 33] on span "DOM Header Insertions" at bounding box center [137, 33] width 50 height 6
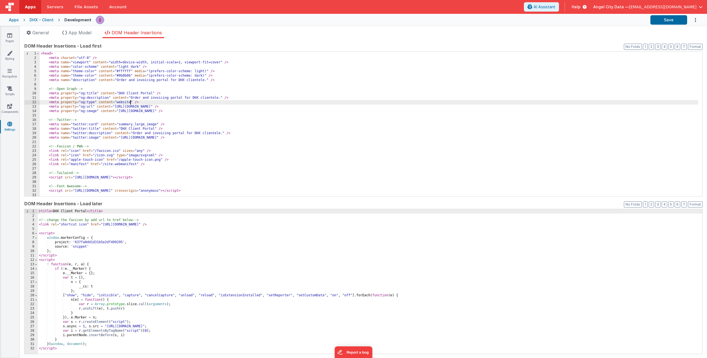
click at [130, 103] on div "< head > < meta charset = "utf-8" /> < meta name = "viewport" content = "width=…" at bounding box center [369, 127] width 659 height 153
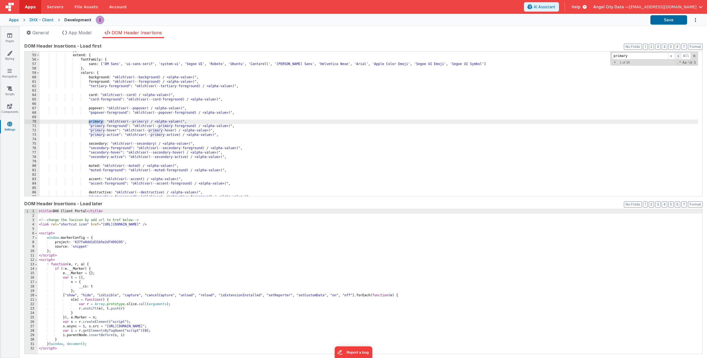
type input "primary"
click at [675, 56] on span at bounding box center [678, 56] width 7 height 7
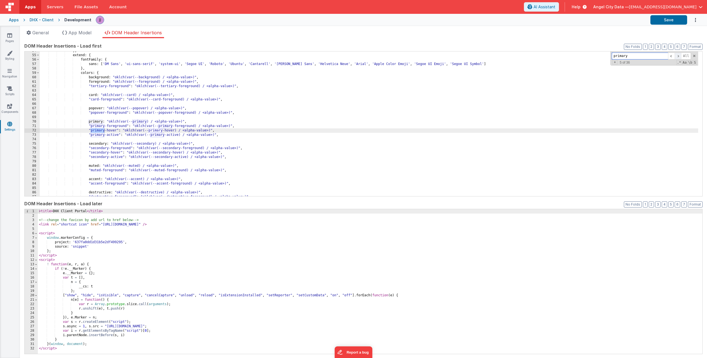
click at [675, 56] on span at bounding box center [678, 56] width 7 height 7
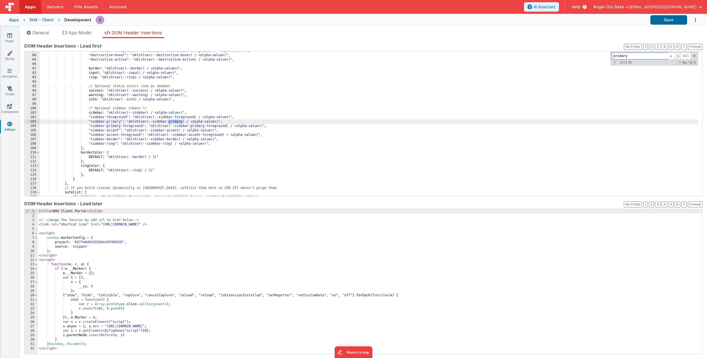
click at [675, 56] on span at bounding box center [678, 56] width 7 height 7
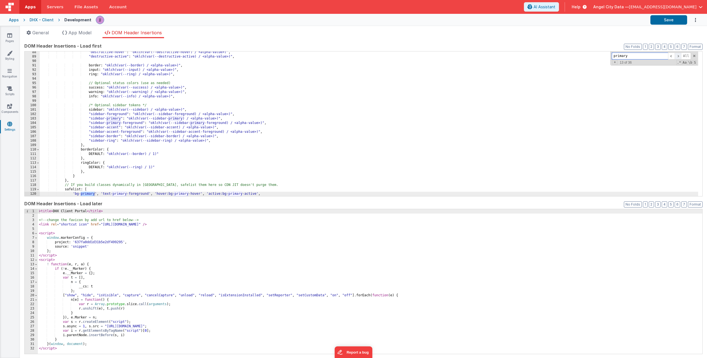
scroll to position [386, 0]
click at [675, 56] on span at bounding box center [678, 56] width 7 height 7
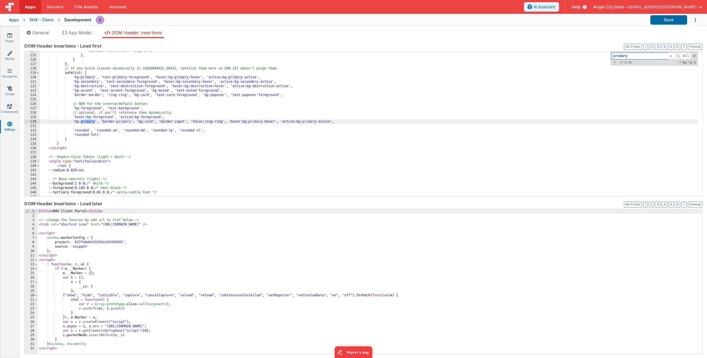
scroll to position [502, 0]
click at [675, 56] on span at bounding box center [678, 56] width 7 height 7
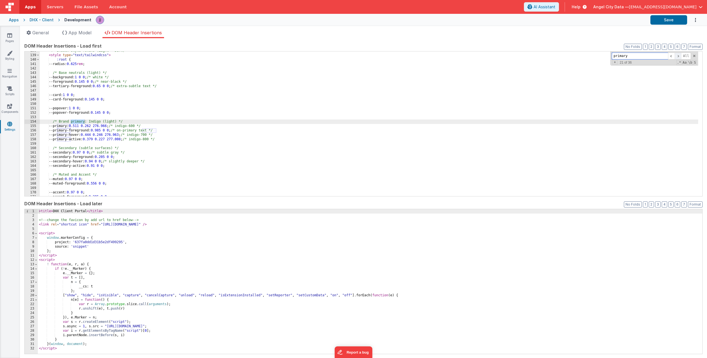
scroll to position [609, 0]
click at [675, 56] on span at bounding box center [678, 56] width 7 height 7
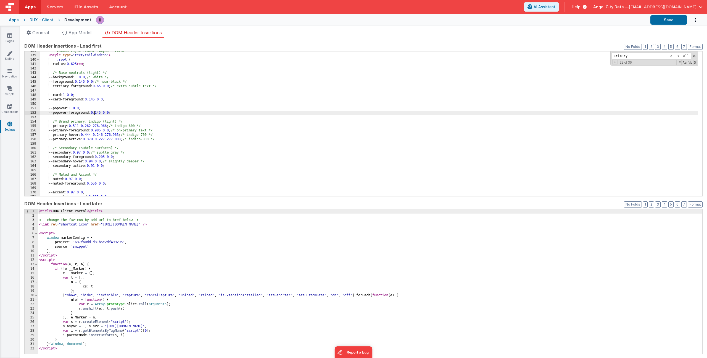
click at [95, 113] on div "<!-- Shadcn-style Tokens (Light + Dark) --> < style type = "text/tailwindcss" >…" at bounding box center [369, 125] width 659 height 153
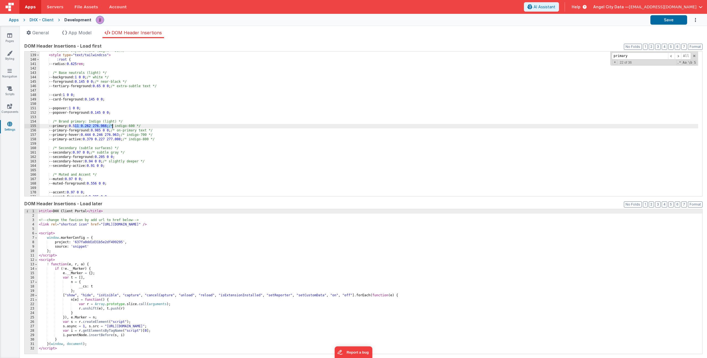
drag, startPoint x: 75, startPoint y: 126, endPoint x: 112, endPoint y: 126, distance: 37.3
click at [112, 126] on div "<!-- Shadcn-style Tokens (Light + Dark) --> < style type = "text/tailwindcss" >…" at bounding box center [369, 125] width 659 height 153
